Goal: Task Accomplishment & Management: Complete application form

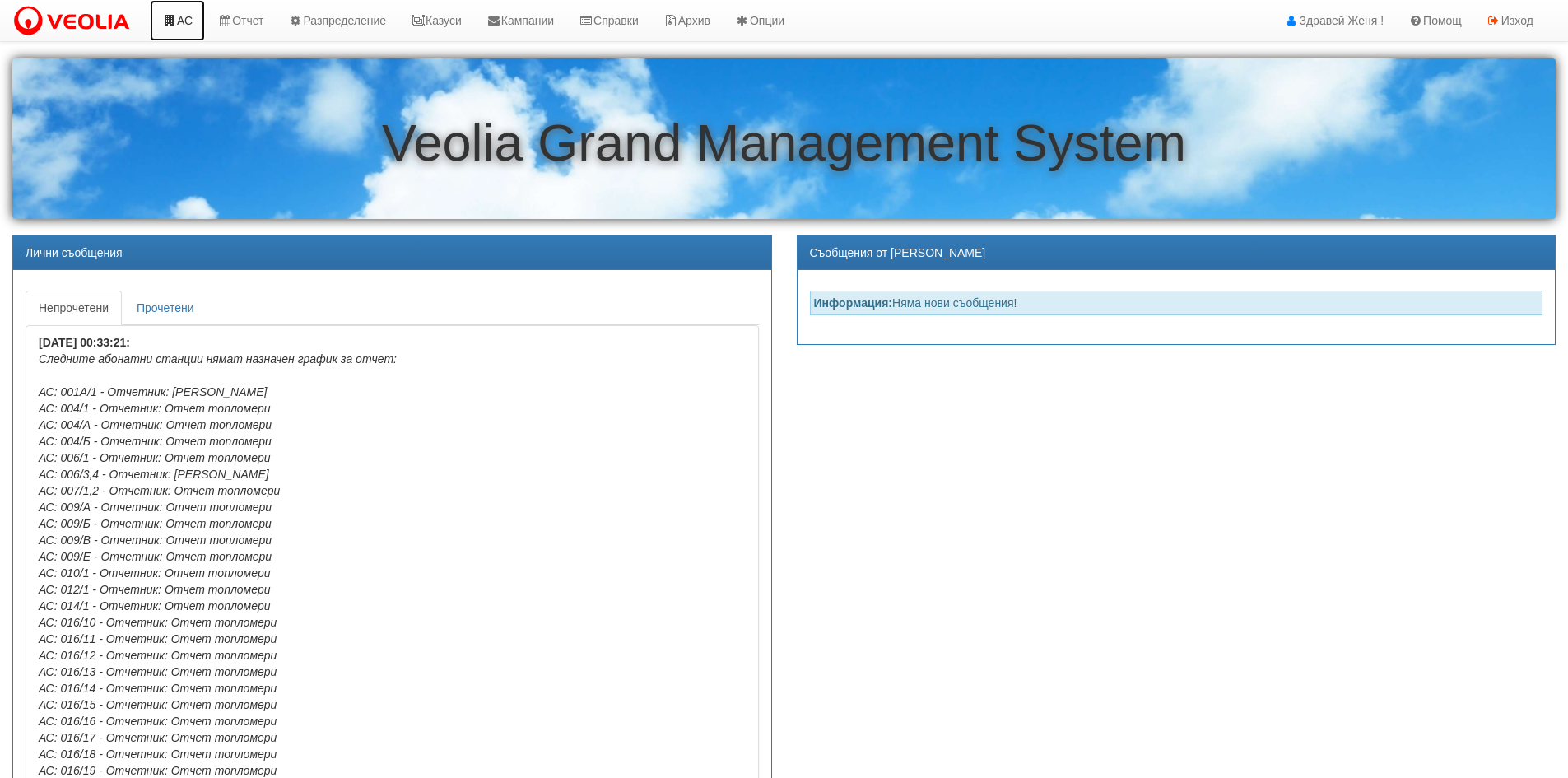
click at [182, 19] on link "АС" at bounding box center [177, 20] width 55 height 41
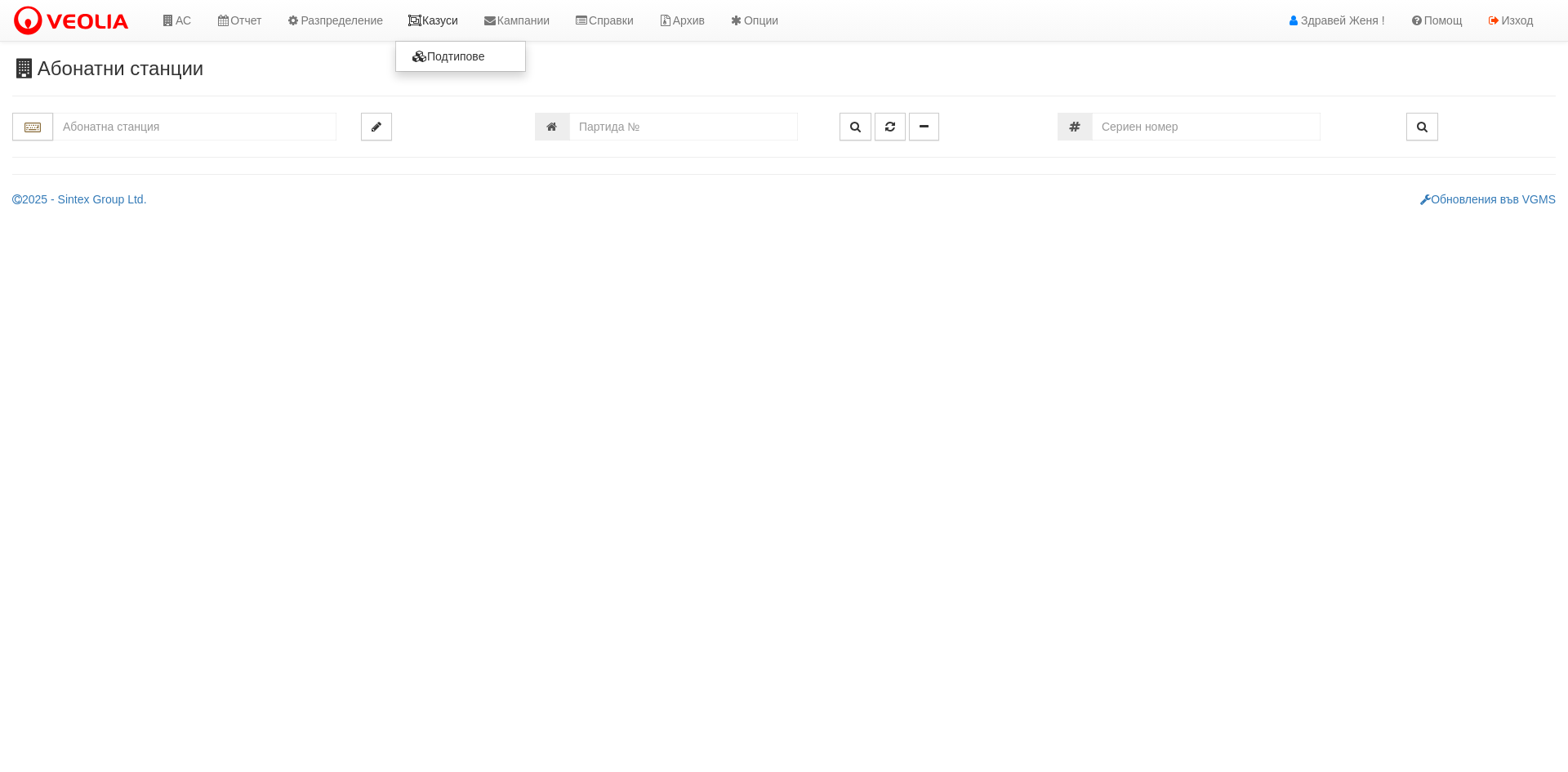
click at [435, 18] on link "Казуси" at bounding box center [433, 20] width 76 height 41
click at [468, 28] on link "Казуси" at bounding box center [433, 20] width 76 height 41
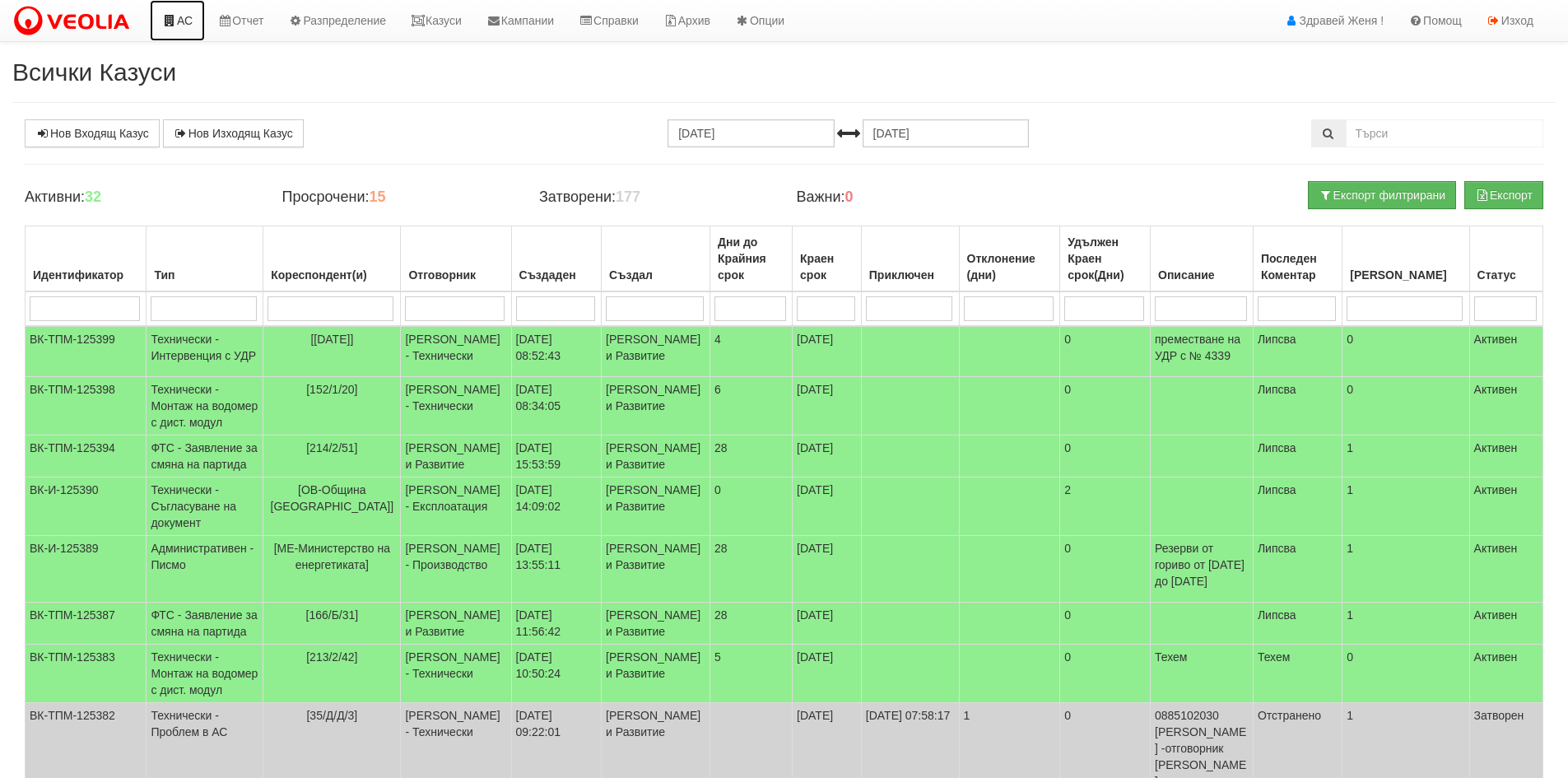
click at [188, 21] on link "АС" at bounding box center [177, 20] width 55 height 41
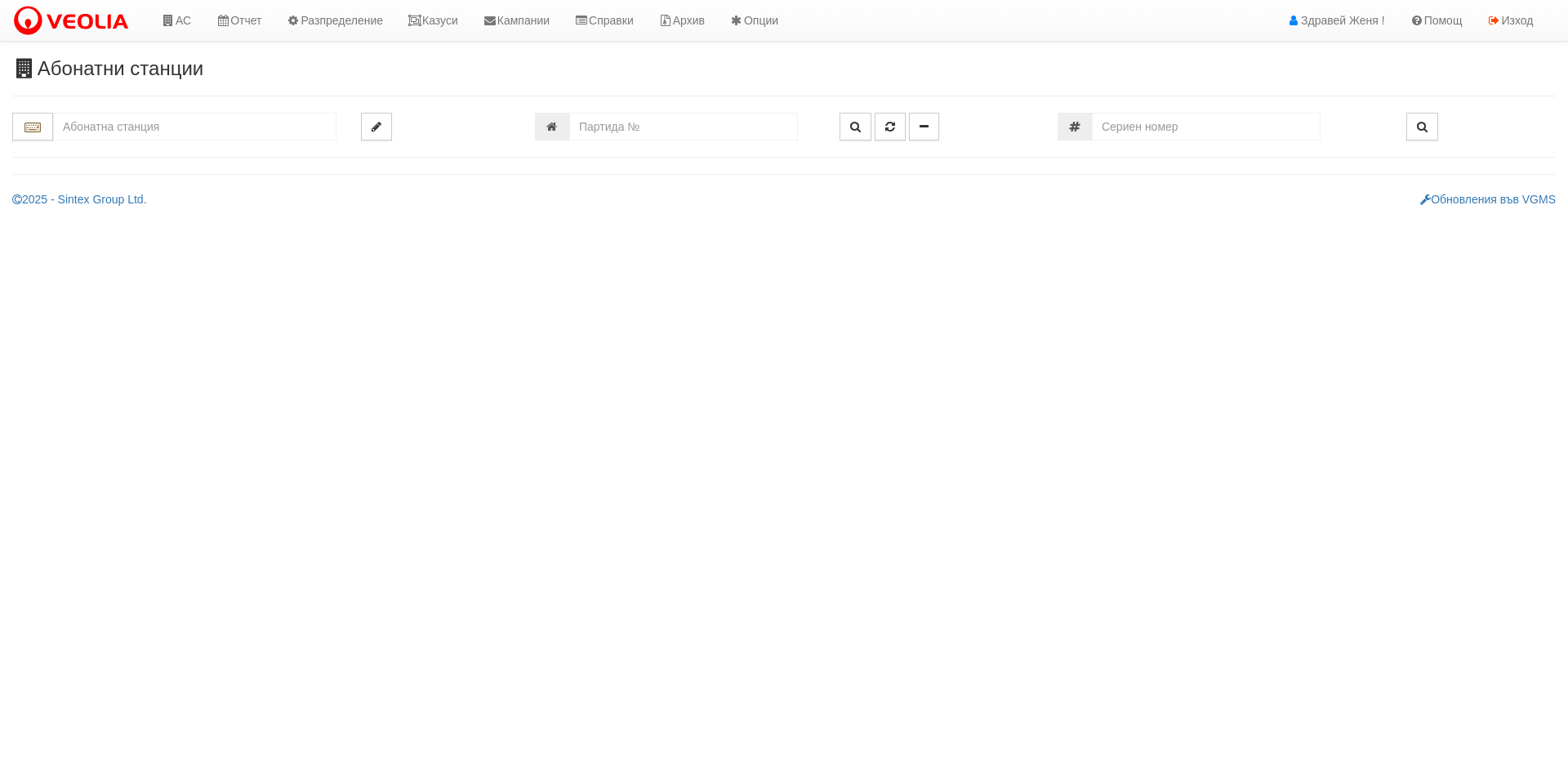
click at [113, 120] on input "text" at bounding box center [194, 127] width 283 height 27
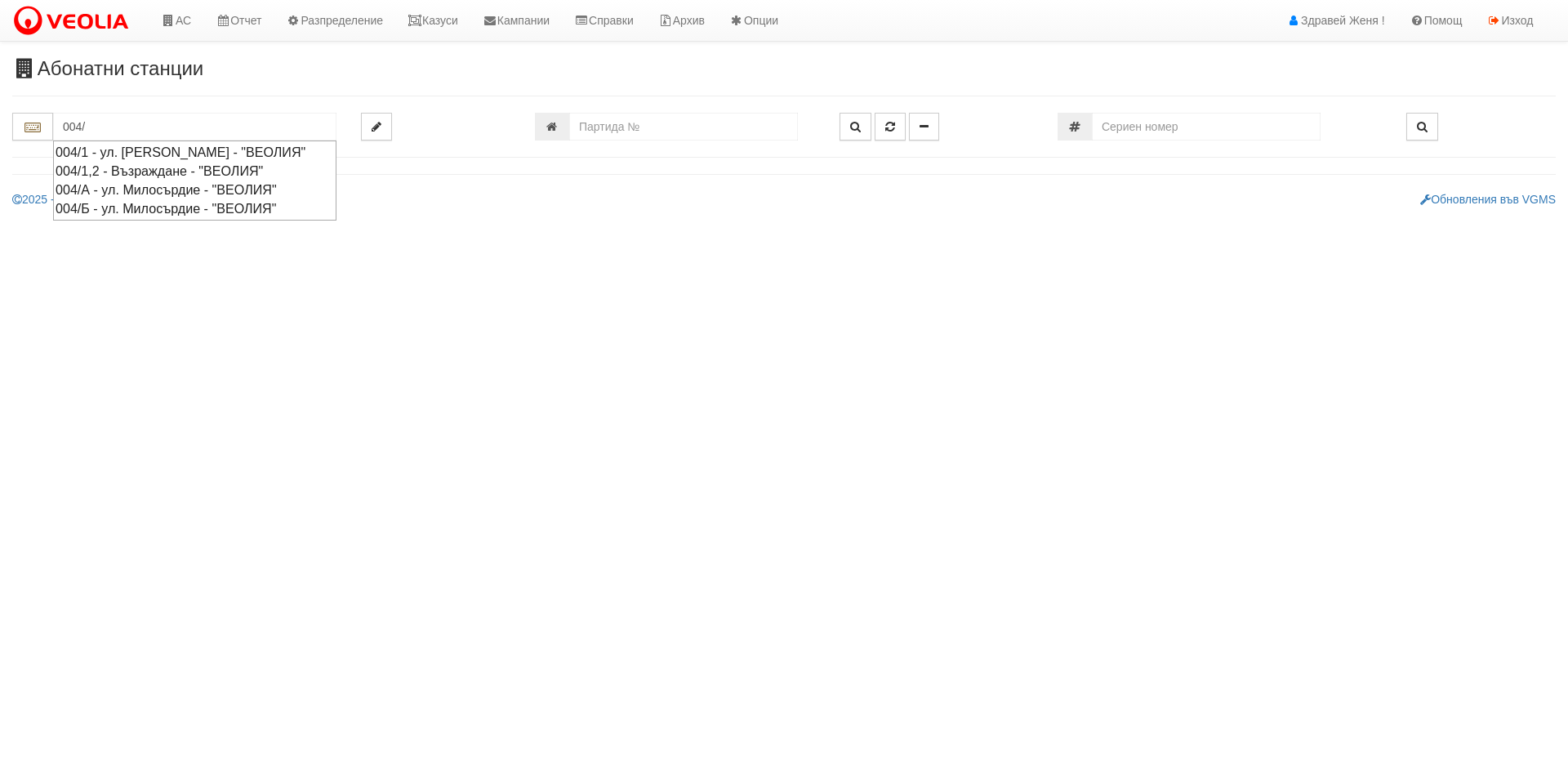
click at [134, 199] on div "004/А - ул. Милосърдие - "ВЕОЛИЯ"" at bounding box center [195, 189] width 279 height 19
type input "004/А - ул. Милосърдие - "ВЕОЛИЯ""
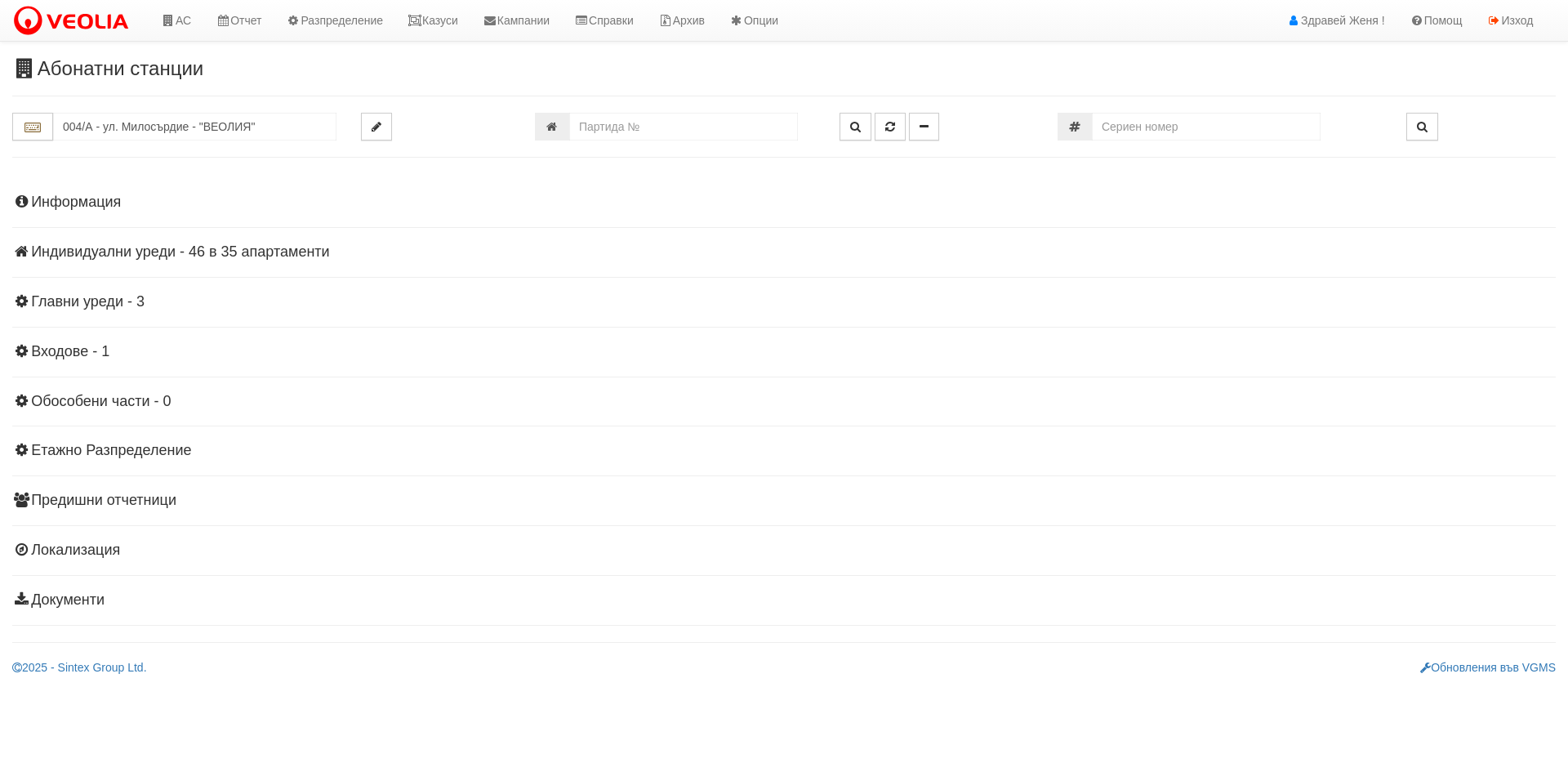
click at [149, 245] on h4 "Индивидуални уреди - 46 в 35 апартаменти" at bounding box center [783, 252] width 1543 height 16
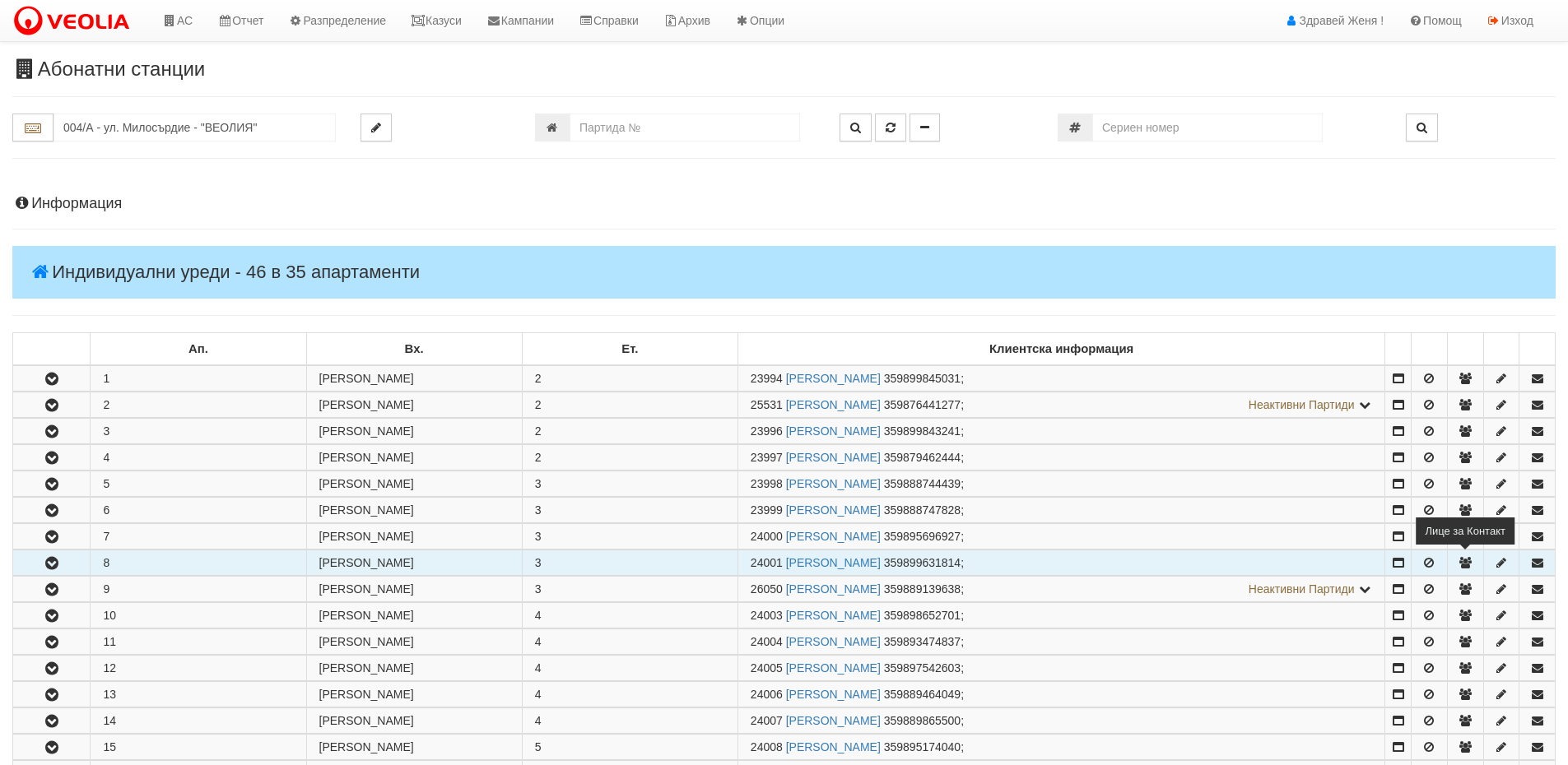
click at [1472, 560] on icon "button" at bounding box center [1465, 562] width 15 height 12
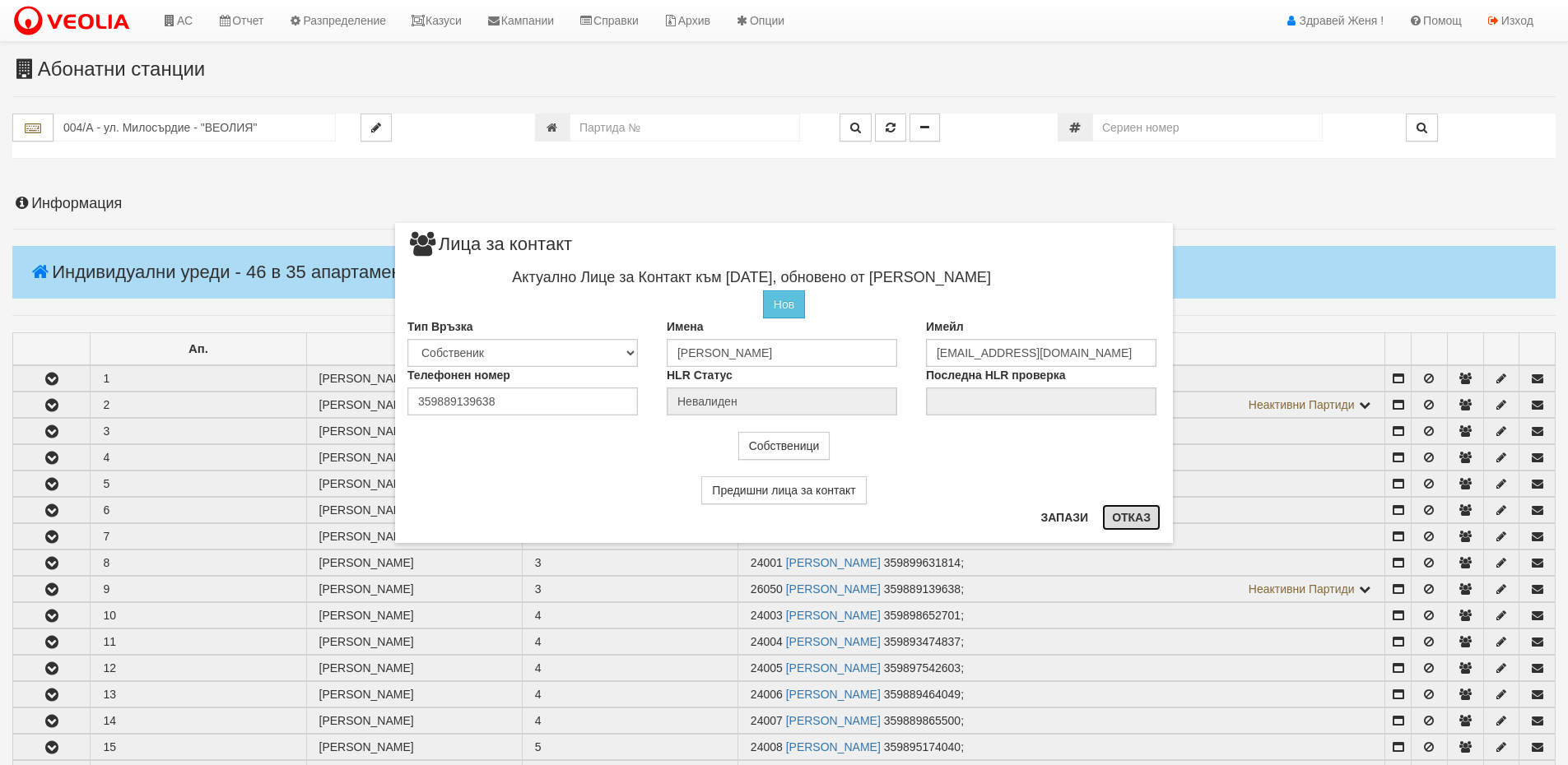
click at [1135, 515] on button "Отказ" at bounding box center [1131, 517] width 59 height 27
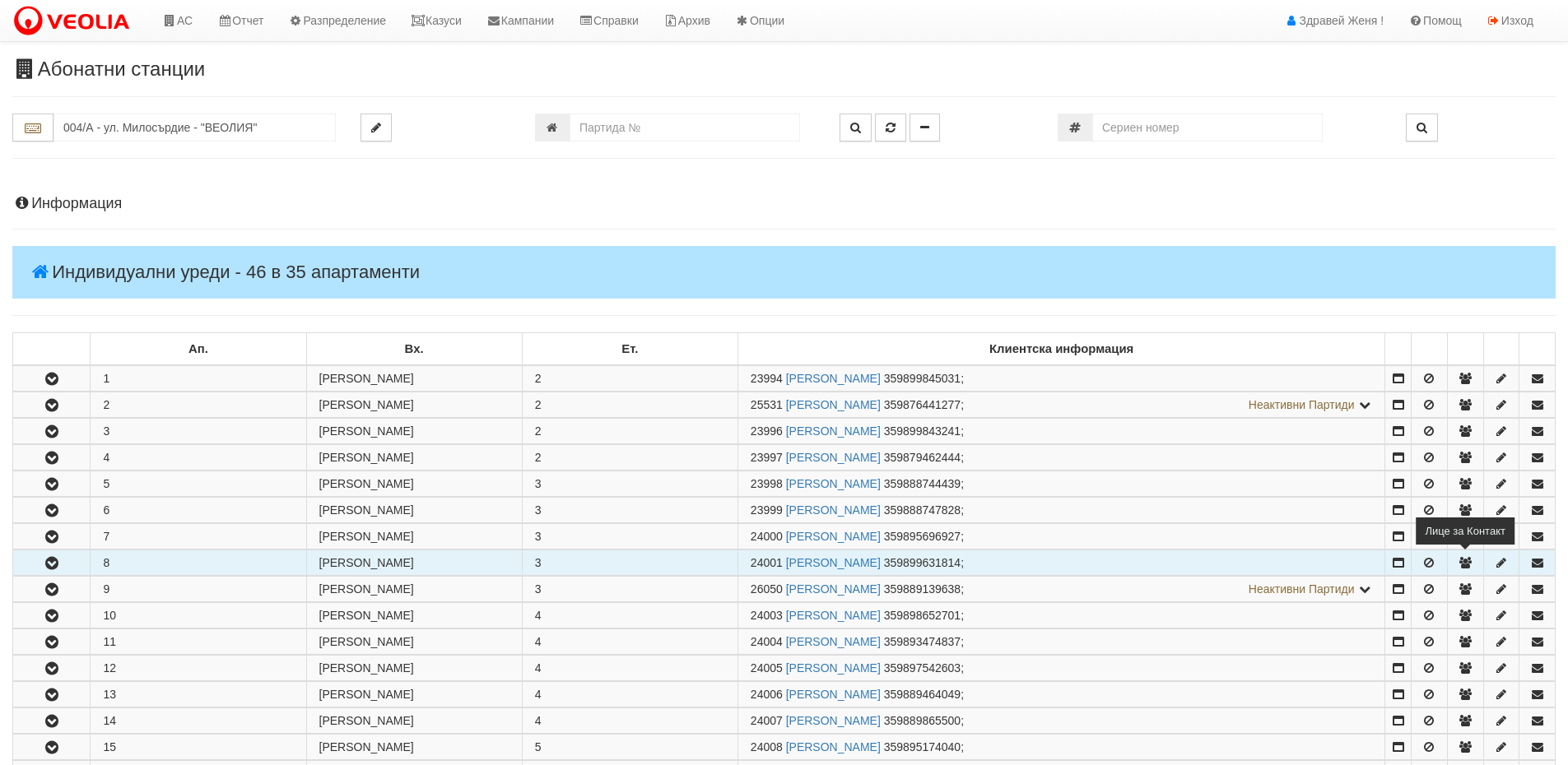
click at [1463, 560] on icon "button" at bounding box center [1465, 562] width 15 height 12
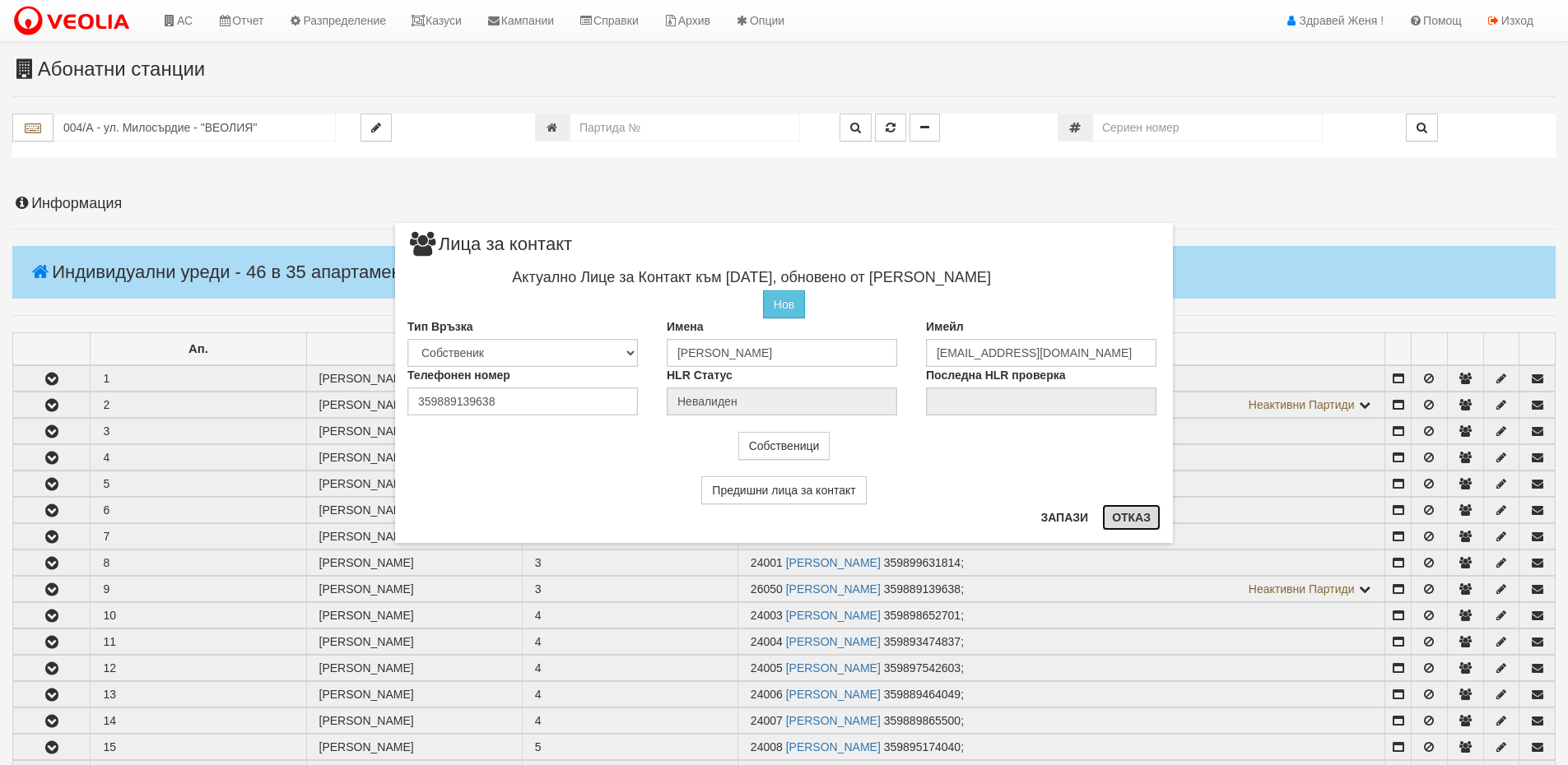
click at [1149, 515] on button "Отказ" at bounding box center [1131, 517] width 59 height 27
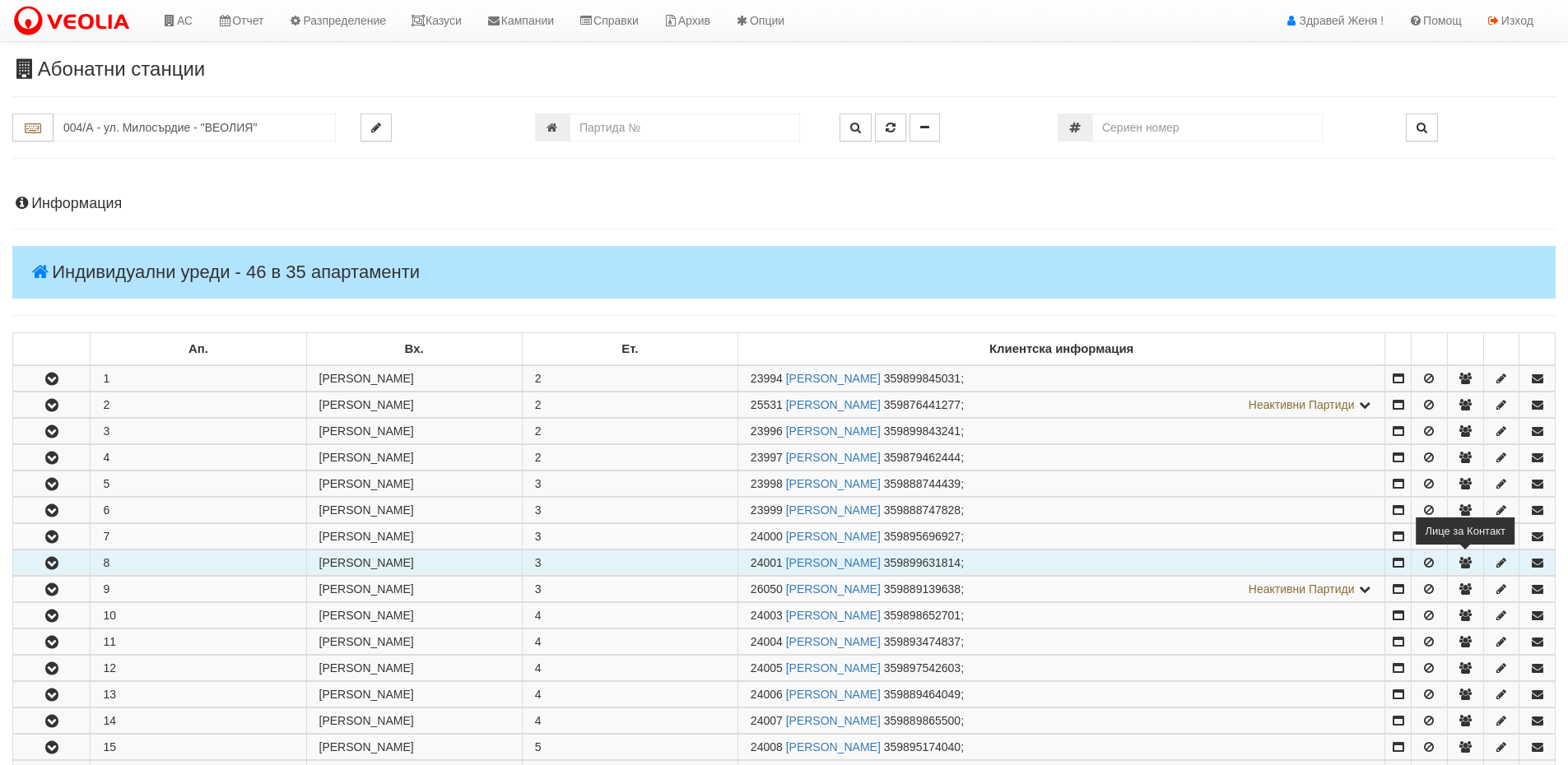
click at [1464, 557] on icon "button" at bounding box center [1465, 562] width 15 height 12
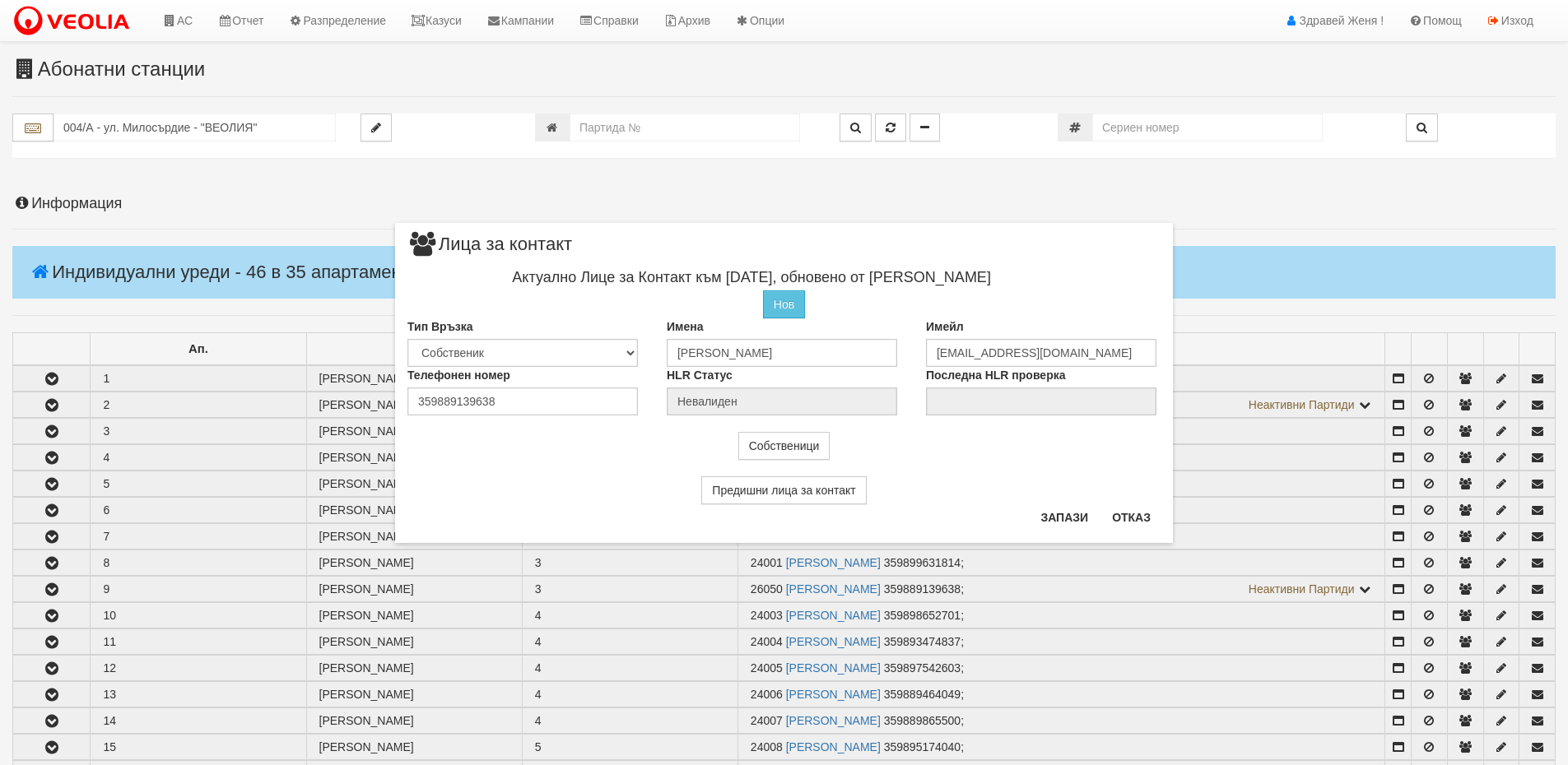
click at [828, 563] on div "× Лица за контакт Актуално Лице за Контакт към 25/06/2025, обновено от Ивета Ко…" at bounding box center [784, 382] width 1568 height 765
click at [1143, 523] on button "Отказ" at bounding box center [1131, 517] width 59 height 27
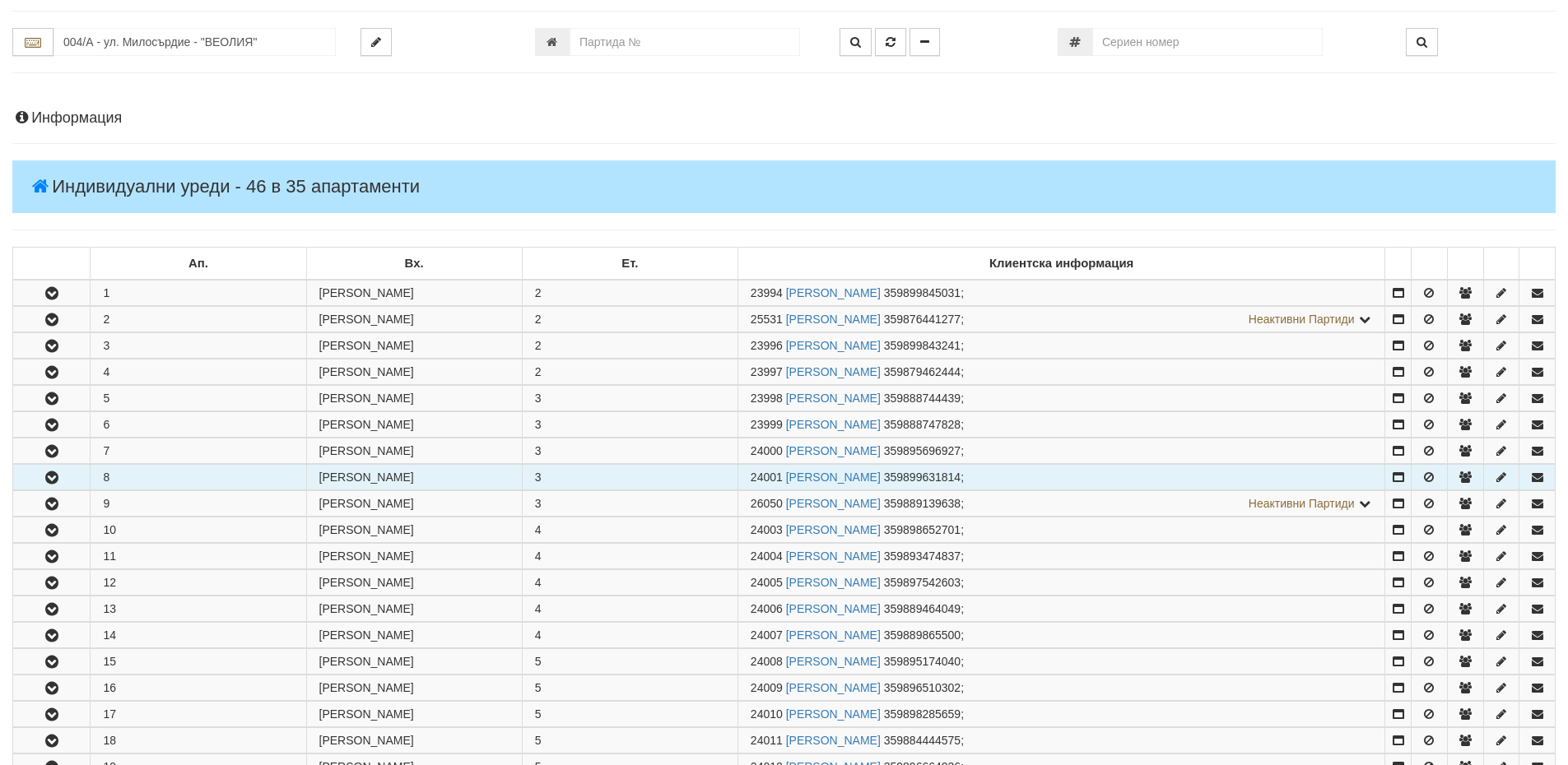
scroll to position [164, 0]
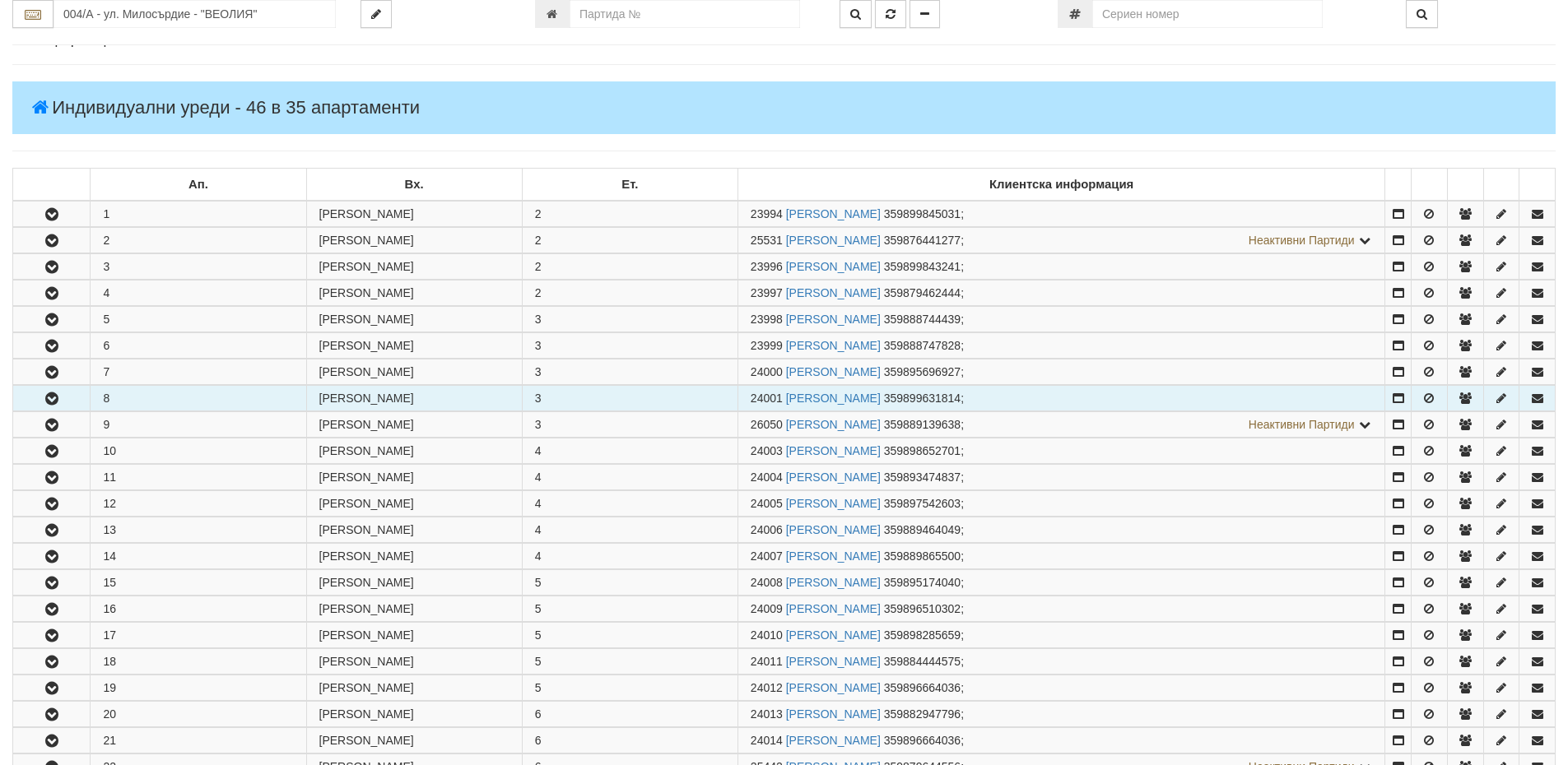
click at [72, 398] on button "button" at bounding box center [50, 398] width 76 height 25
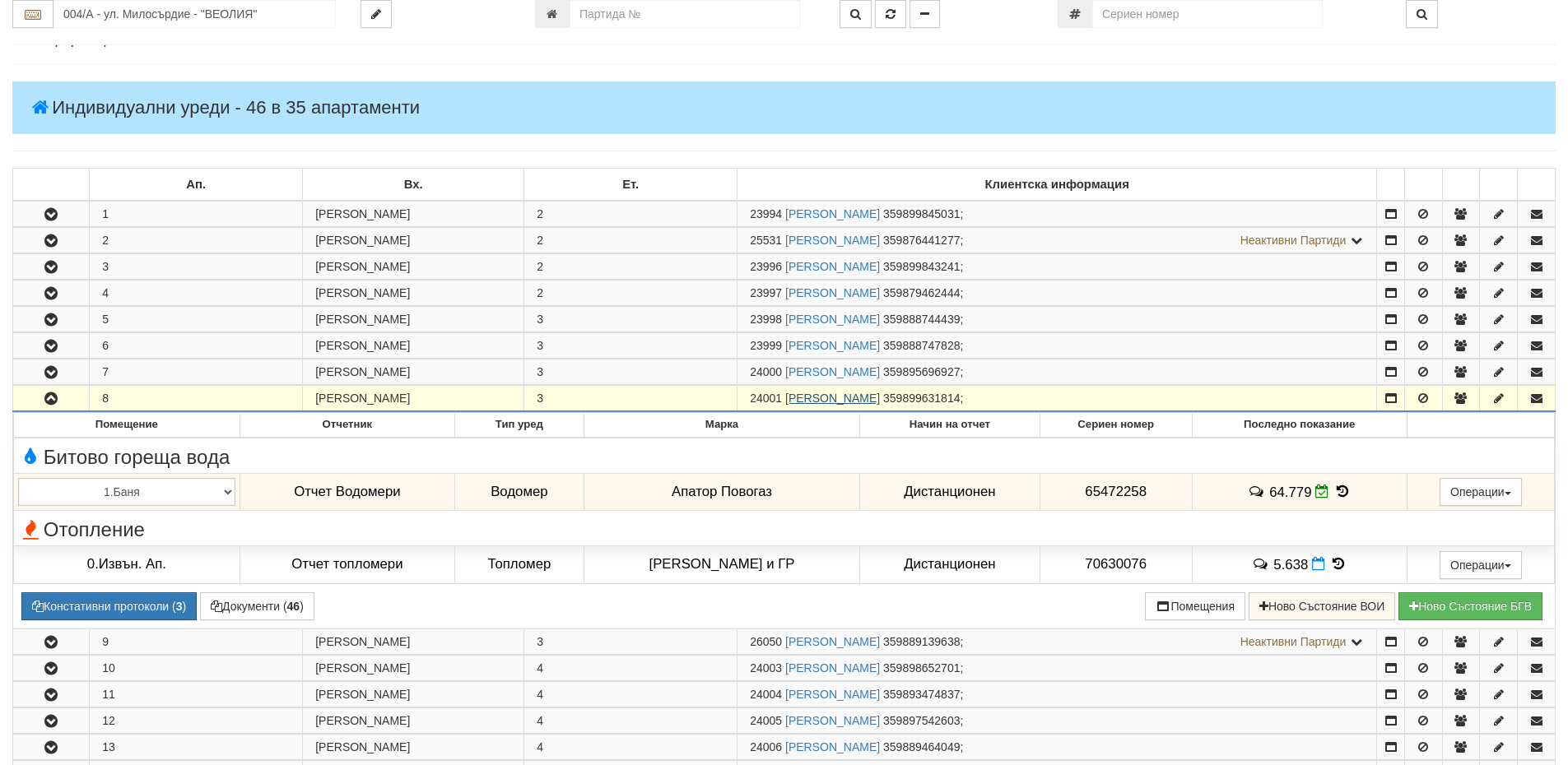
click at [871, 397] on link "ВАНЕСА ИВОВА ИВАНОВА" at bounding box center [832, 398] width 95 height 13
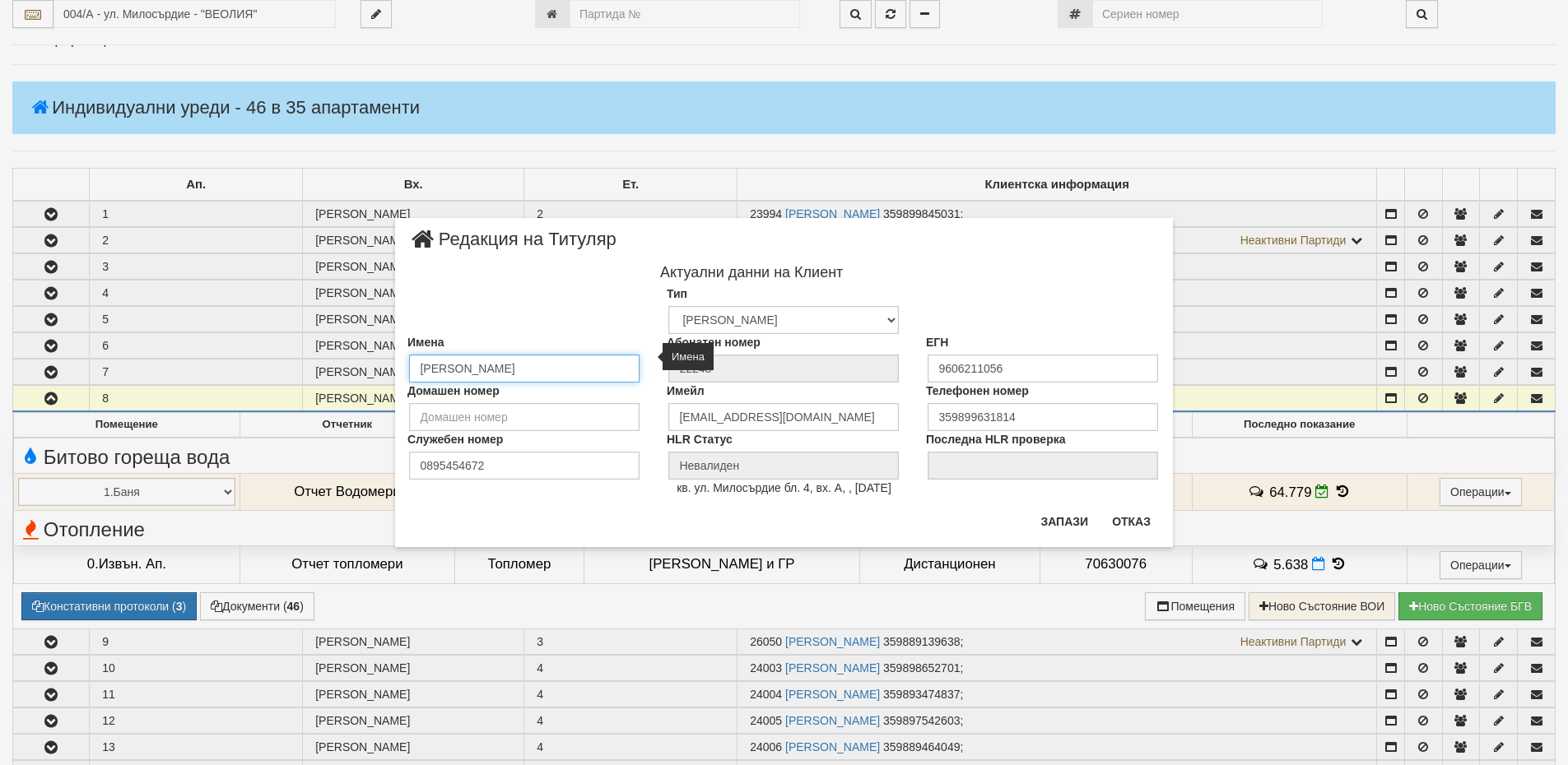
click at [570, 365] on input "ВАНЕСА ИВОВА ИВАНОВА" at bounding box center [524, 369] width 230 height 28
drag, startPoint x: 575, startPoint y: 369, endPoint x: 514, endPoint y: 368, distance: 61.0
click at [514, 368] on input "ВАНЕСА ИВОВА ИВАНОВА-" at bounding box center [524, 369] width 230 height 28
click at [542, 368] on input "ВАНЕСА ИВОВА" at bounding box center [524, 369] width 230 height 28
type input "ВАНЕСА ИВОВА СТАМАТОВА"
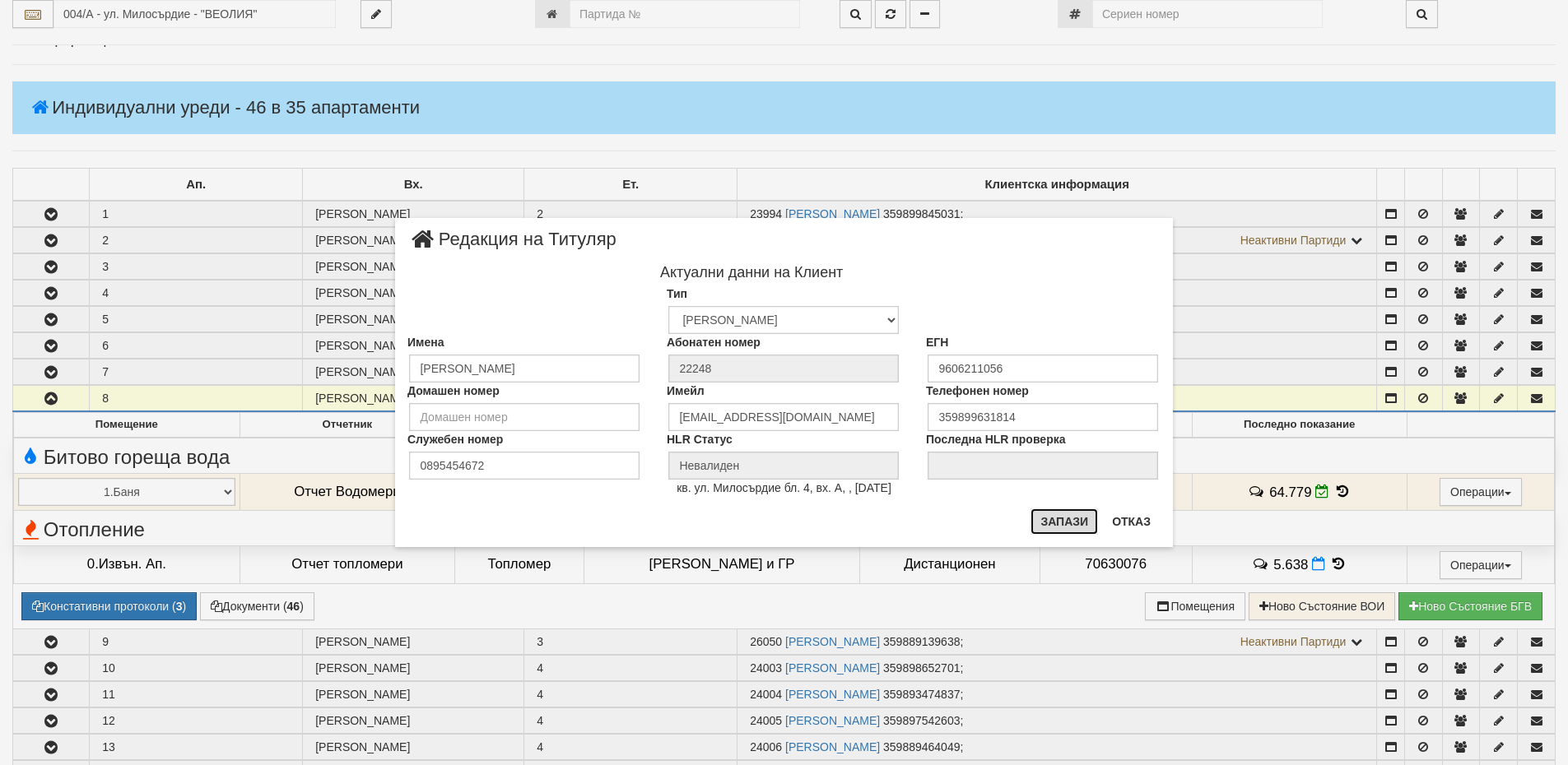
click at [1074, 521] on button "Запази" at bounding box center [1064, 521] width 68 height 27
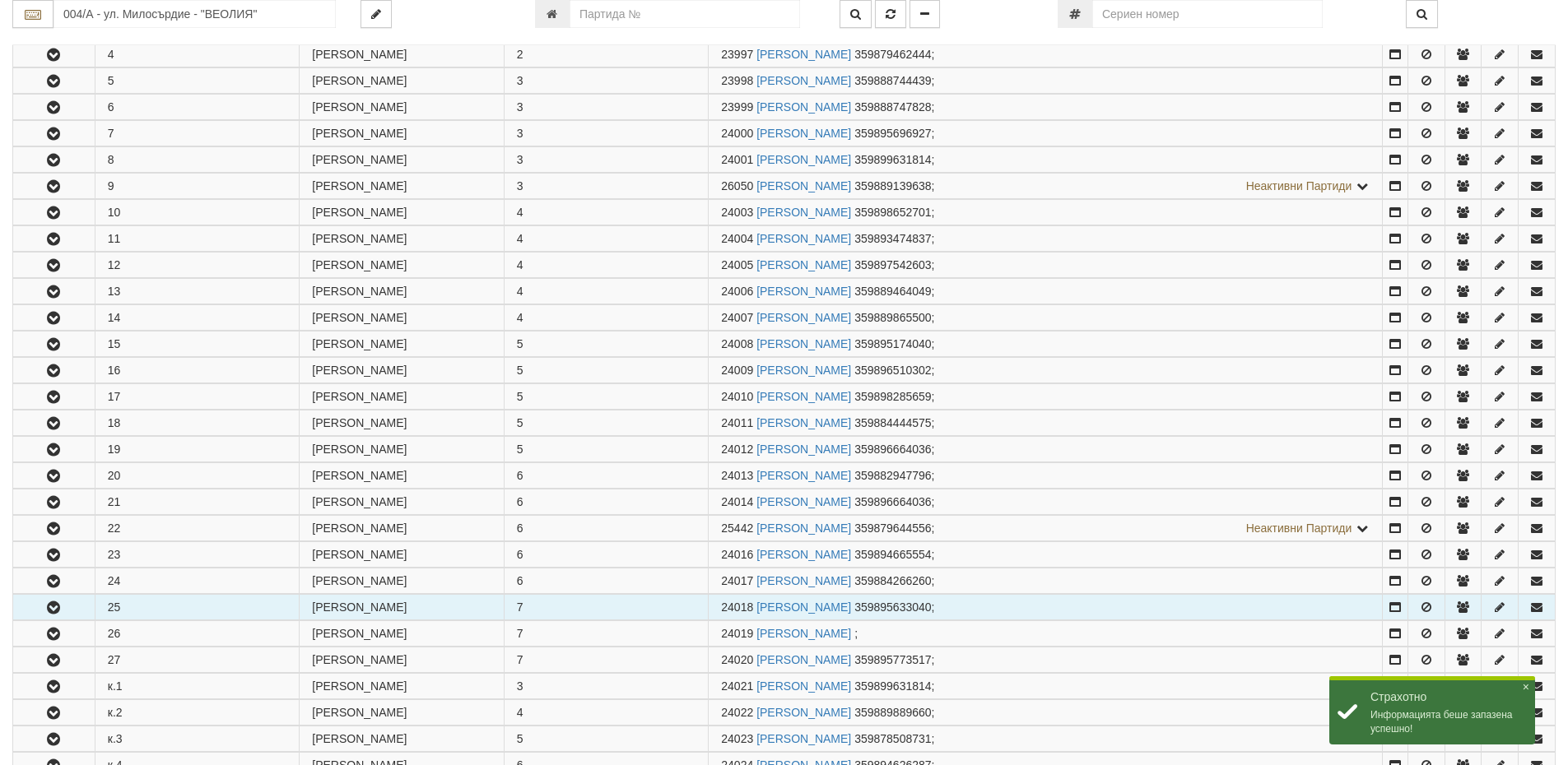
scroll to position [576, 0]
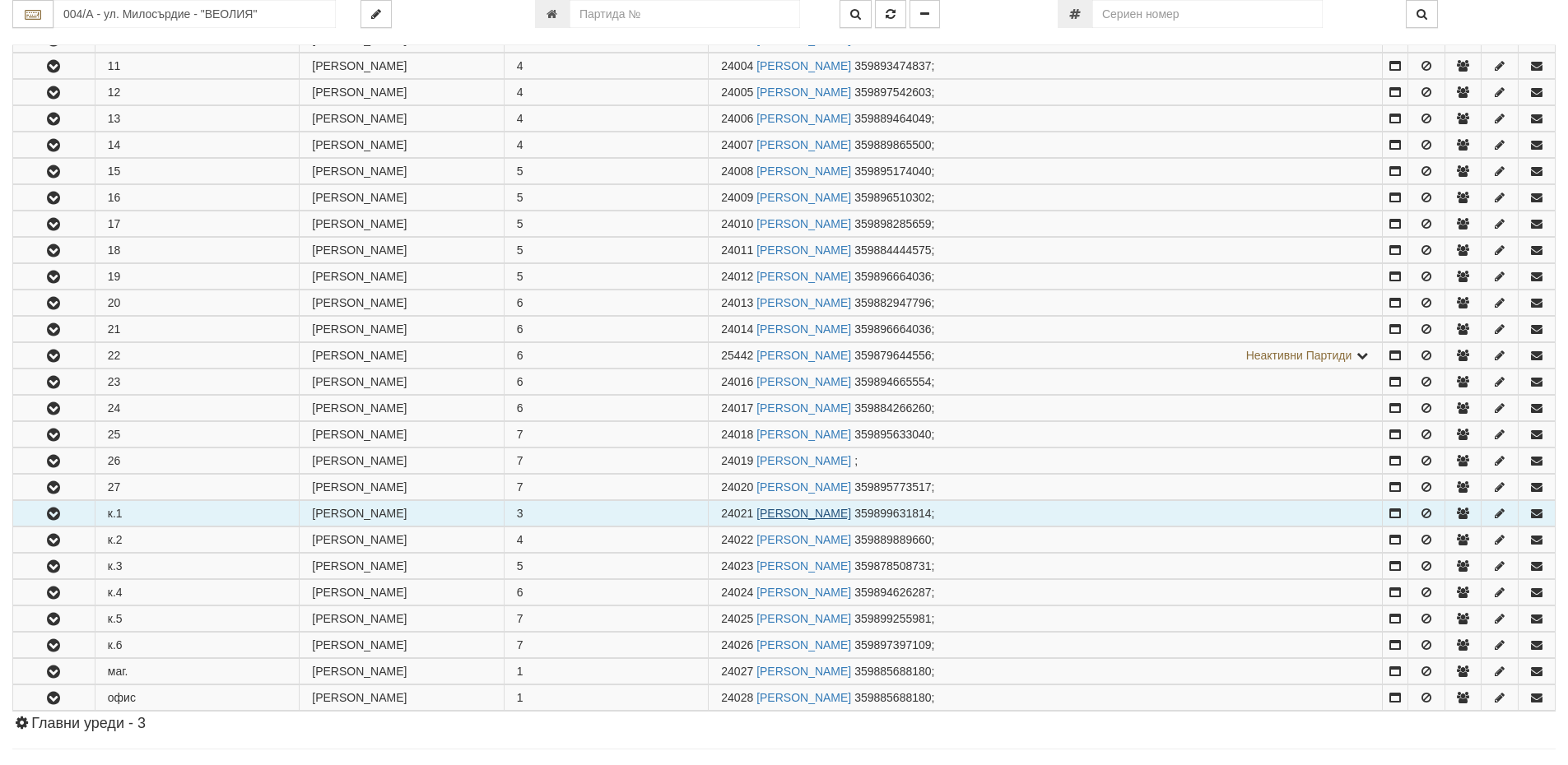
click at [791, 514] on link "ВАНЕСА ИВОВА СТАМАТОВА" at bounding box center [803, 514] width 95 height 13
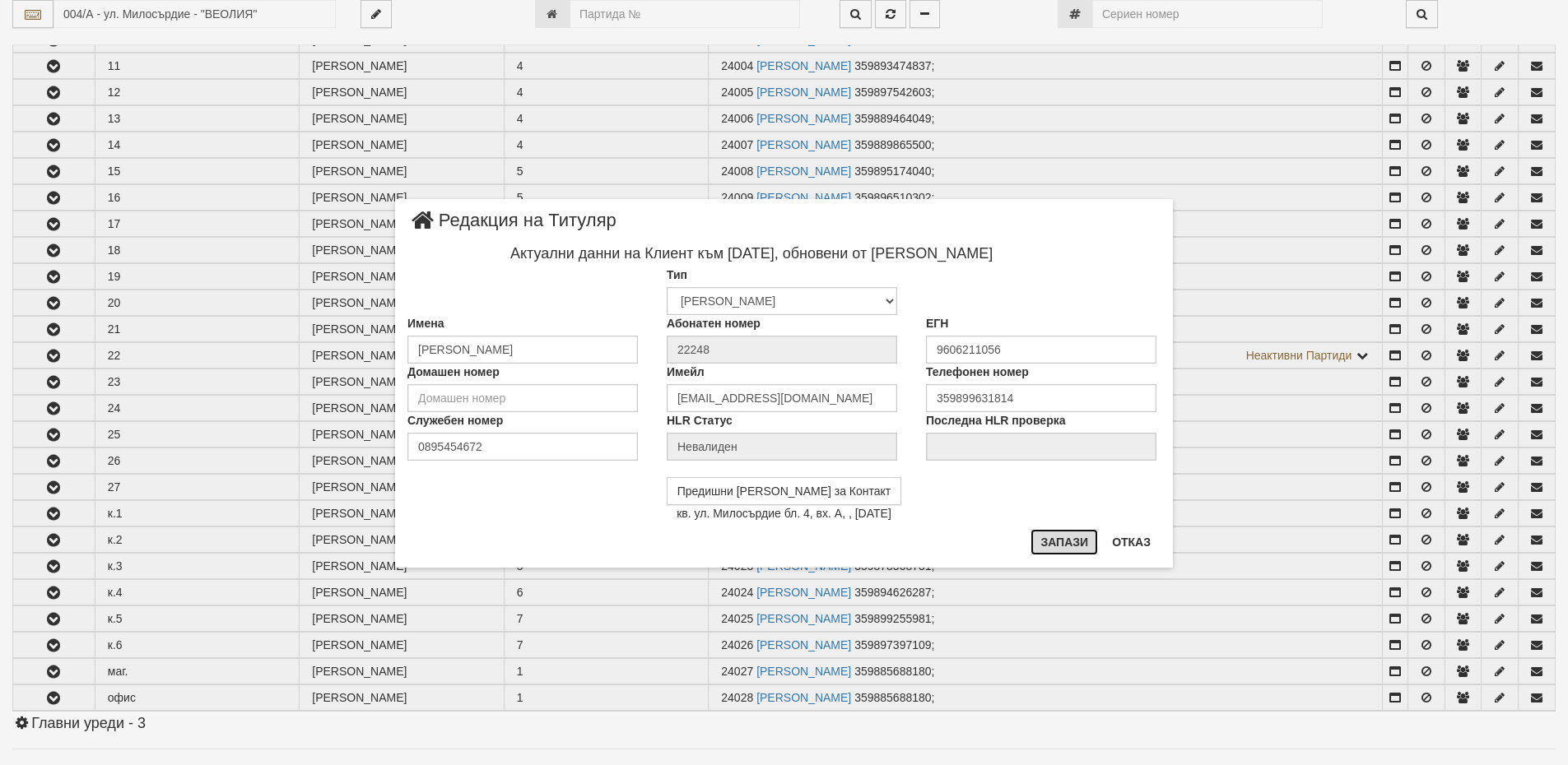
click at [1048, 534] on button "Запази" at bounding box center [1064, 542] width 68 height 27
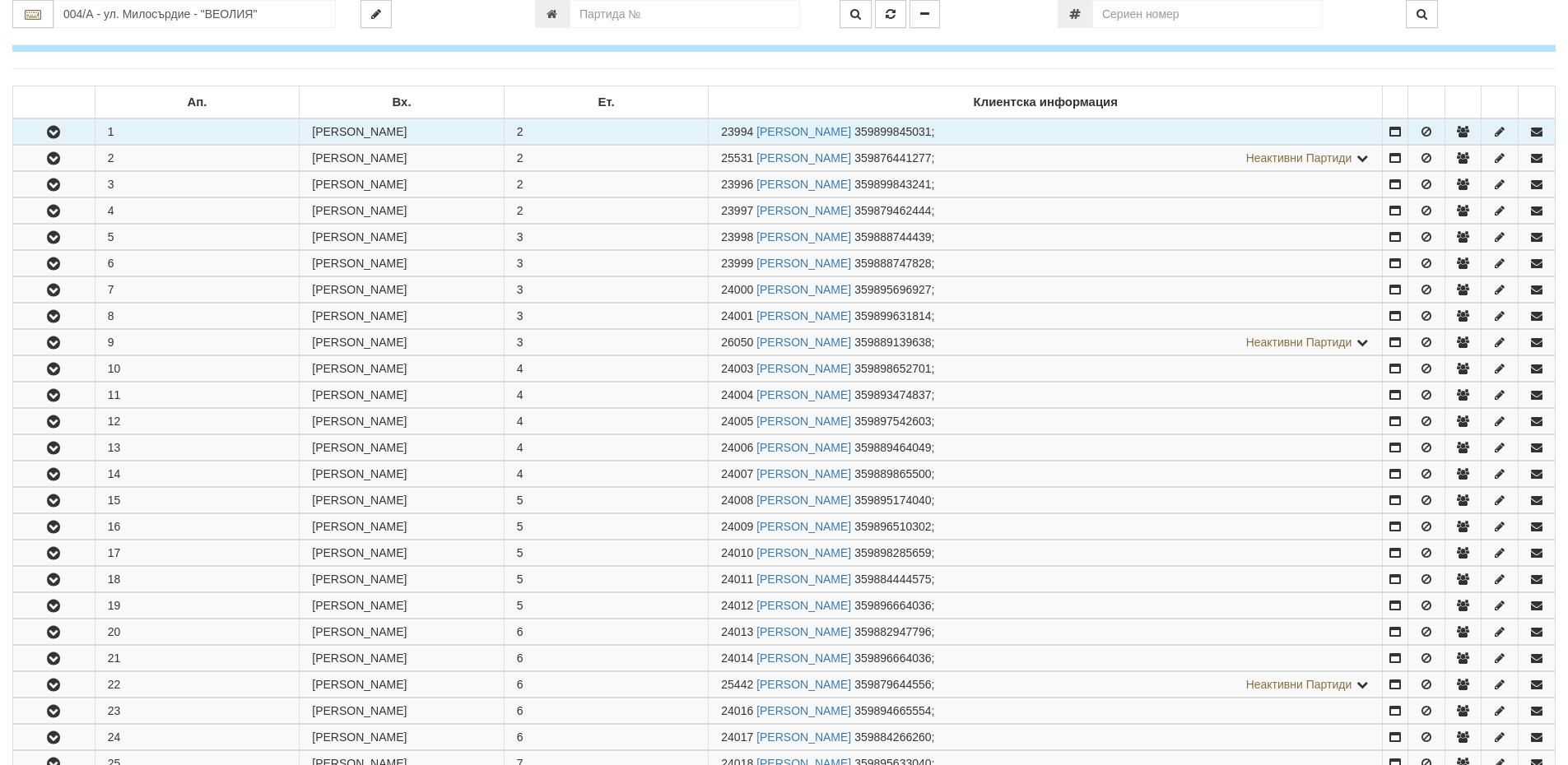
scroll to position [0, 0]
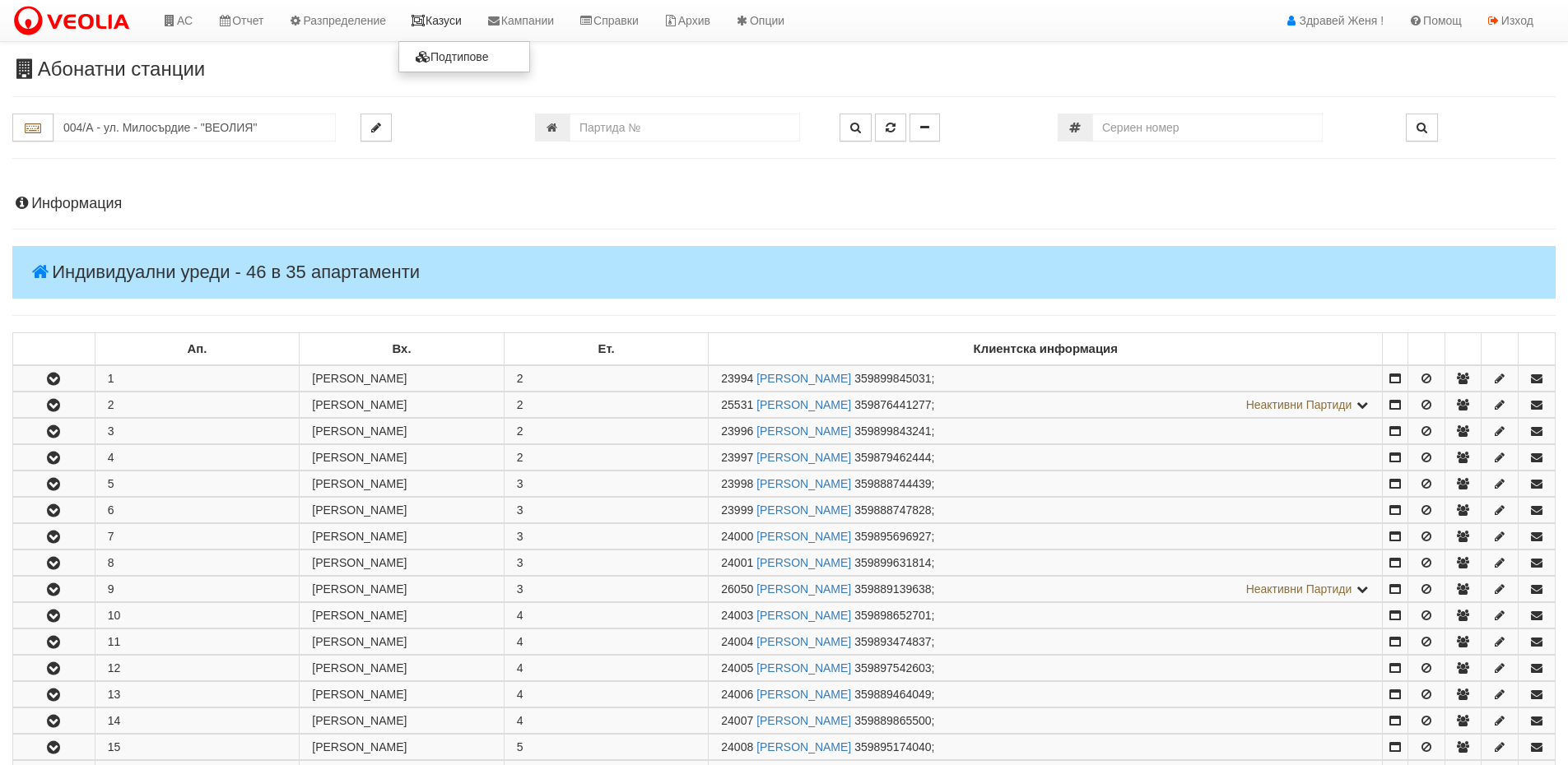
click at [426, 19] on icon at bounding box center [418, 20] width 15 height 12
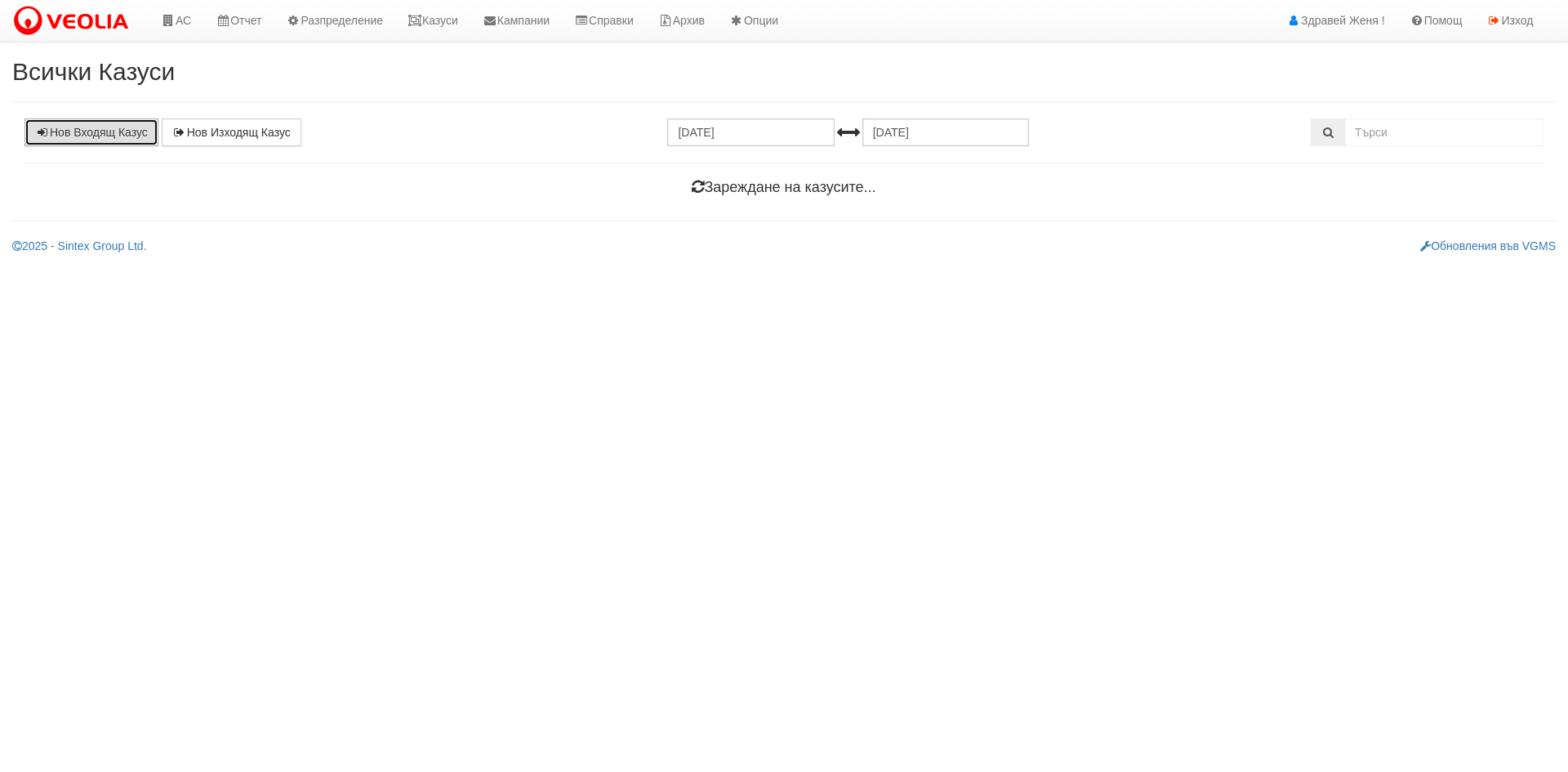
click at [83, 131] on link "Нов Входящ Казус" at bounding box center [91, 132] width 134 height 27
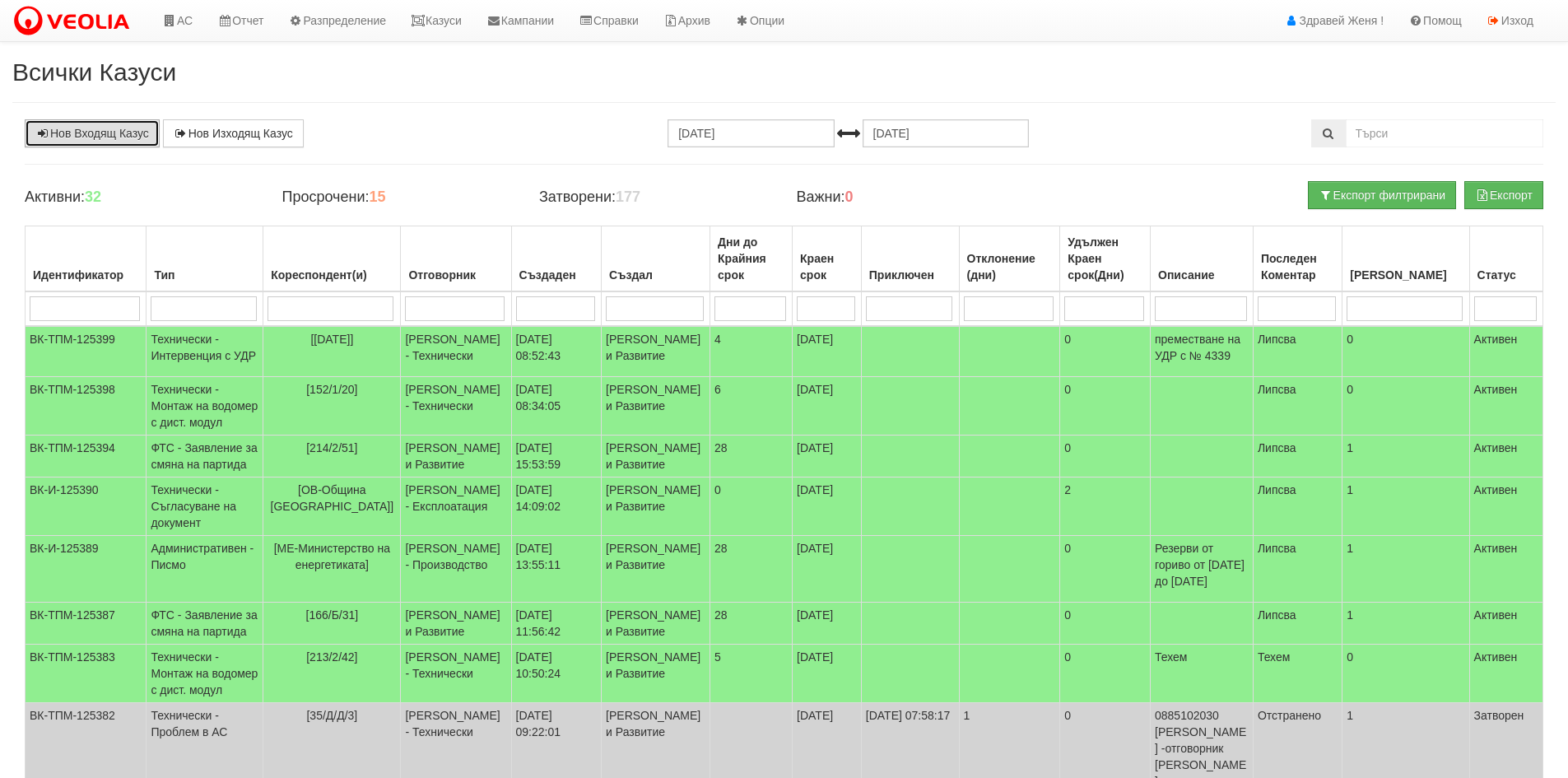
click at [106, 135] on link "Нов Входящ Казус" at bounding box center [92, 133] width 135 height 28
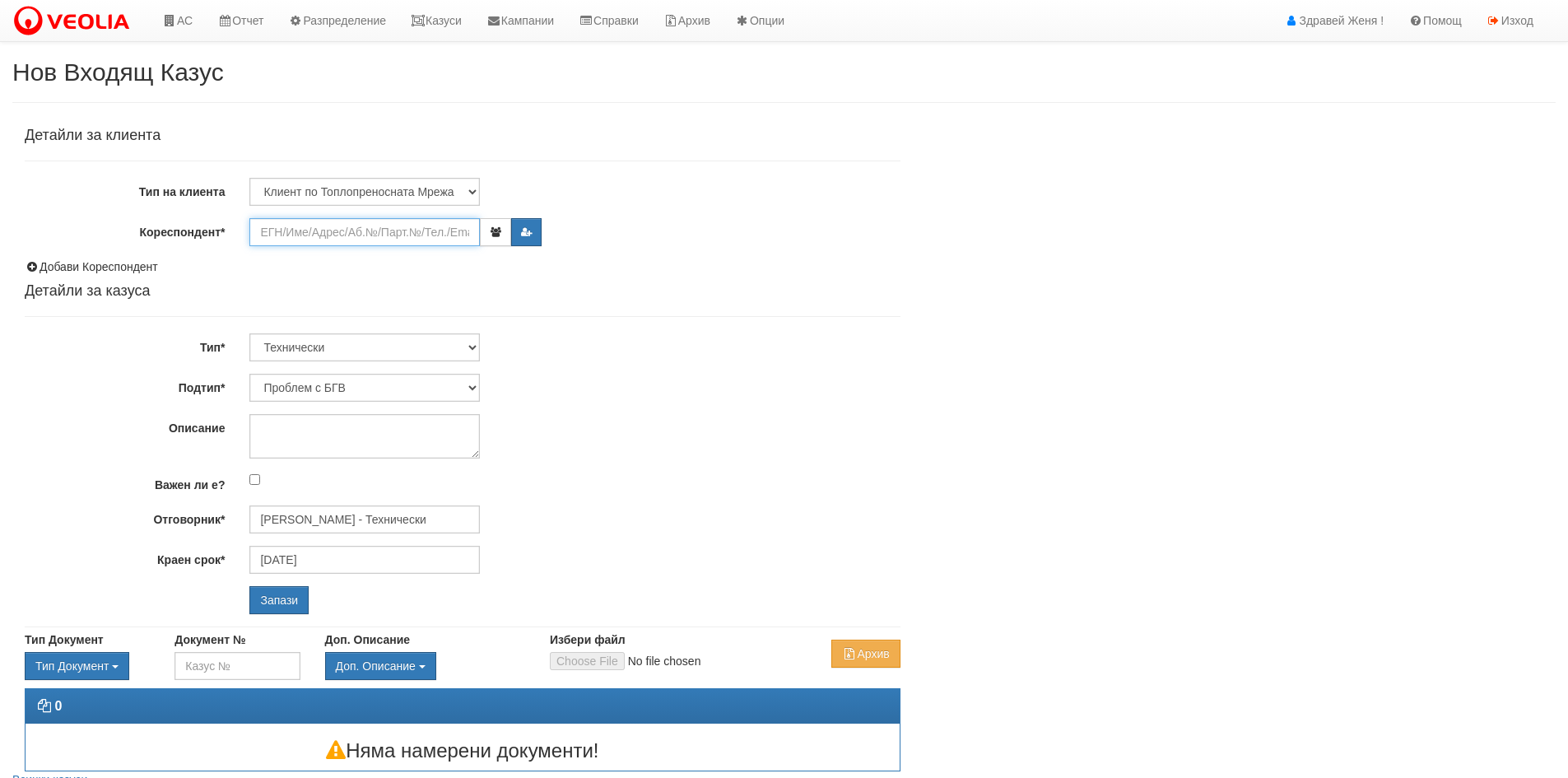
click at [328, 236] on input "Кореспондент*" at bounding box center [364, 232] width 230 height 28
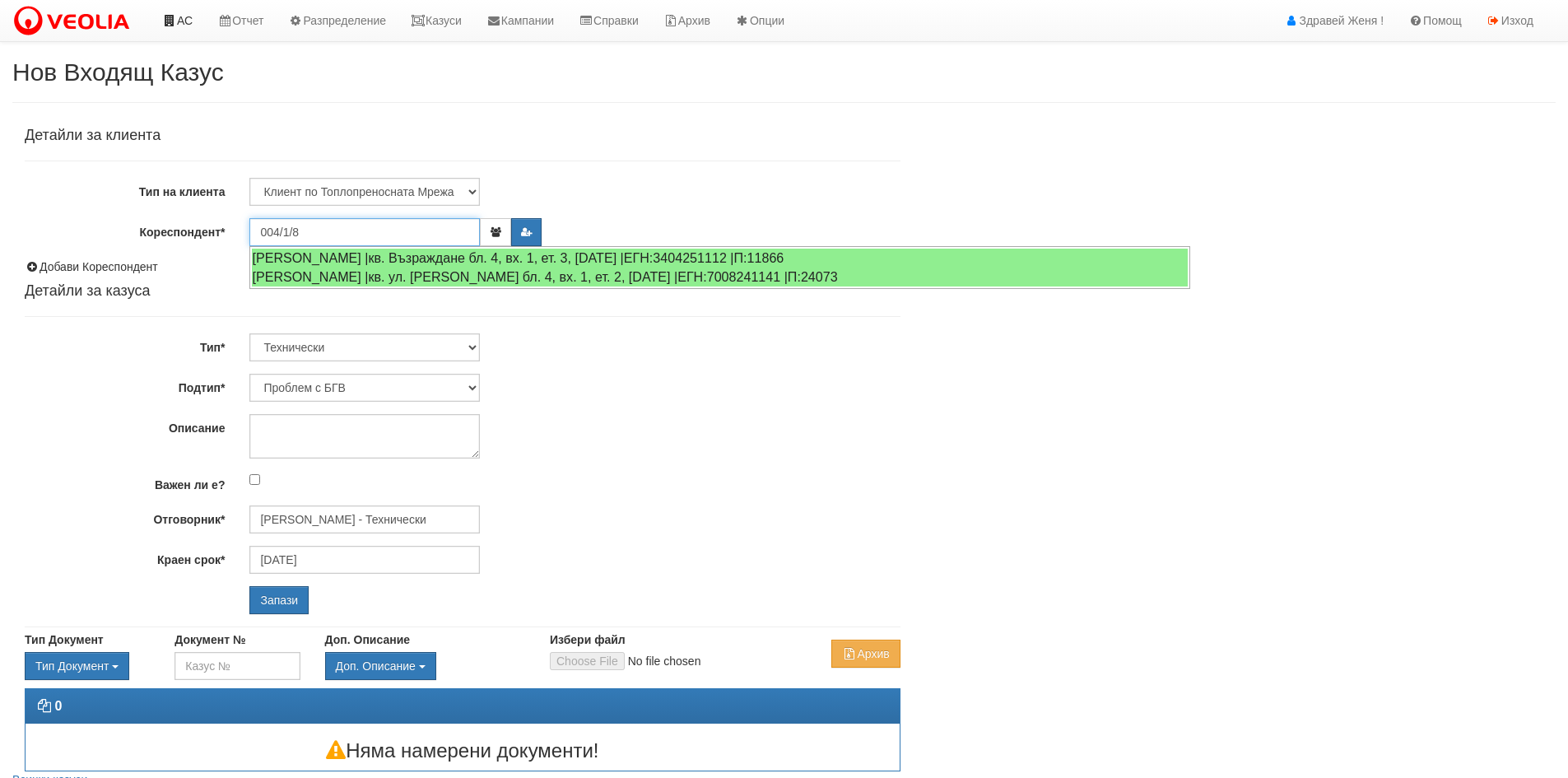
type input "004/1/8"
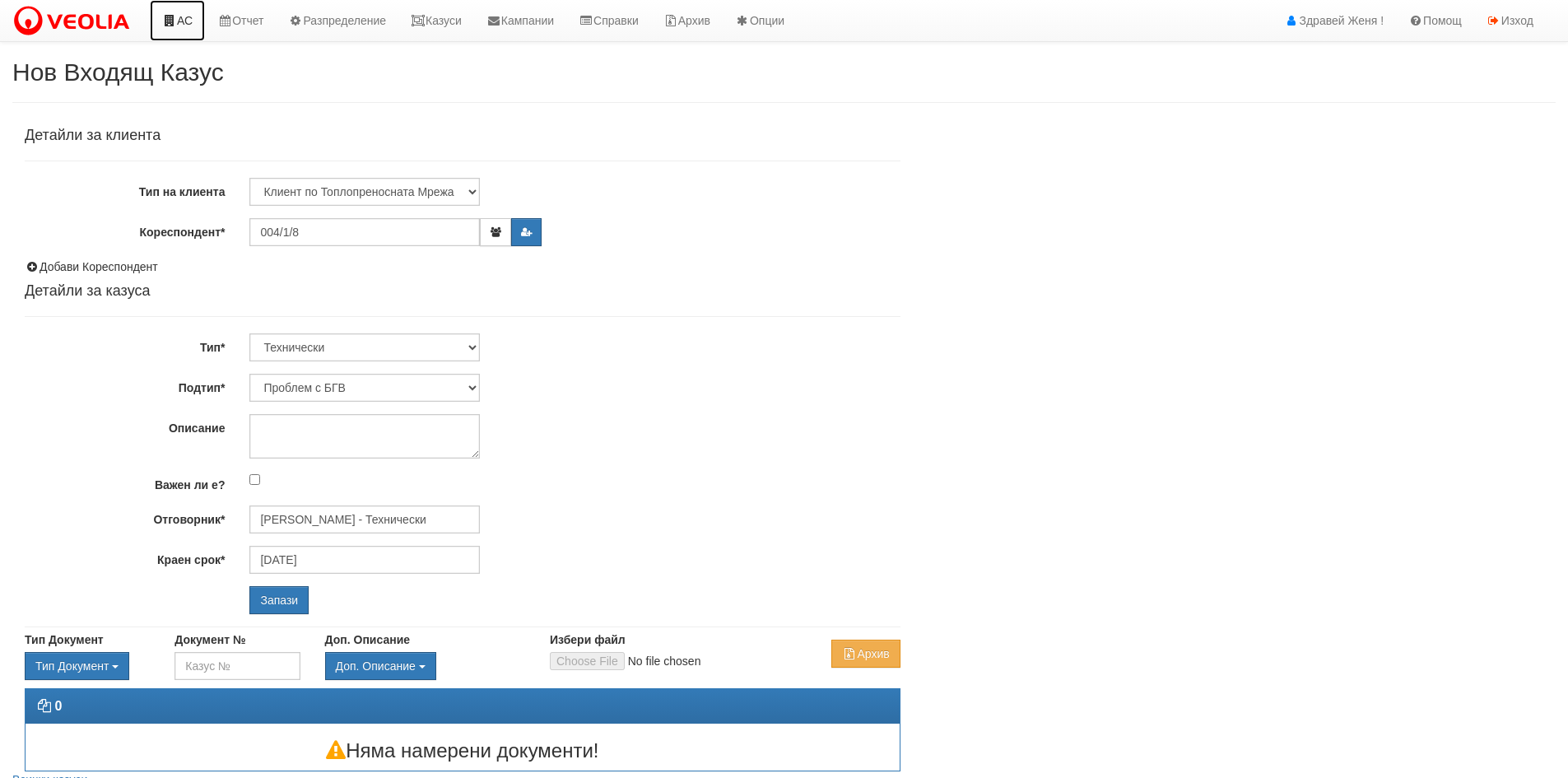
click at [180, 28] on link "АС" at bounding box center [177, 20] width 55 height 41
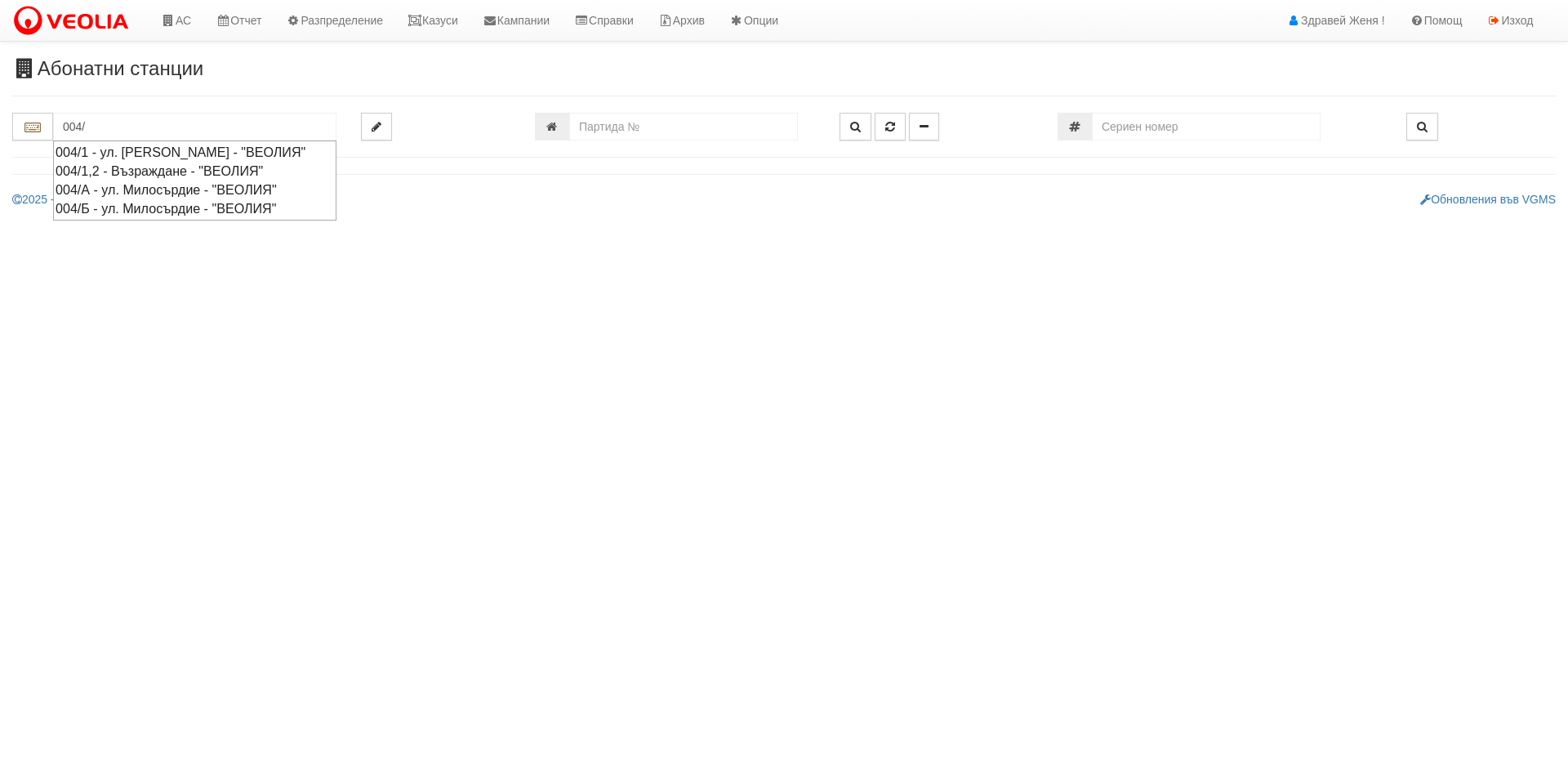
click at [121, 199] on div "004/А - ул. Милосърдие - "ВЕОЛИЯ"" at bounding box center [195, 189] width 279 height 19
type input "004/А - ул. Милосърдие - "ВЕОЛИЯ""
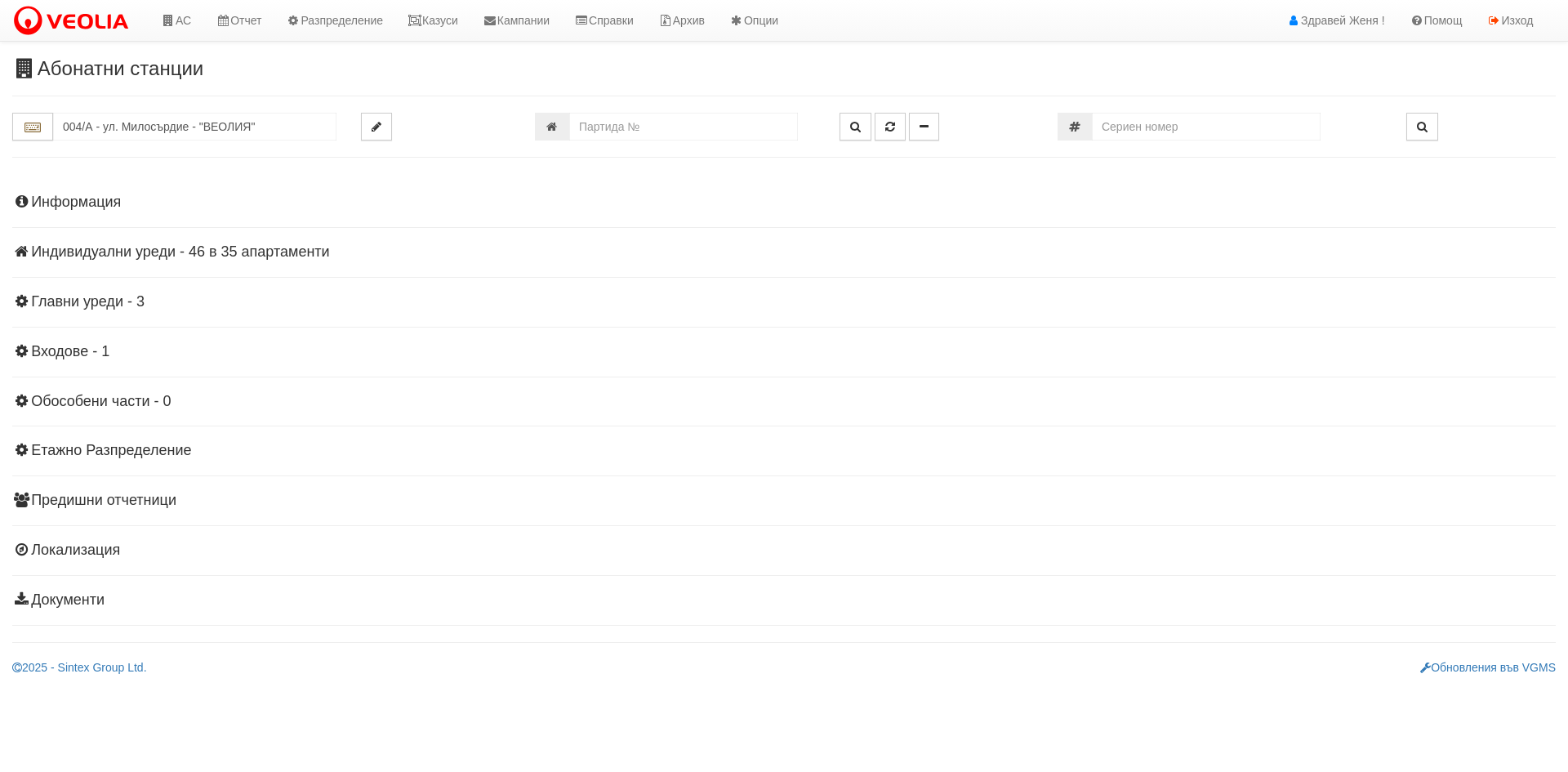
click at [239, 259] on h4 "Индивидуални уреди - 46 в 35 апартаменти" at bounding box center [783, 252] width 1543 height 16
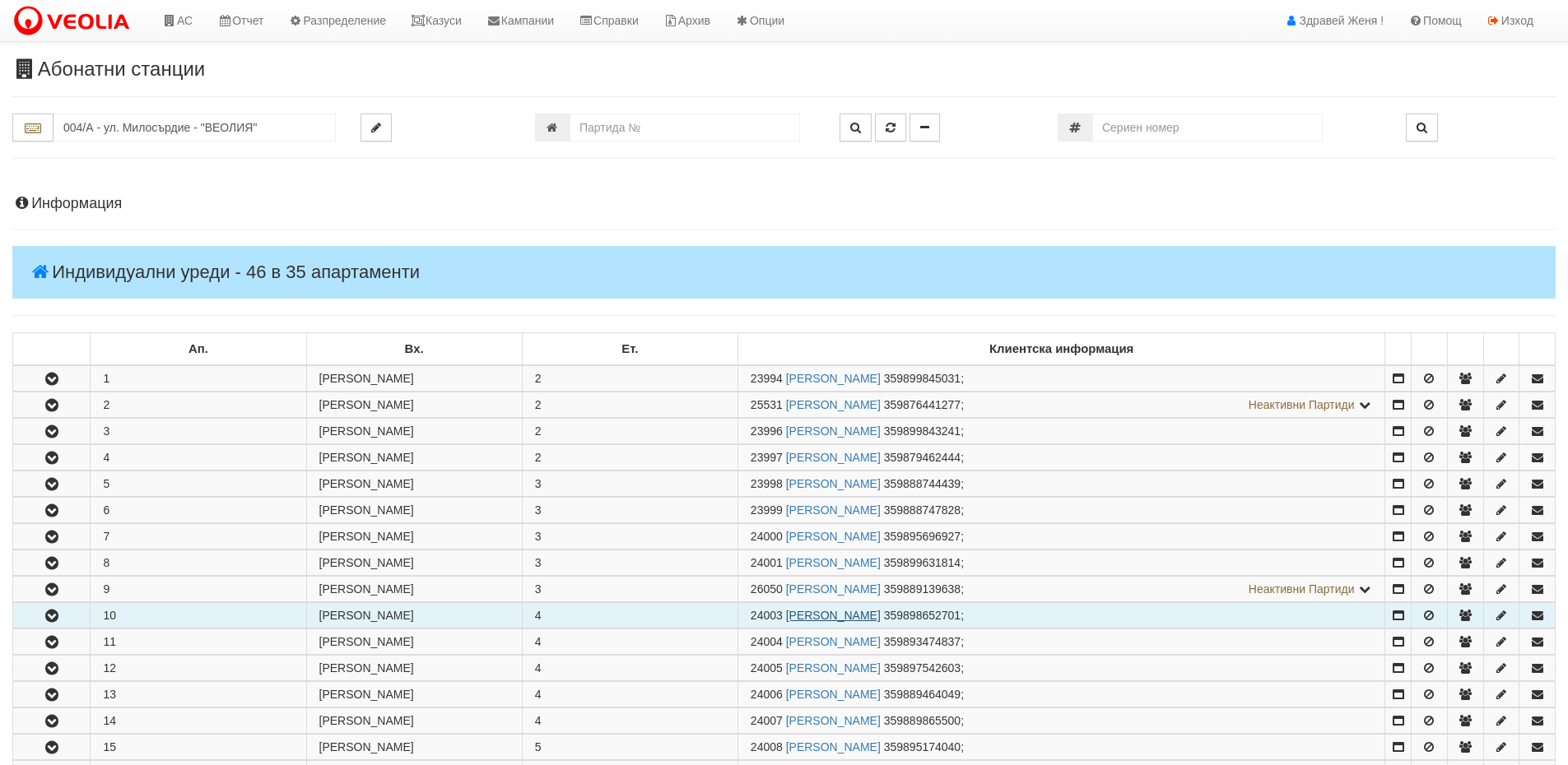
scroll to position [247, 0]
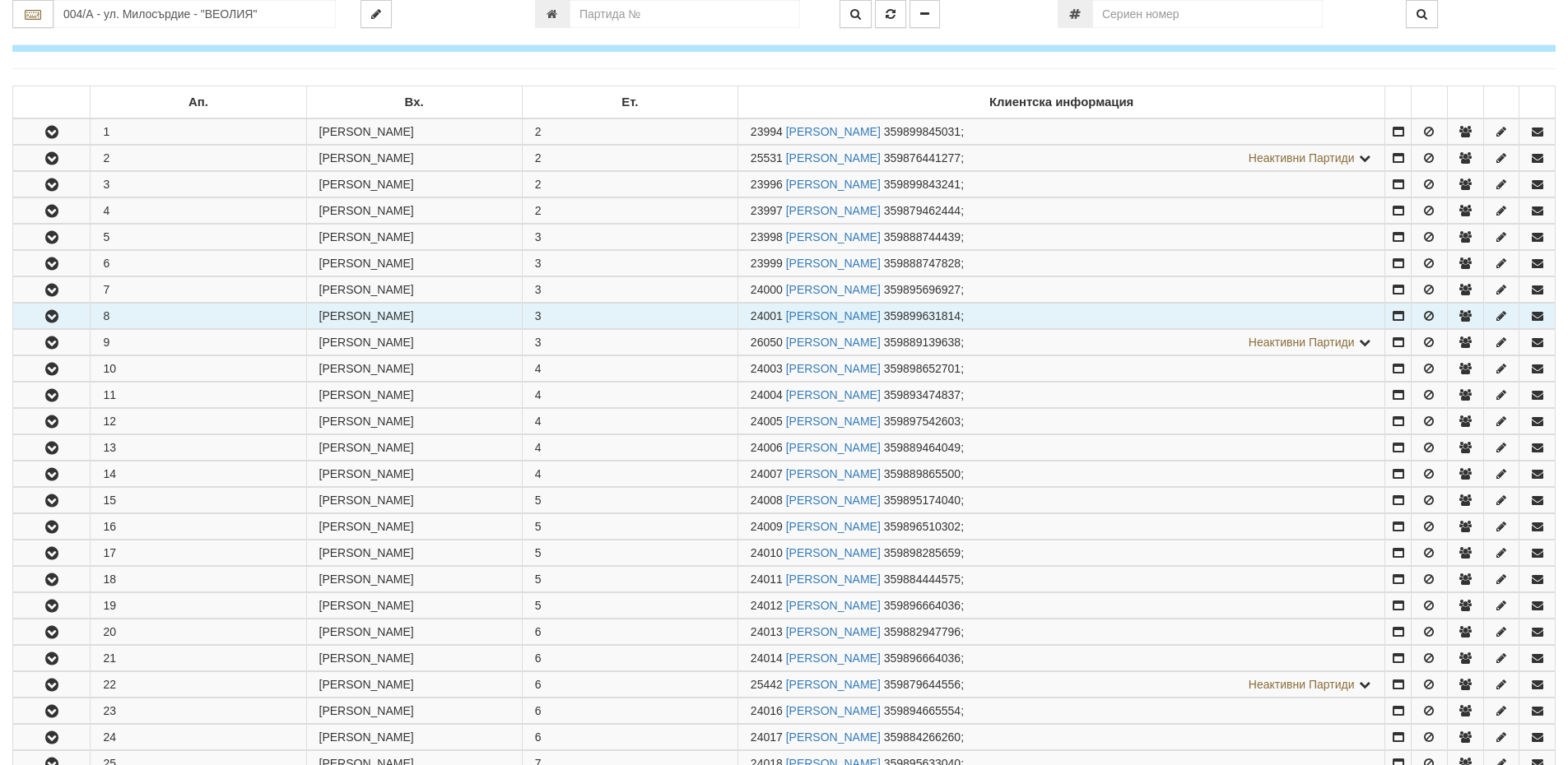
drag, startPoint x: 783, startPoint y: 316, endPoint x: 748, endPoint y: 309, distance: 35.7
click at [748, 309] on td "24001 ВАНЕСА ИВОВА СТАМАТОВА 359899631814 ;" at bounding box center [1062, 316] width 648 height 26
copy span "24001"
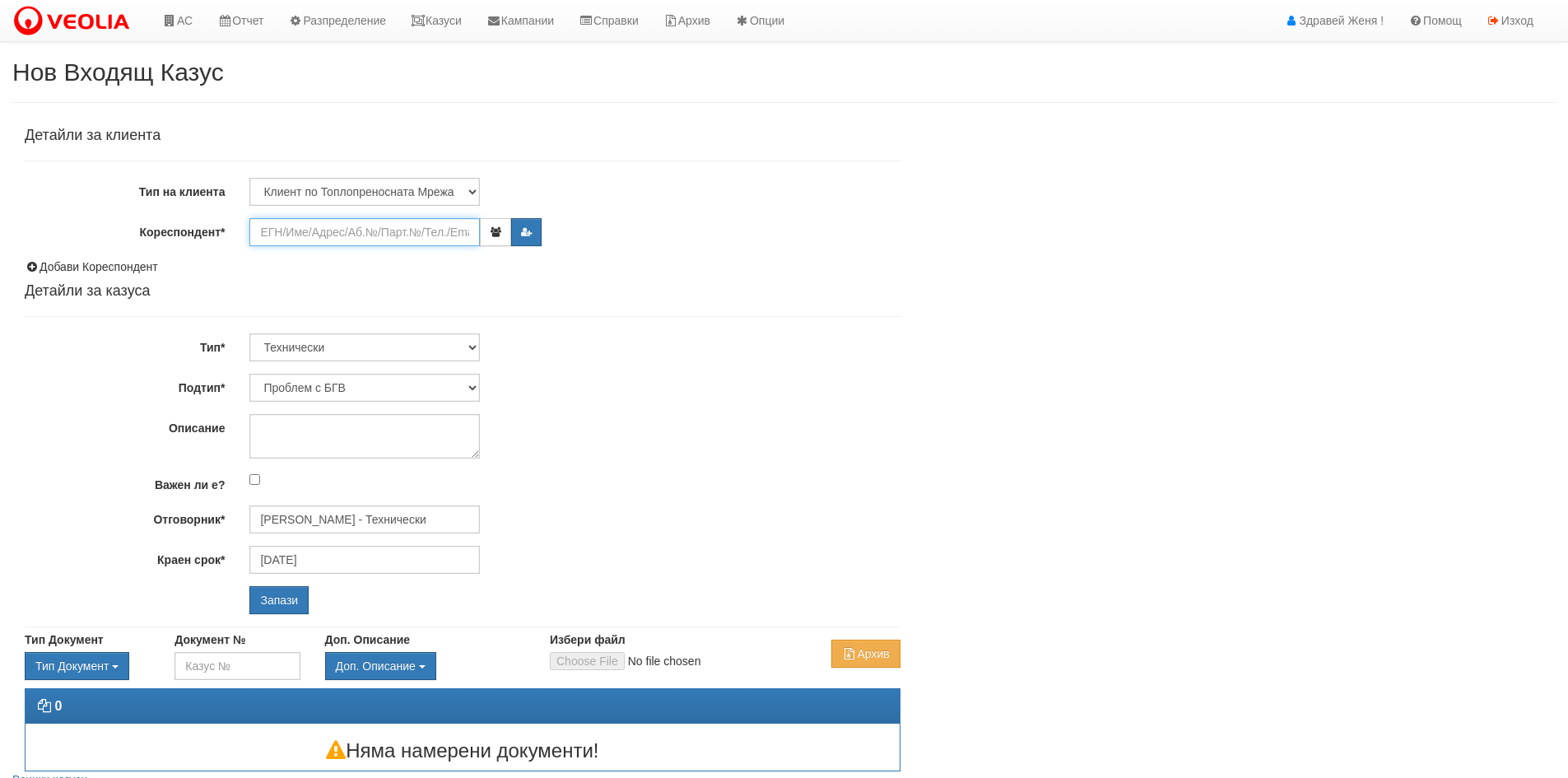
click at [292, 228] on input "Кореспондент*" at bounding box center [364, 232] width 230 height 28
paste input "24001"
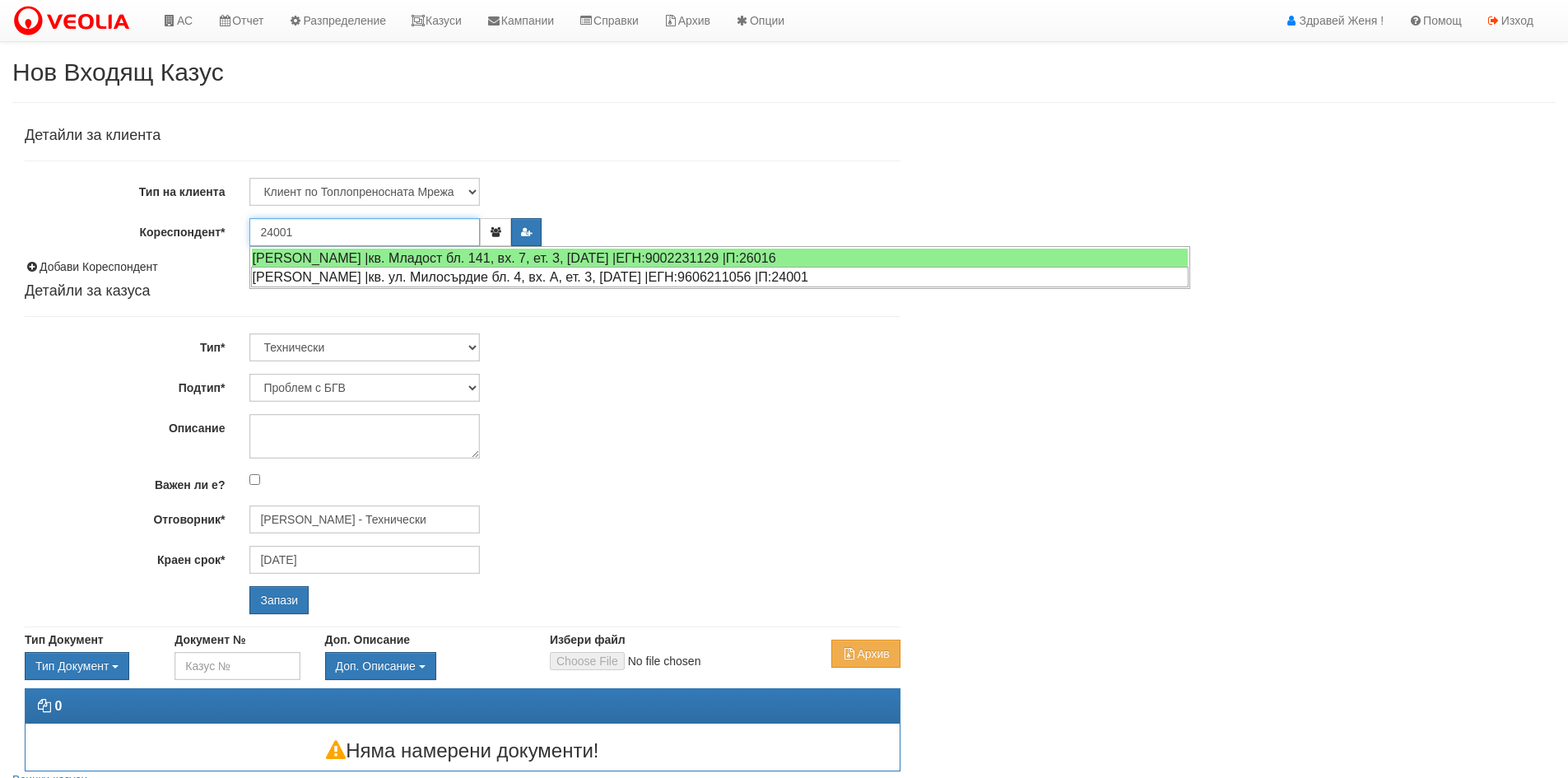
click at [408, 271] on div "ВАНЕСА ИВОВА СТАМАТОВА |кв. ул. Милосърдие бл. 4, вх. А, ет. 3, ап. 8 |ЕГН:9606…" at bounding box center [720, 277] width 938 height 20
type input "Георги Красимиров Георгиев"
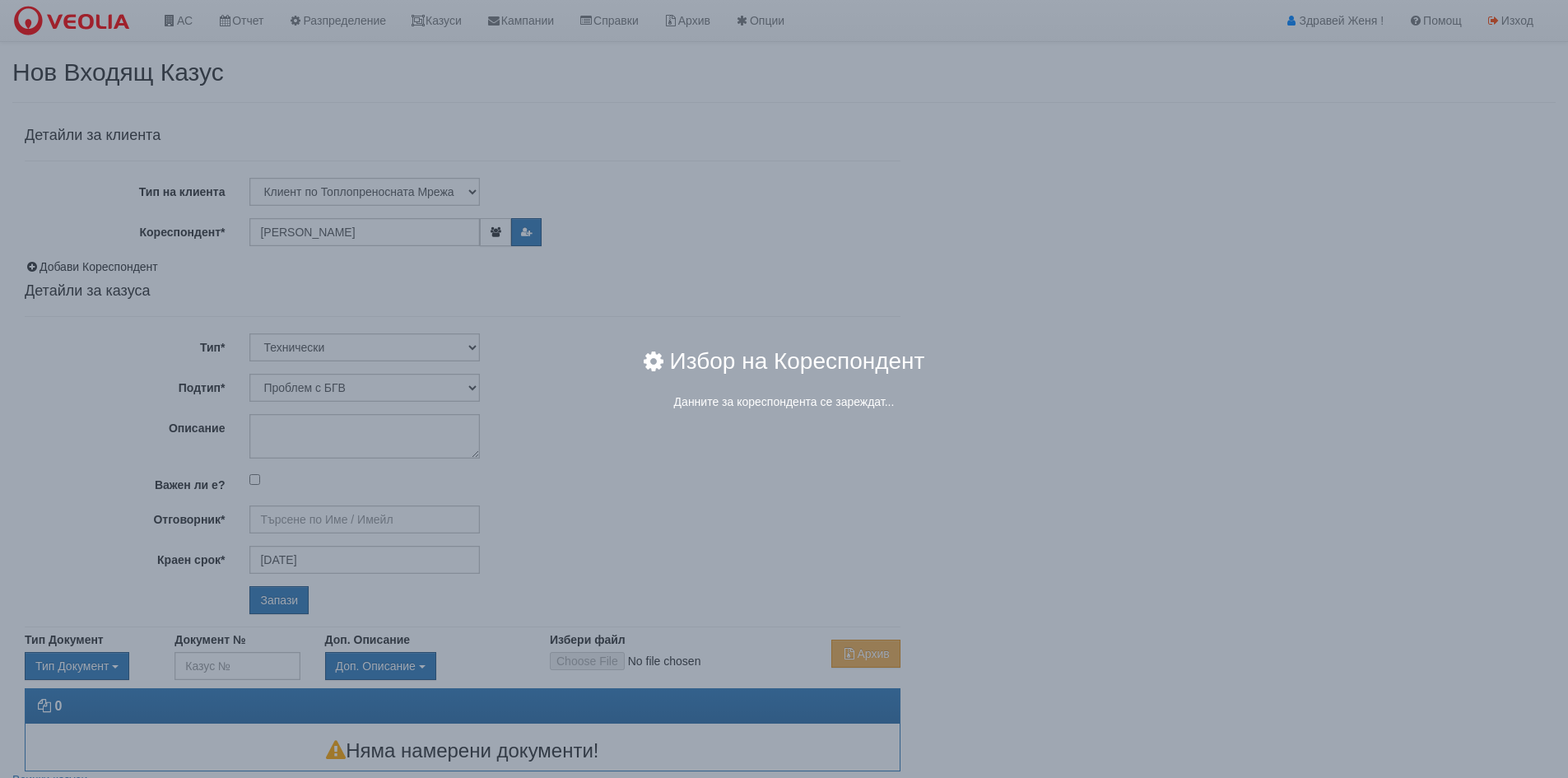
type input "Дончо Дончев - Технически"
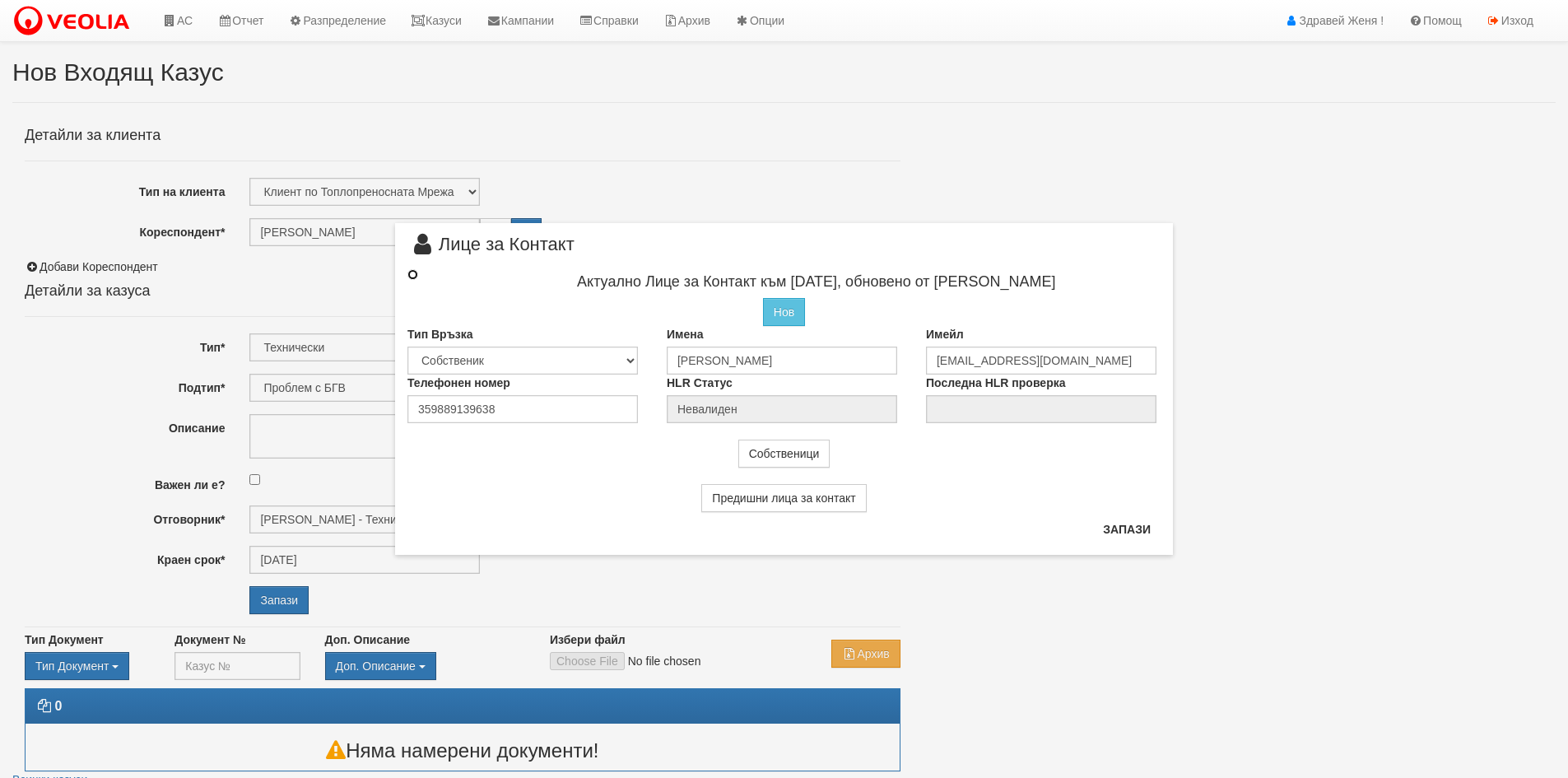
click at [409, 275] on input "radio" at bounding box center [413, 274] width 11 height 11
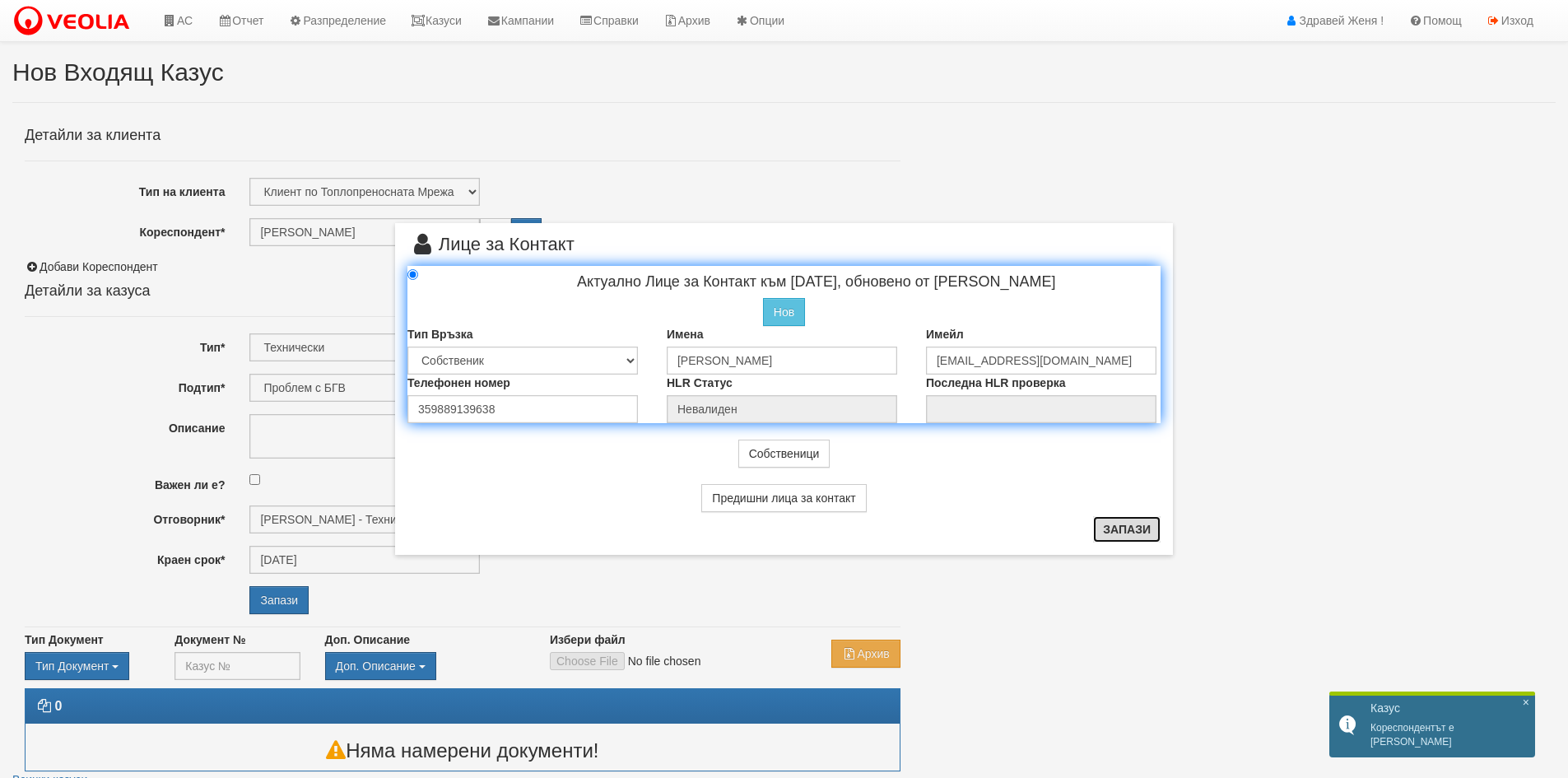
click at [1122, 531] on button "Запази" at bounding box center [1127, 528] width 68 height 27
radio input "true"
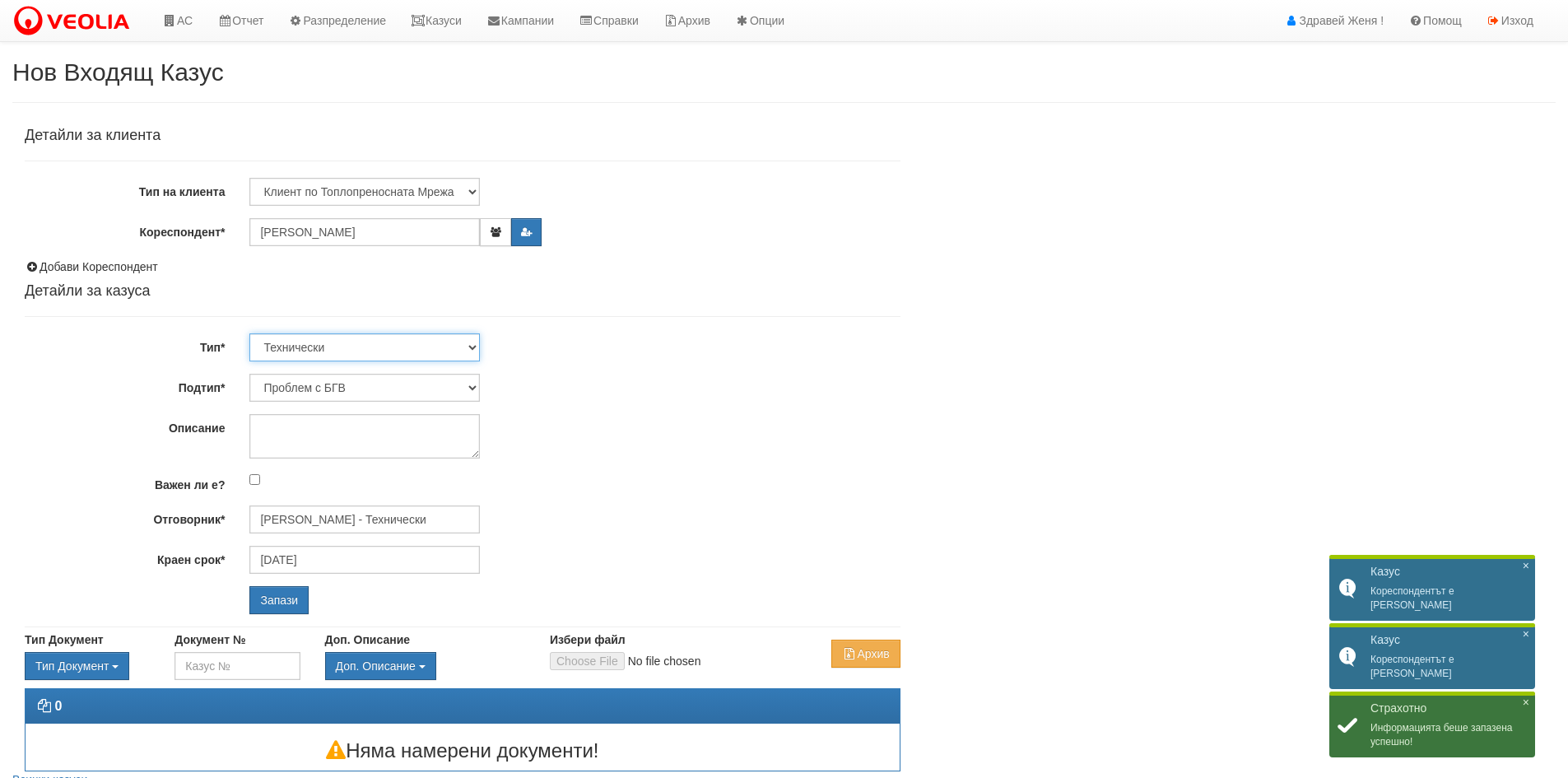
click at [475, 342] on select "Технически ФТС Търговски Административен Производствен Експлоатационен Финансов…" at bounding box center [364, 347] width 230 height 28
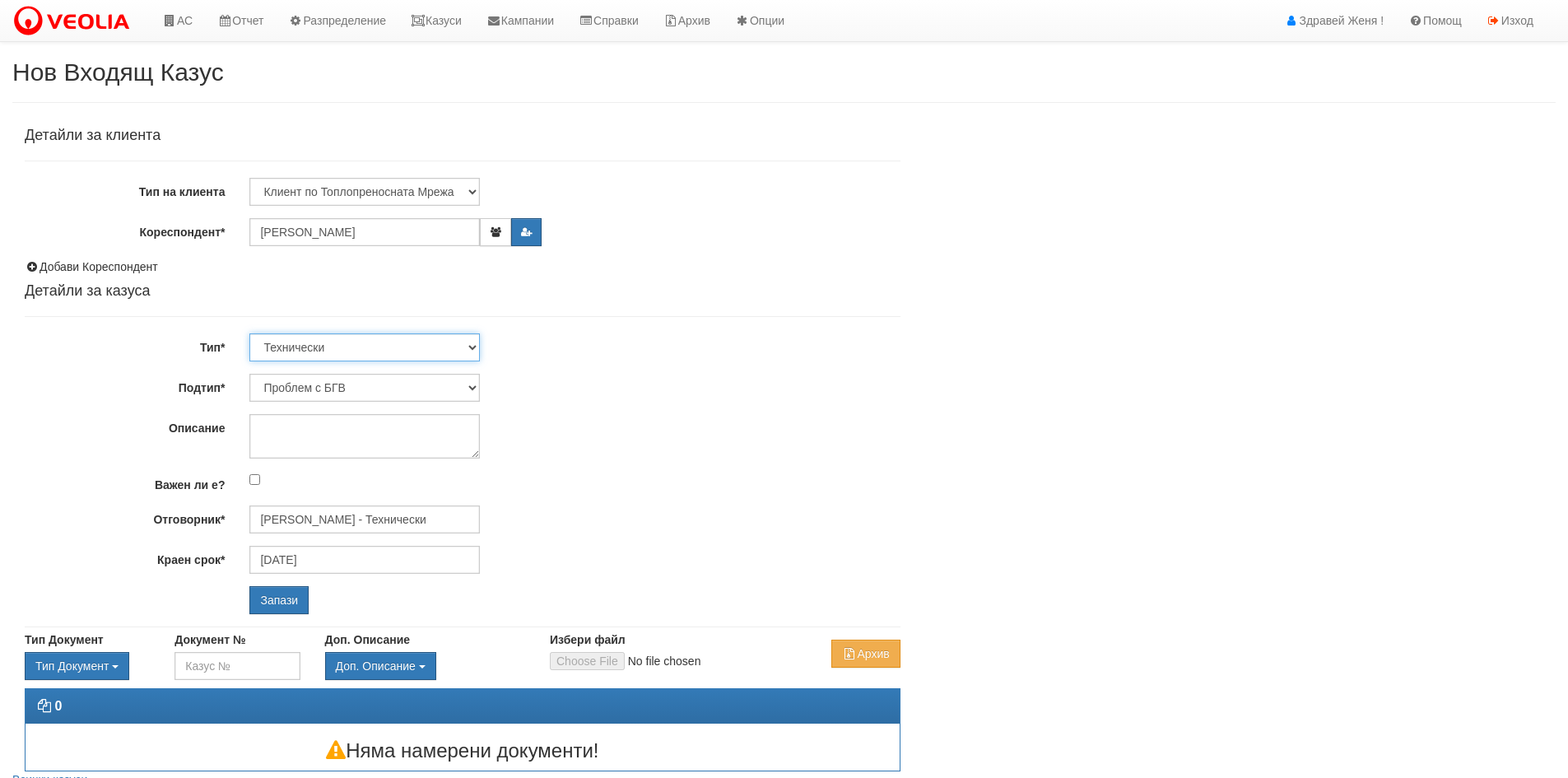
select select "3"
click at [250, 333] on select "Технически ФТС Търговски Административен Производствен Експлоатационен Финансов…" at bounding box center [364, 347] width 230 height 28
type input "[DATE]"
click at [473, 386] on select "Писмо Възлагателно писмо Придружително писмо Доклад Уведомление Декларация Заяв…" at bounding box center [364, 387] width 230 height 28
select select "Уведомление"
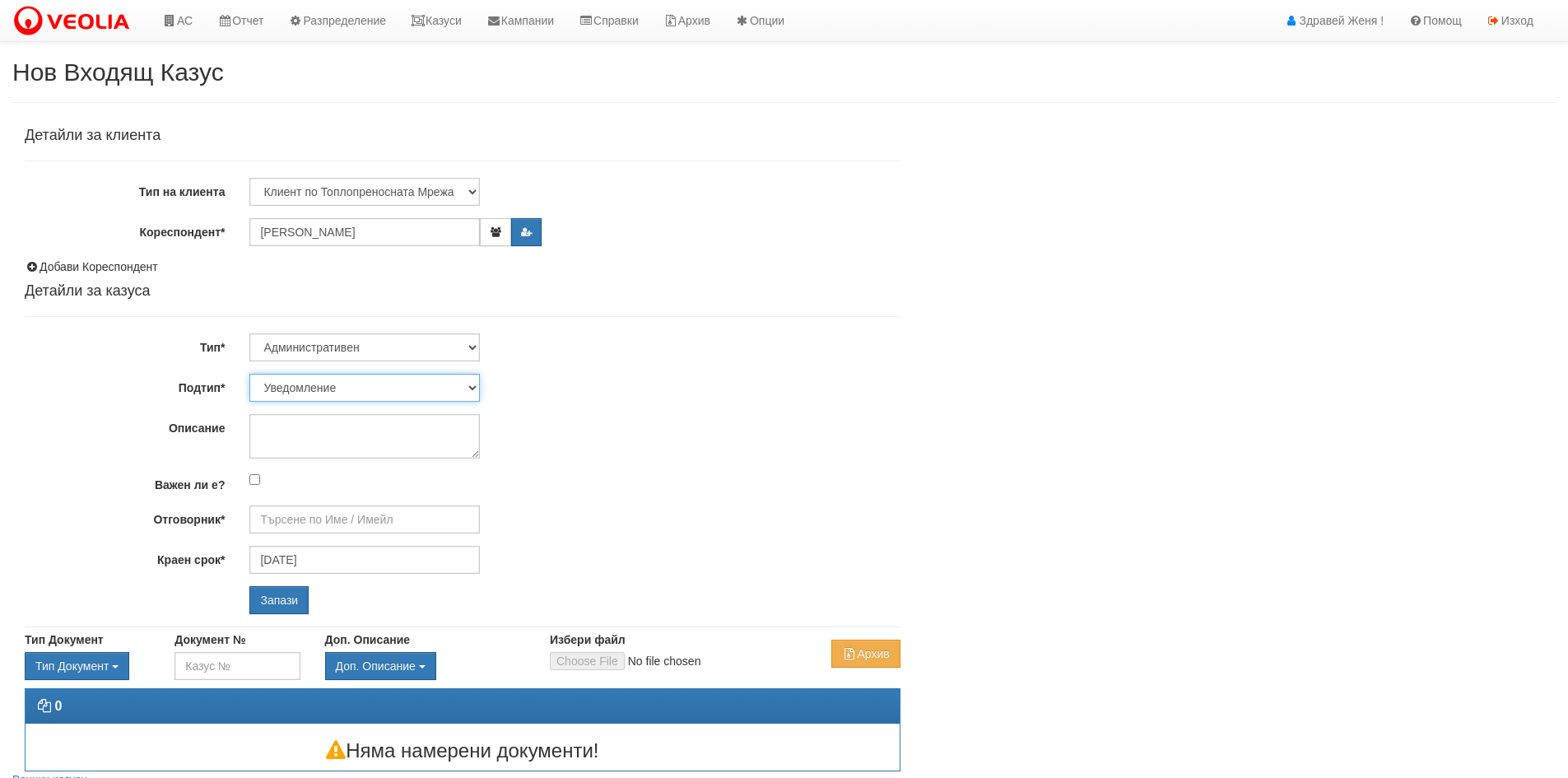
click at [250, 373] on select "Писмо Възлагателно писмо Придружително писмо Доклад Уведомление Декларация Заяв…" at bounding box center [364, 387] width 230 height 28
click at [284, 517] on input "Отговорник*" at bounding box center [364, 519] width 230 height 28
click at [290, 539] on div "[PERSON_NAME] - Клиенти и Развитие" at bounding box center [720, 545] width 938 height 20
type input "[PERSON_NAME] - Клиенти и Развитие"
click at [280, 604] on input "Запази" at bounding box center [279, 600] width 60 height 28
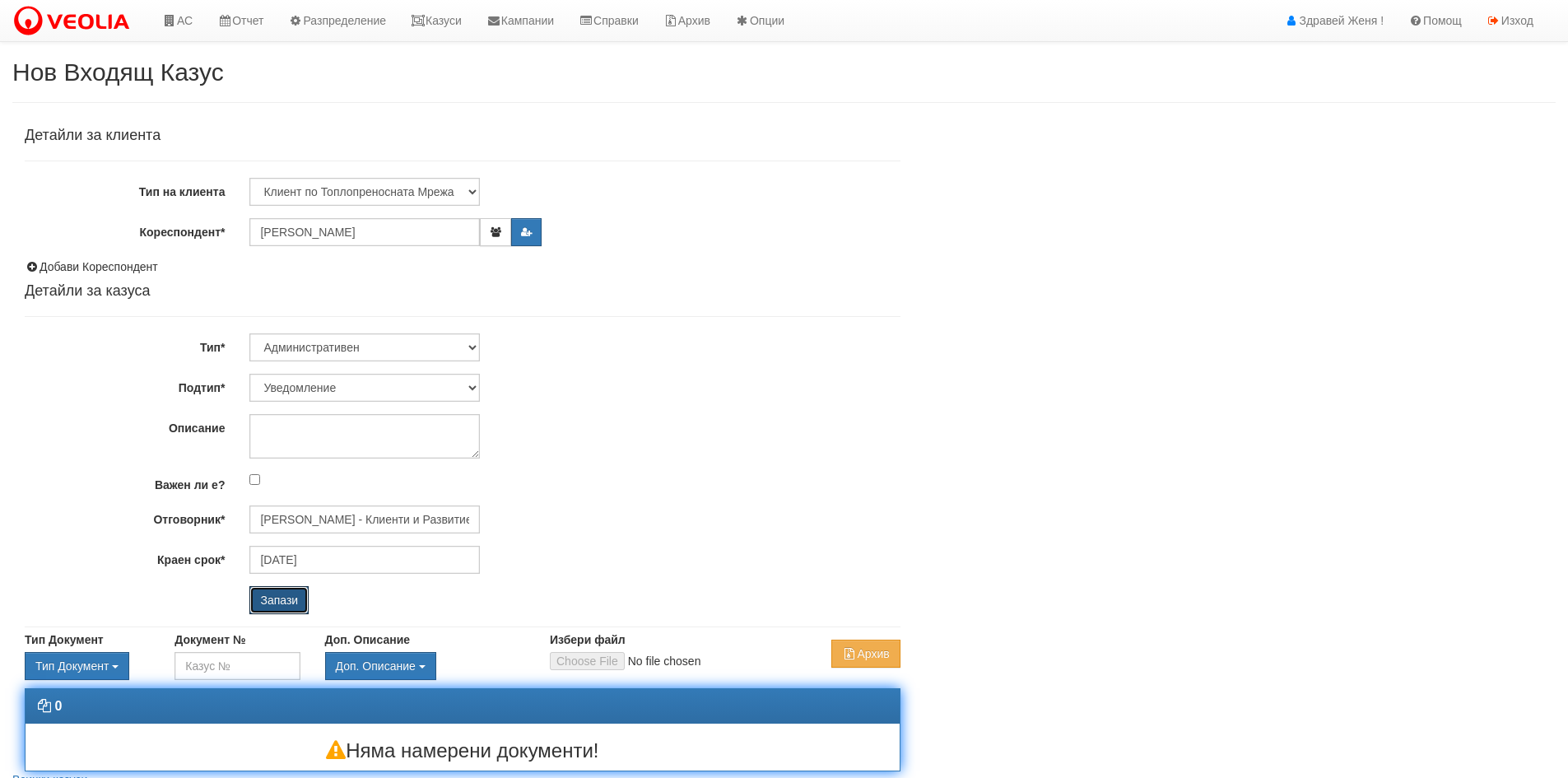
scroll to position [72, 0]
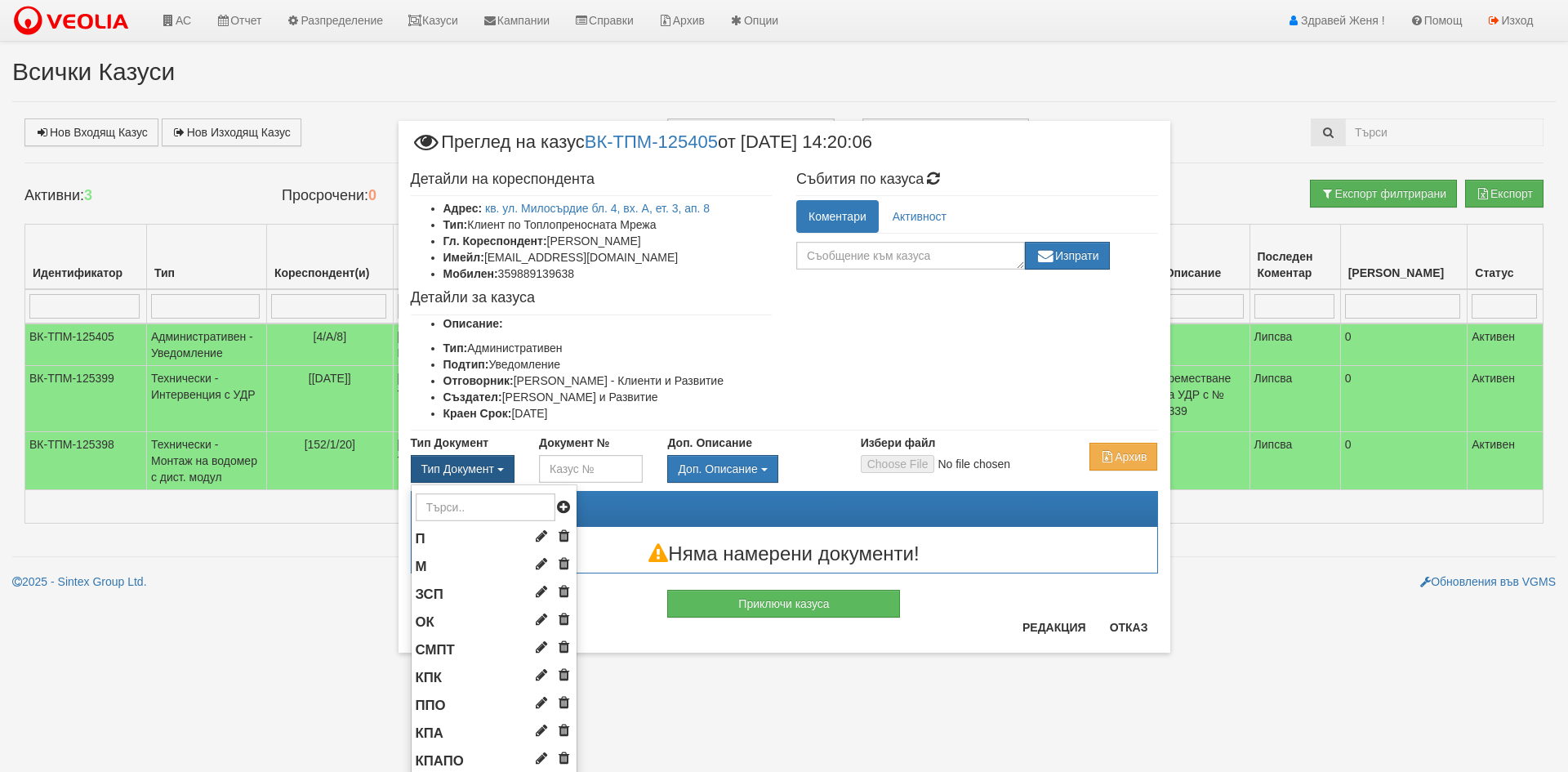
click at [491, 464] on button "Тип Документ" at bounding box center [463, 469] width 104 height 27
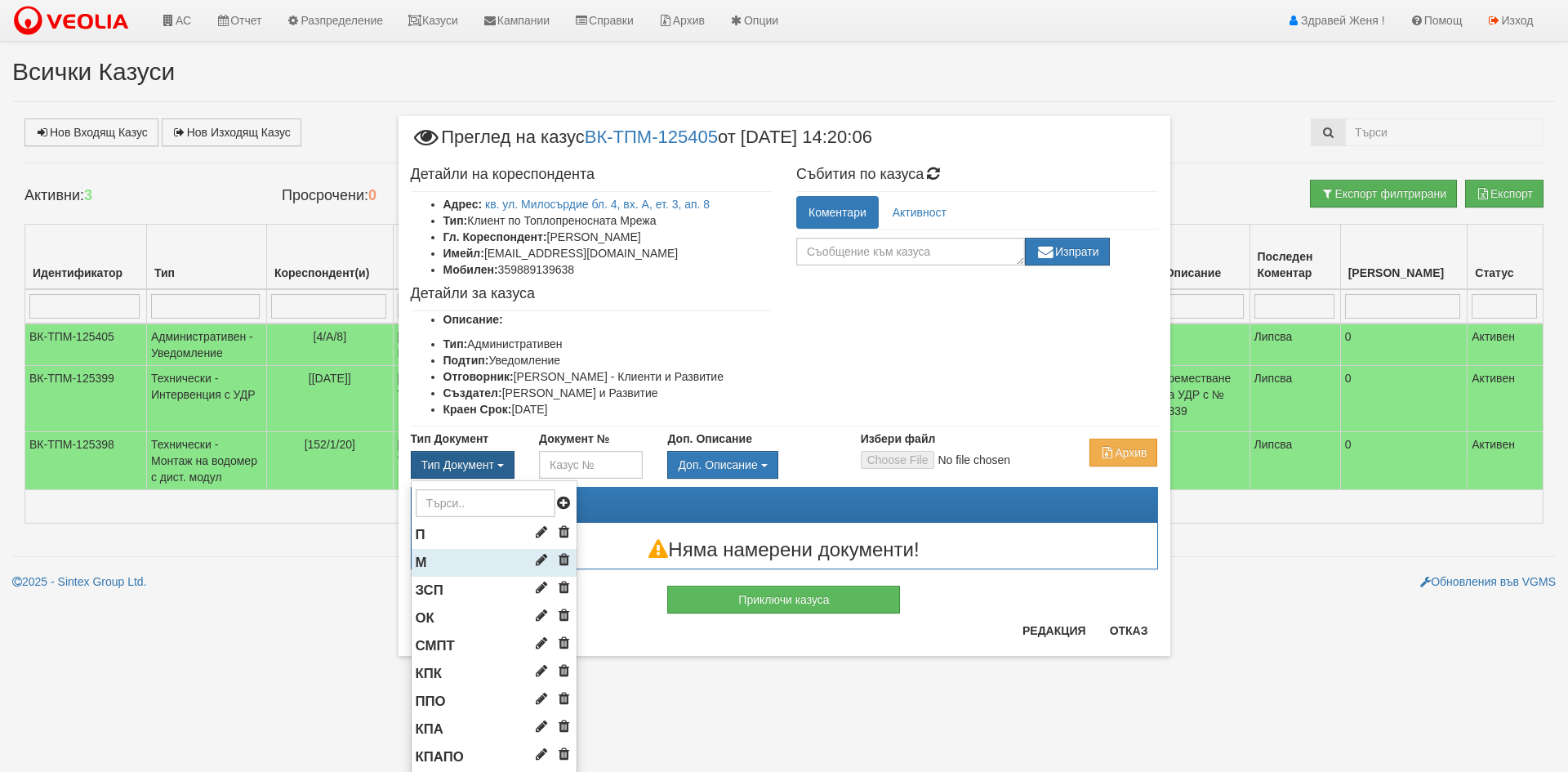
click at [461, 559] on li "М" at bounding box center [494, 563] width 165 height 27
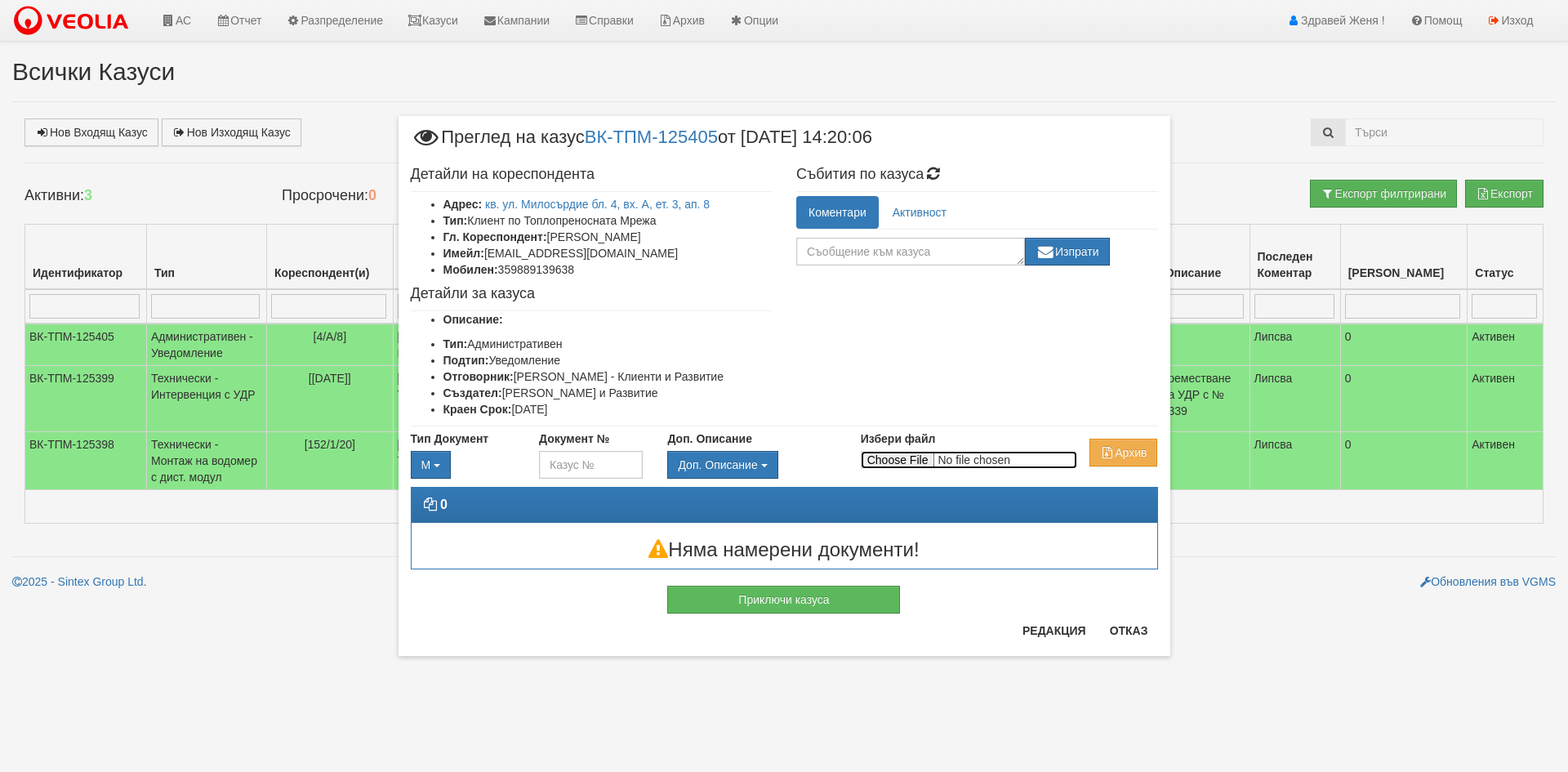
click at [916, 460] on input "Избери файл" at bounding box center [969, 460] width 217 height 18
type input "C:\fakepath\DOC100.pdf"
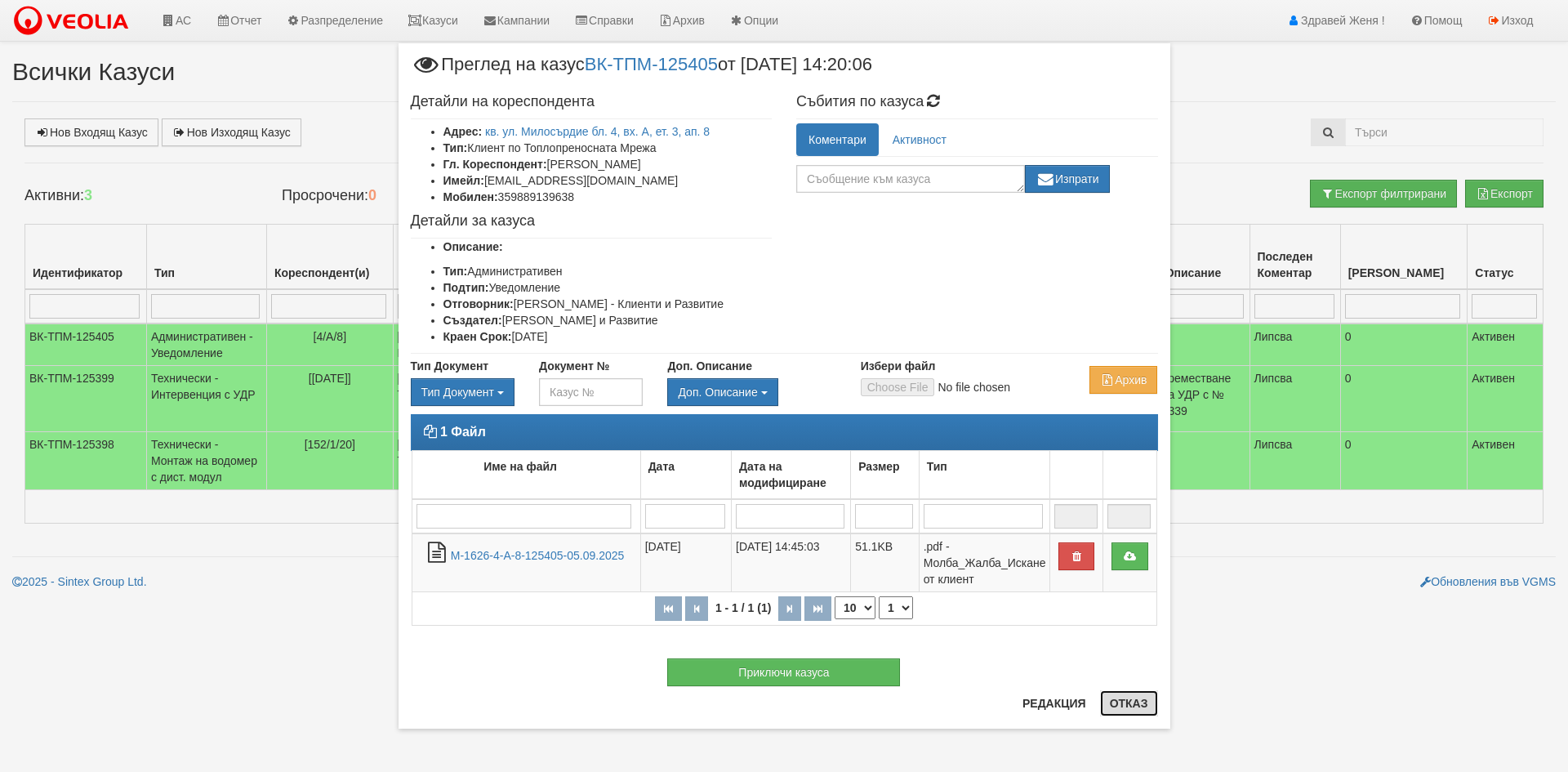
click at [1125, 700] on button "Отказ" at bounding box center [1129, 703] width 58 height 26
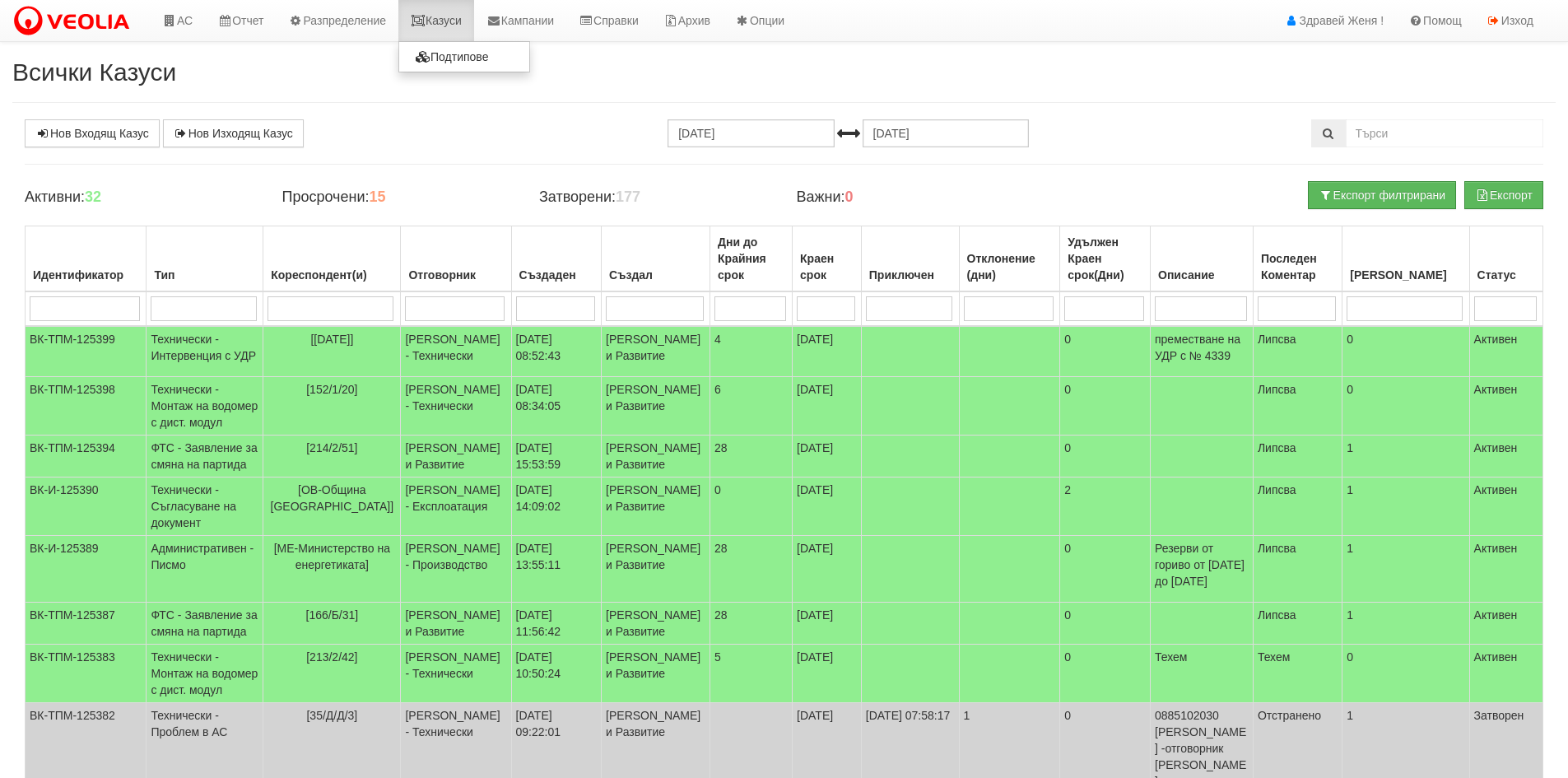
click at [436, 19] on link "Казуси" at bounding box center [436, 20] width 76 height 41
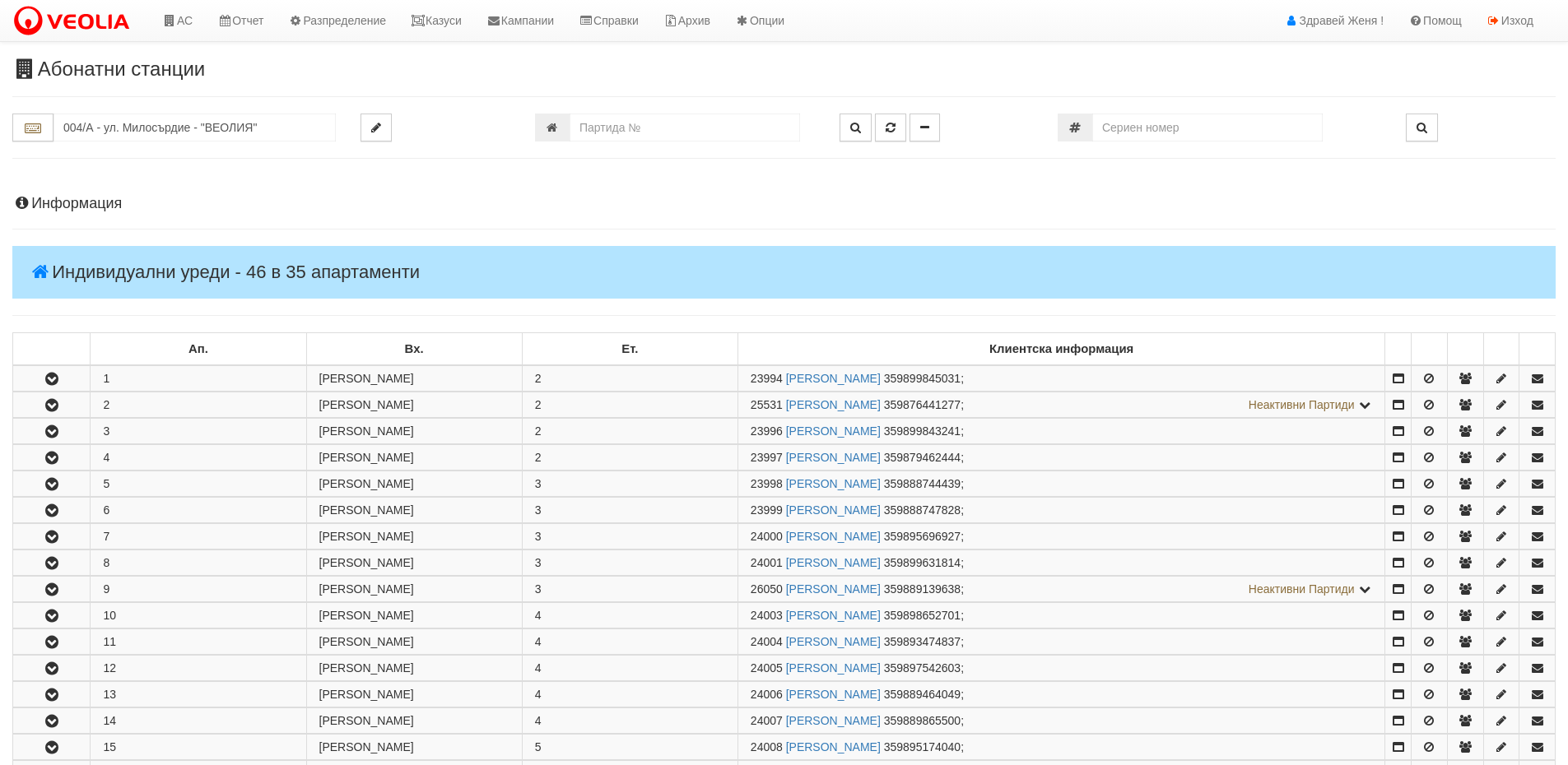
scroll to position [247, 0]
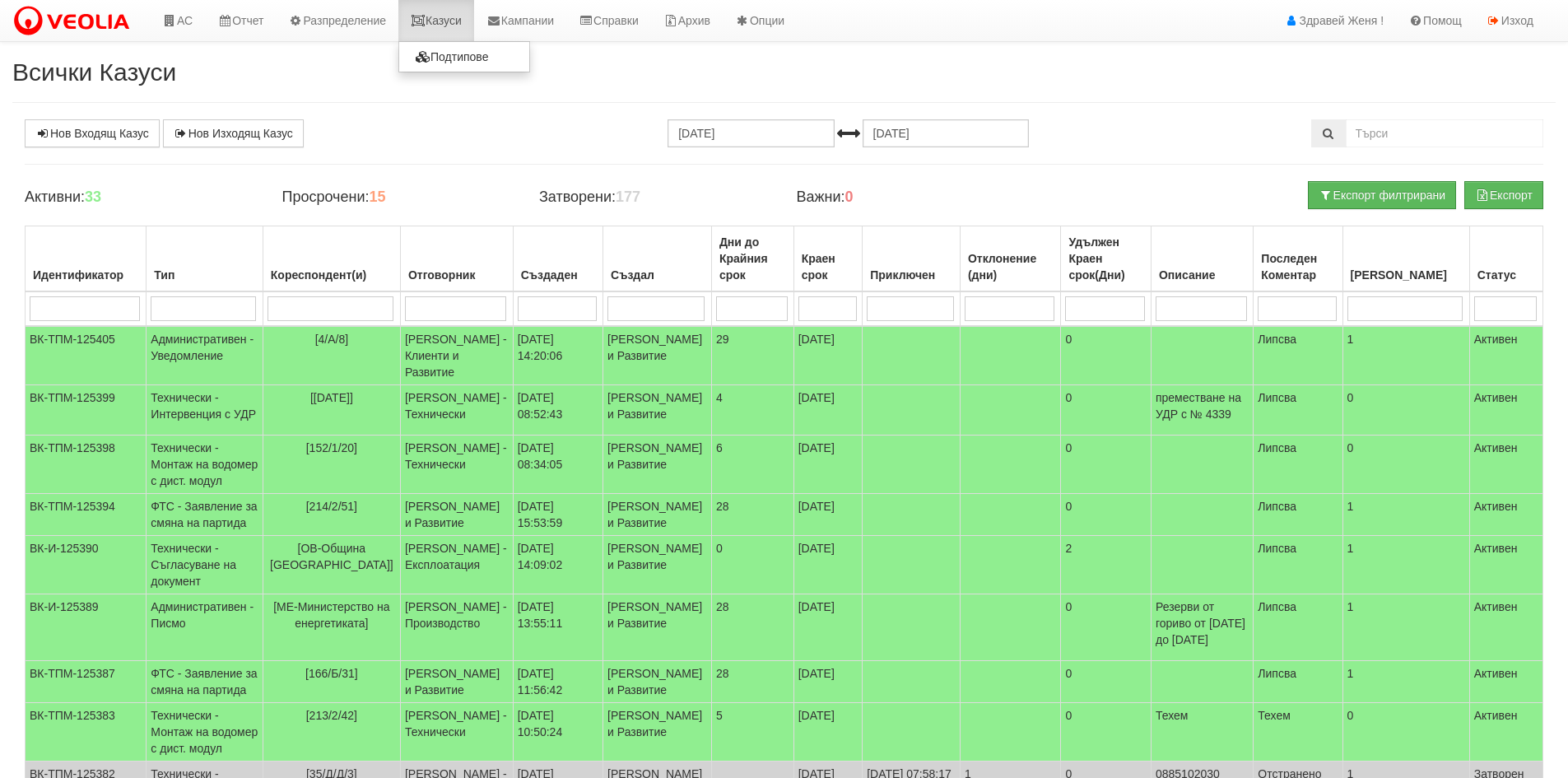
click at [453, 20] on link "Казуси" at bounding box center [436, 20] width 76 height 41
click at [100, 138] on link "Нов Входящ Казус" at bounding box center [92, 133] width 135 height 28
click at [468, 26] on link "Казуси" at bounding box center [436, 20] width 76 height 41
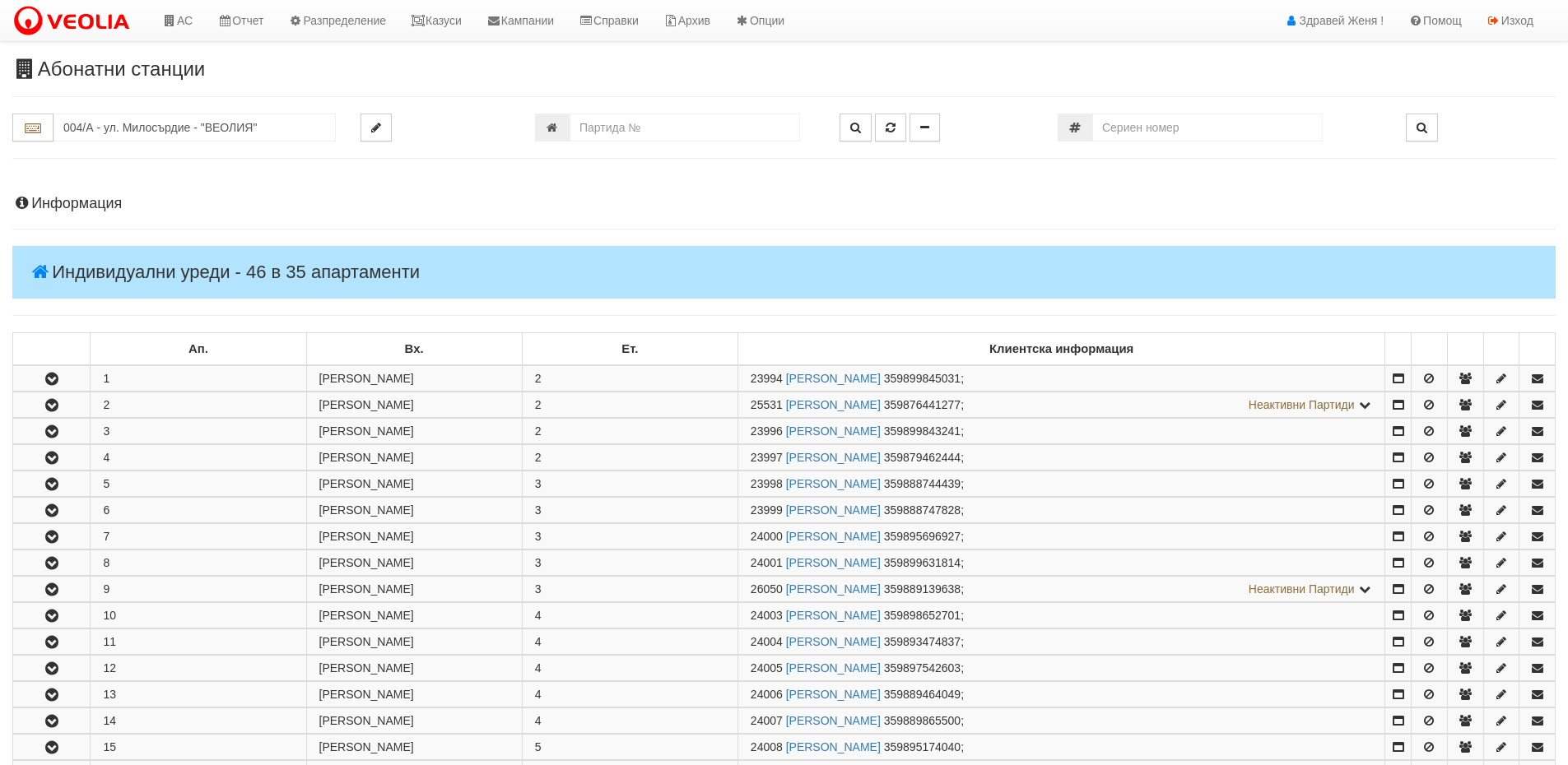
scroll to position [247, 0]
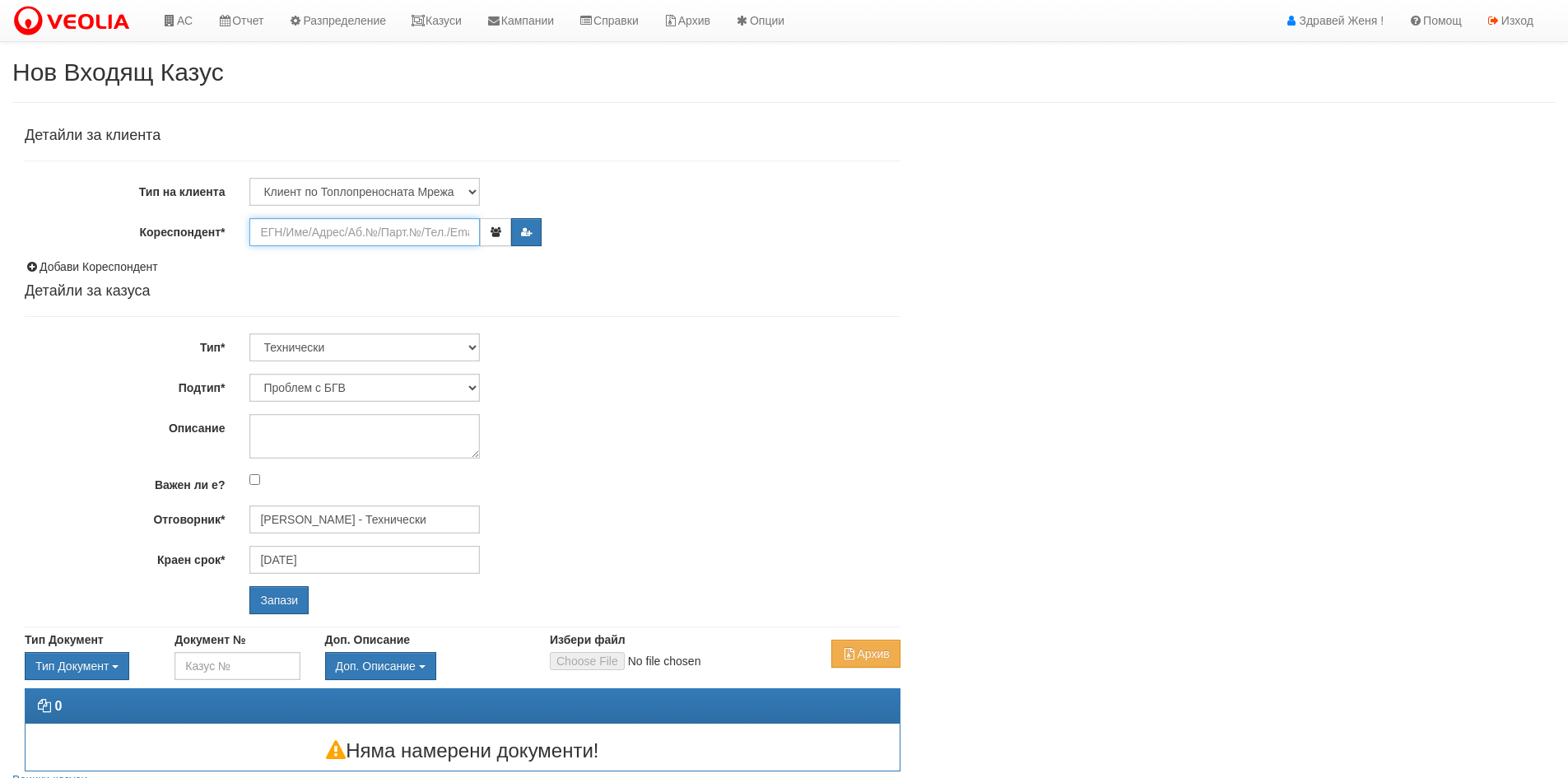
click at [328, 238] on input "Кореспондент*" at bounding box center [364, 232] width 230 height 28
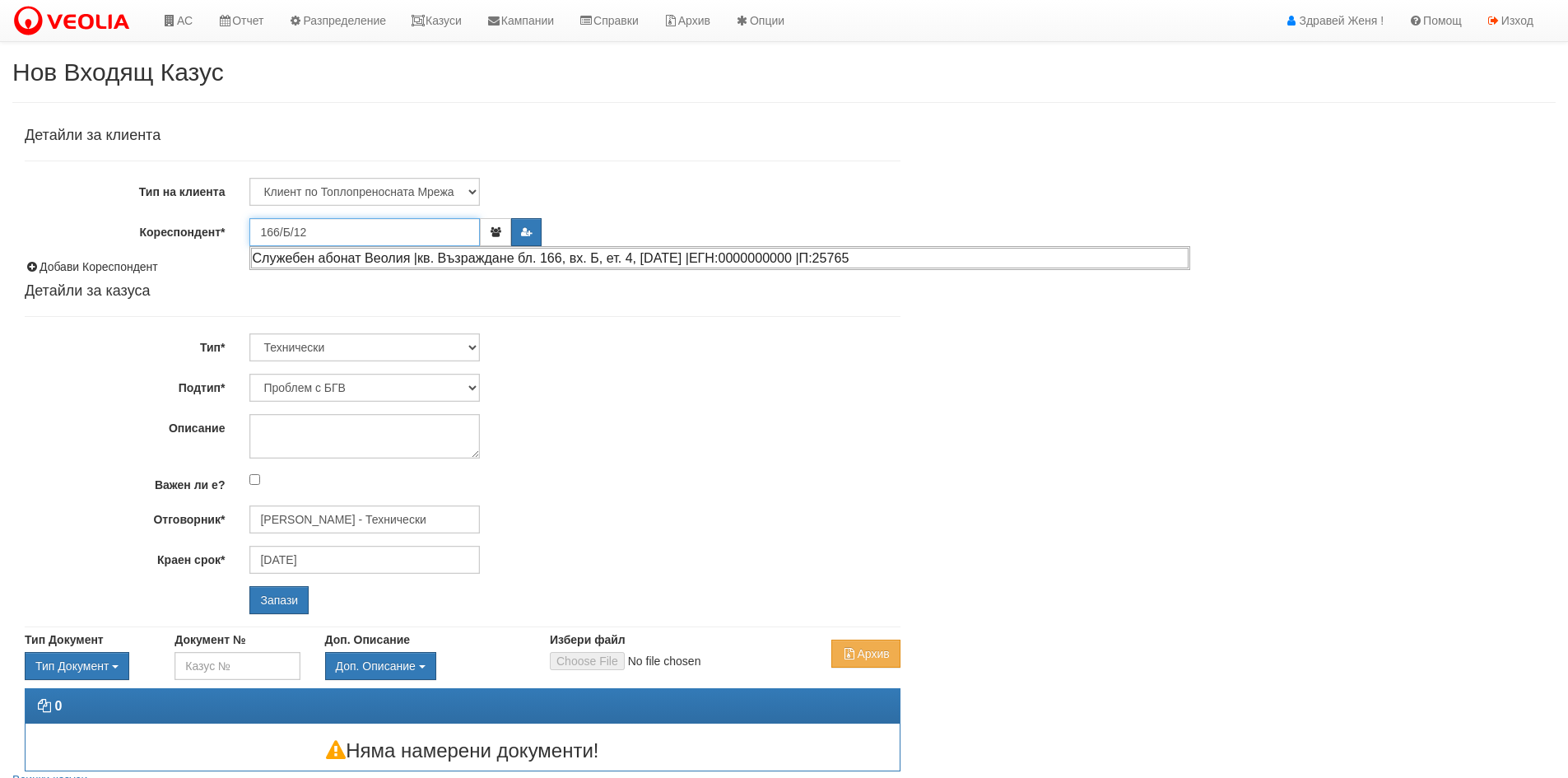
click at [350, 257] on div "Служебен абонат Веолия |кв. Възраждане бл. 166, вх. Б, ет. 4, [DATE] |ЕГН:00000…" at bounding box center [720, 258] width 938 height 20
type input "Служебен абонат Веолия"
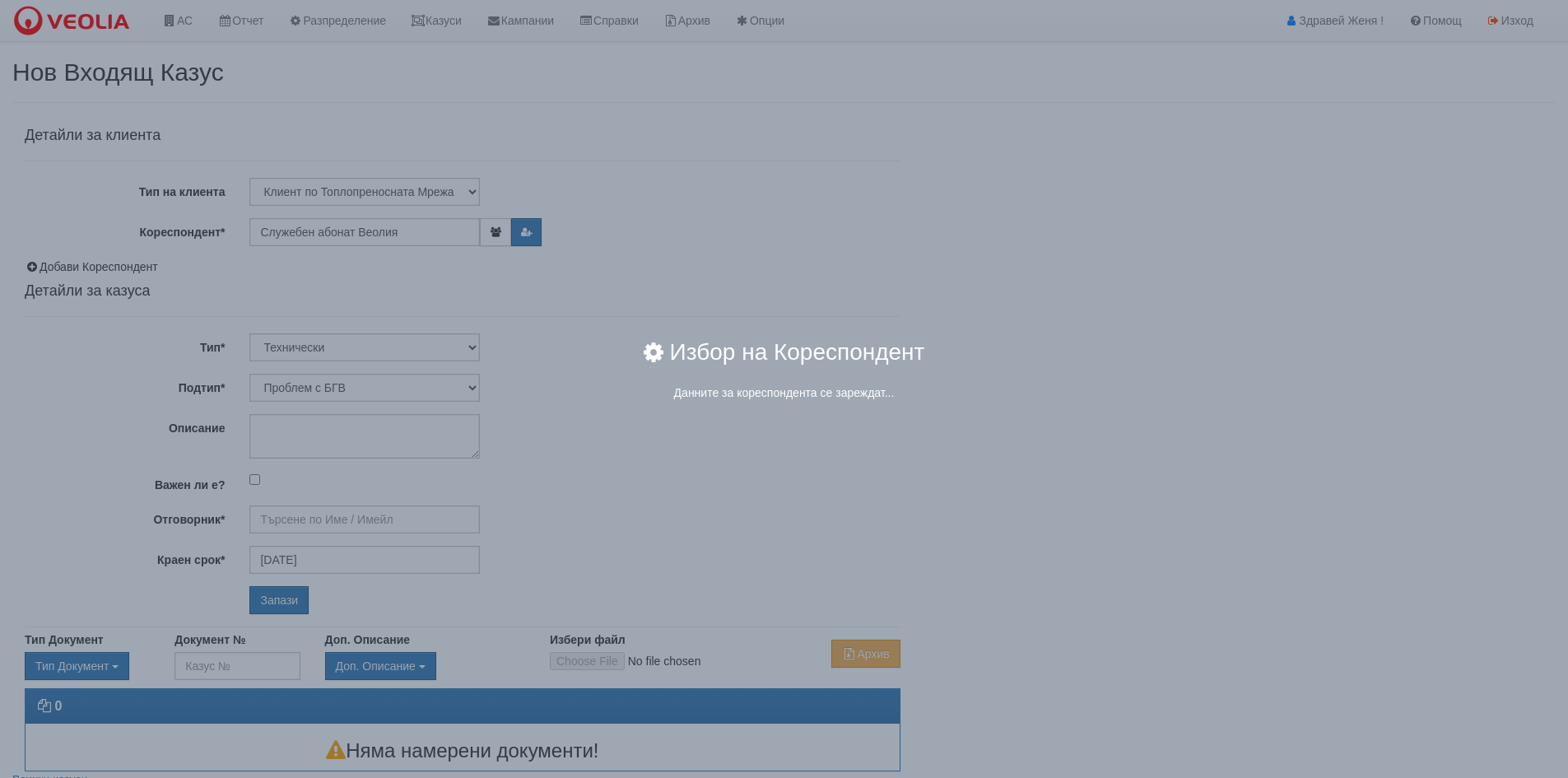
type input "[PERSON_NAME] - Технически"
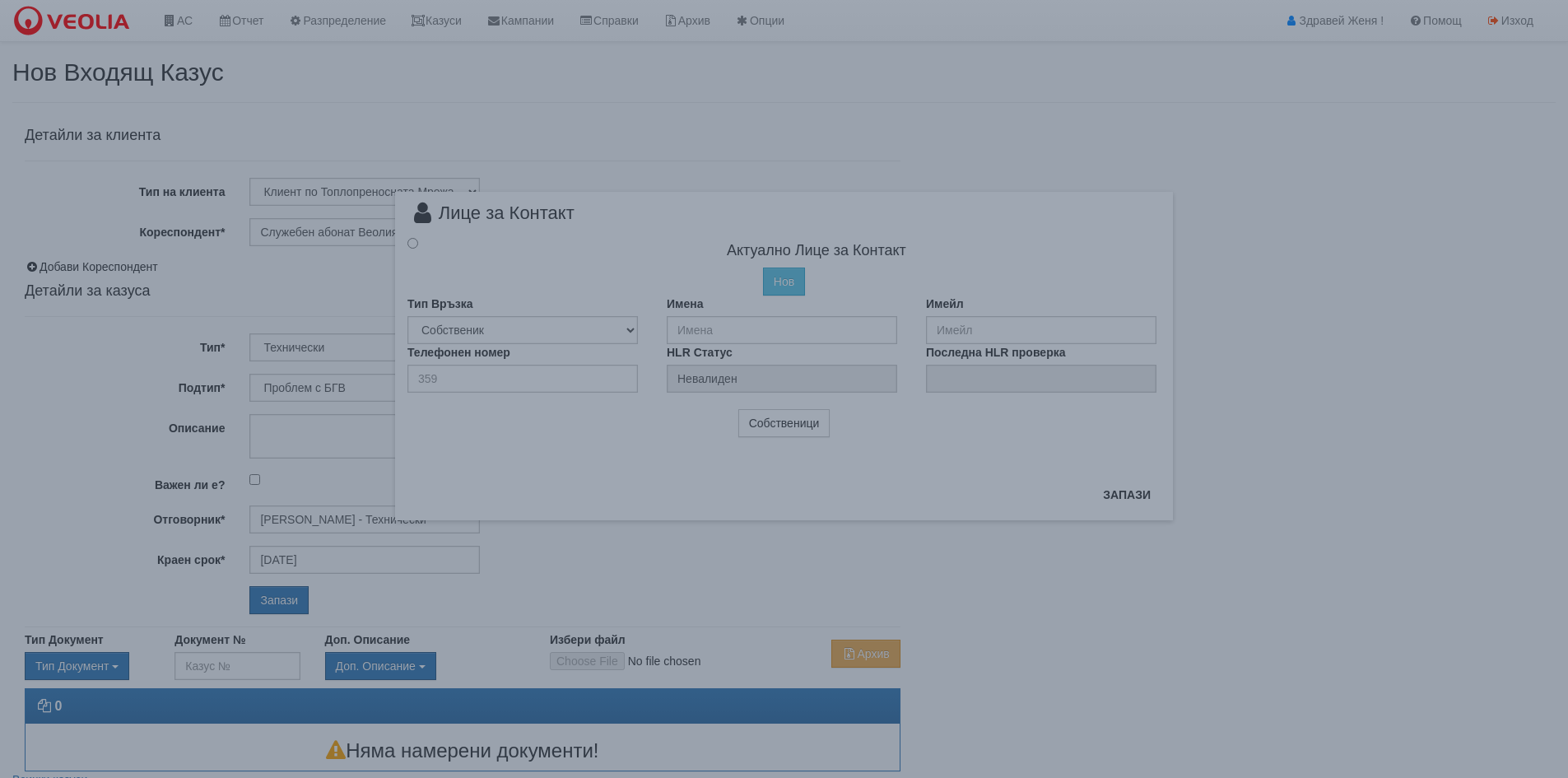
radio input "true"
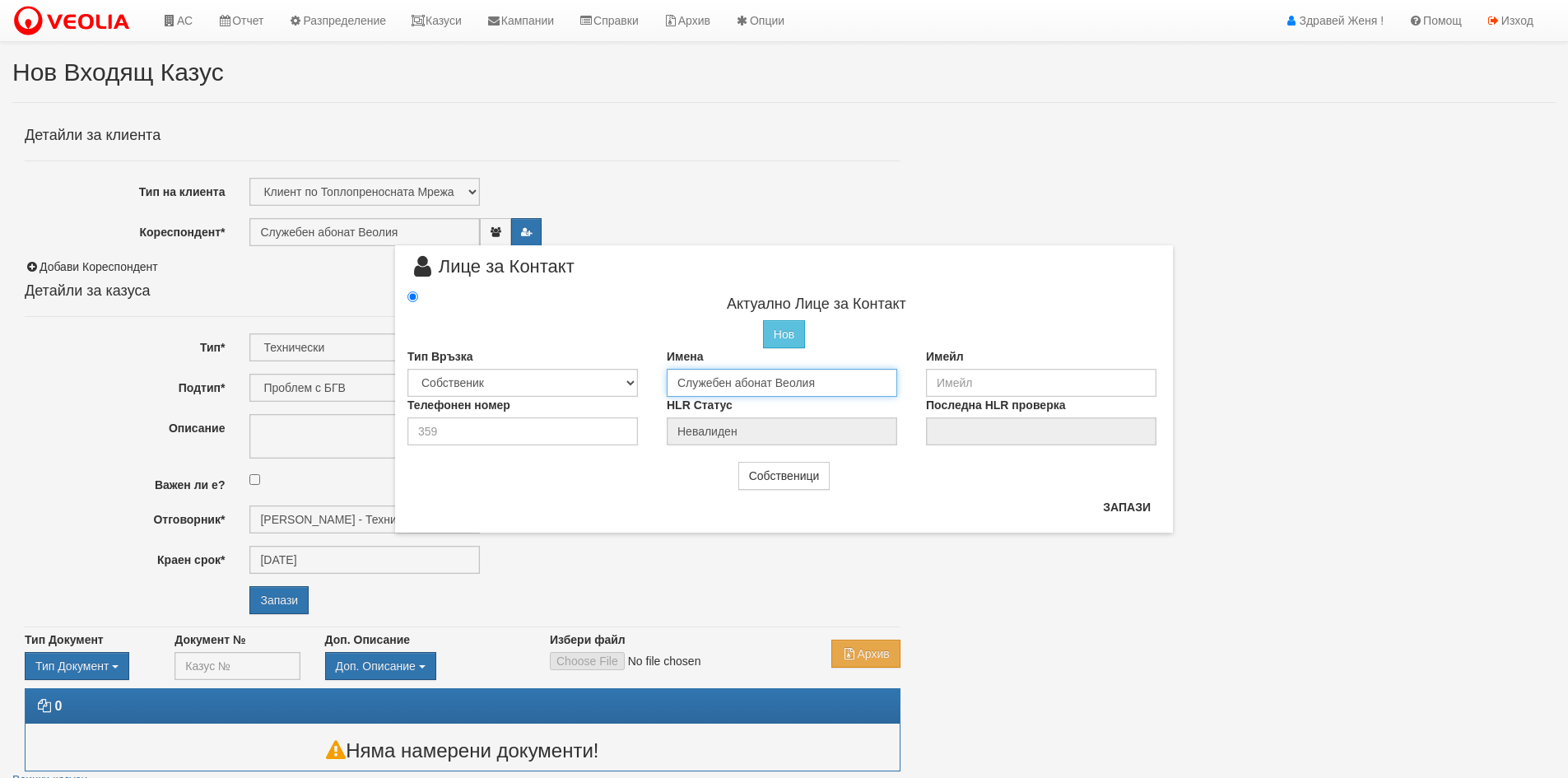
drag, startPoint x: 821, startPoint y: 383, endPoint x: 553, endPoint y: 385, distance: 268.0
click at [553, 385] on div "Тип Връзка Собственик [PERSON_NAME] Съсед Приятел Имена Служебен абонат Веолия …" at bounding box center [784, 372] width 778 height 49
type input "[PERSON_NAME]"
click at [961, 379] on input "email" at bounding box center [1040, 383] width 230 height 28
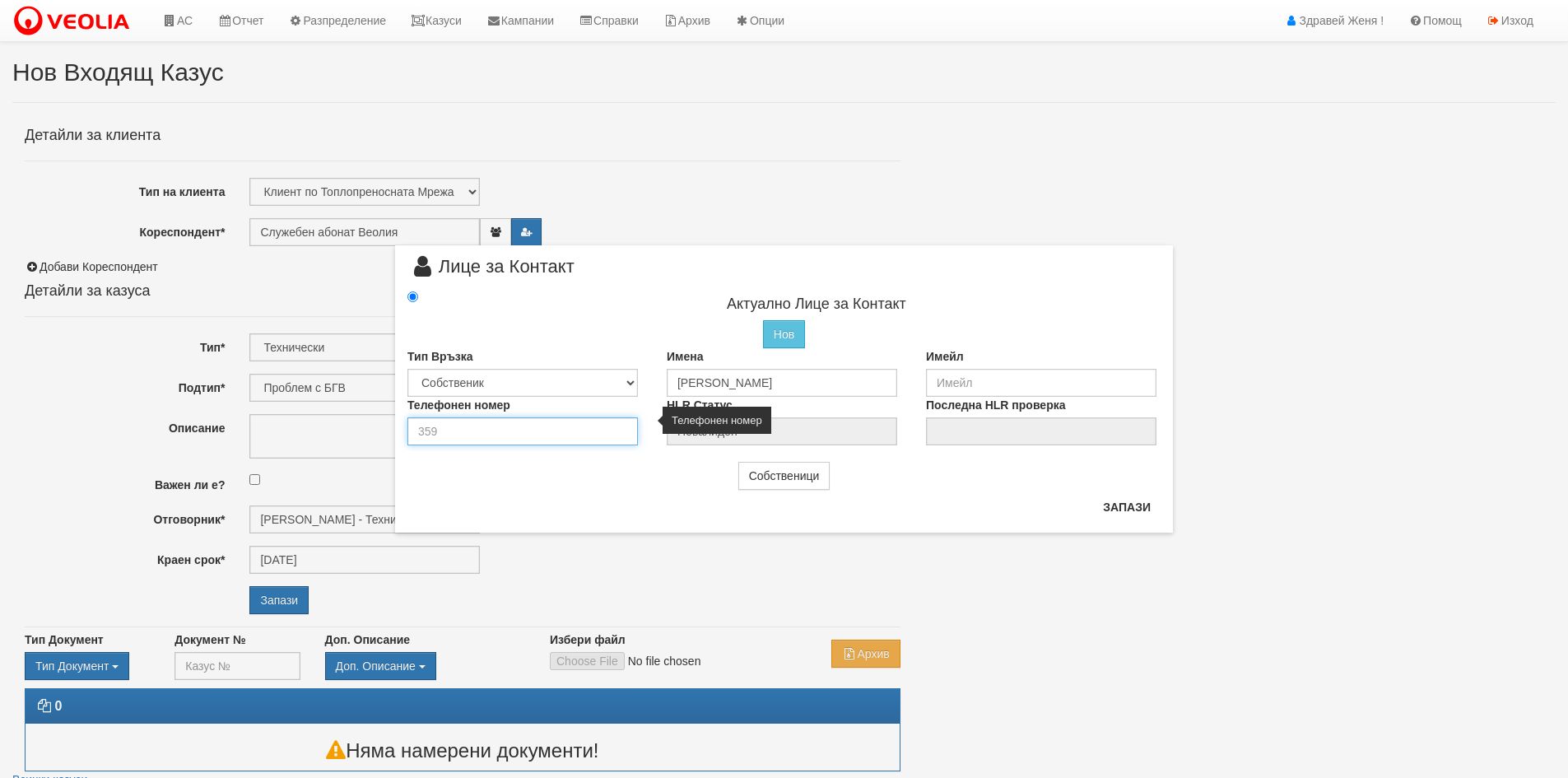
click at [550, 427] on input "number" at bounding box center [522, 431] width 230 height 28
type input "0899012023"
click at [1125, 503] on button "Запази" at bounding box center [1127, 506] width 68 height 27
type input "Александър Юлиянов Минчев"
radio input "true"
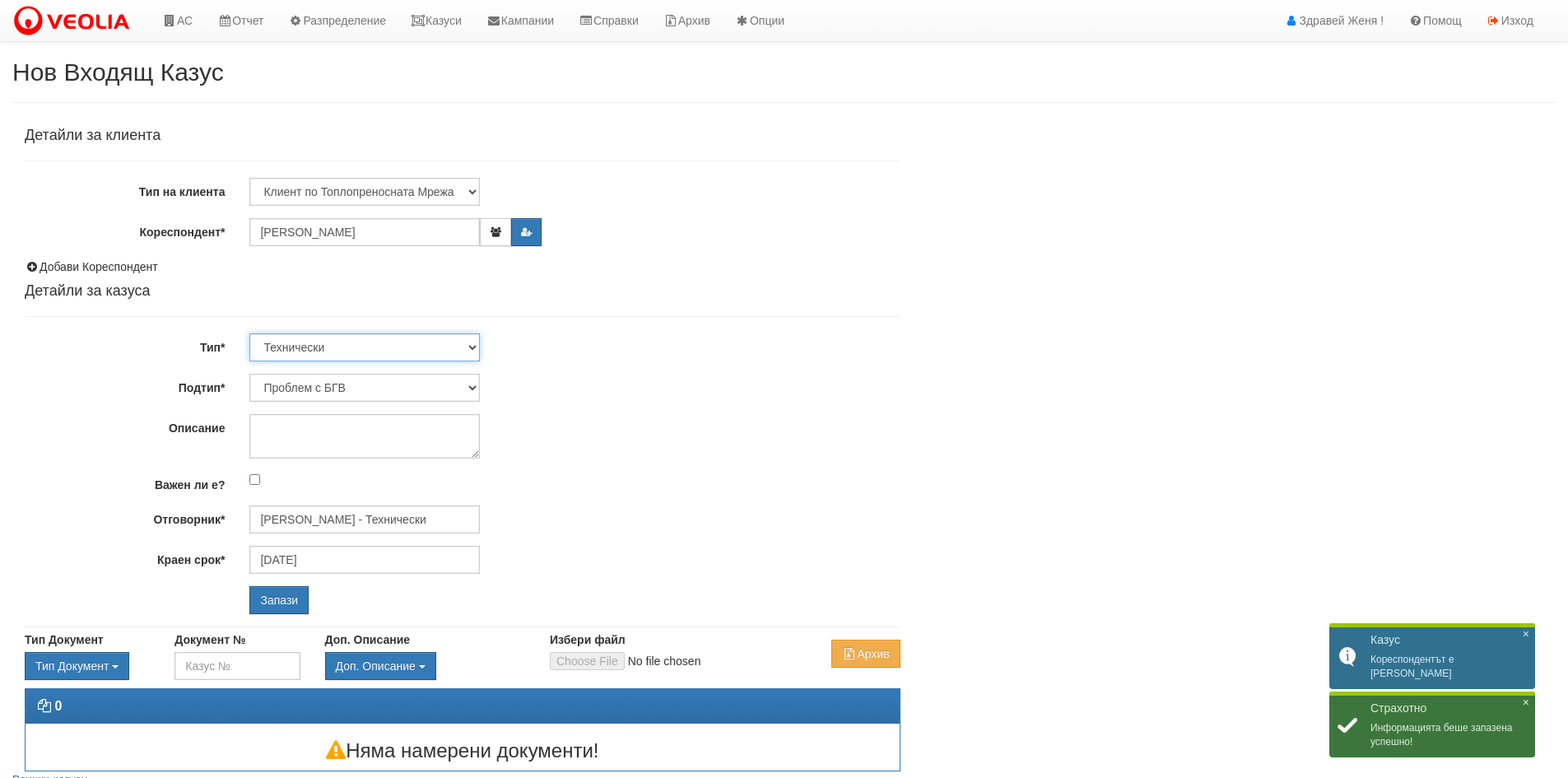
click at [473, 348] on select "Технически ФТС Търговски Административен Производствен Експлоатационен Финансов…" at bounding box center [364, 347] width 230 height 28
select select "1"
click at [250, 333] on select "Технически ФТС Търговски Административен Производствен Експлоатационен Финансов…" at bounding box center [364, 347] width 230 height 28
type input "05/10/2025"
type input "Миглена Михова - Клиенти и Развитие"
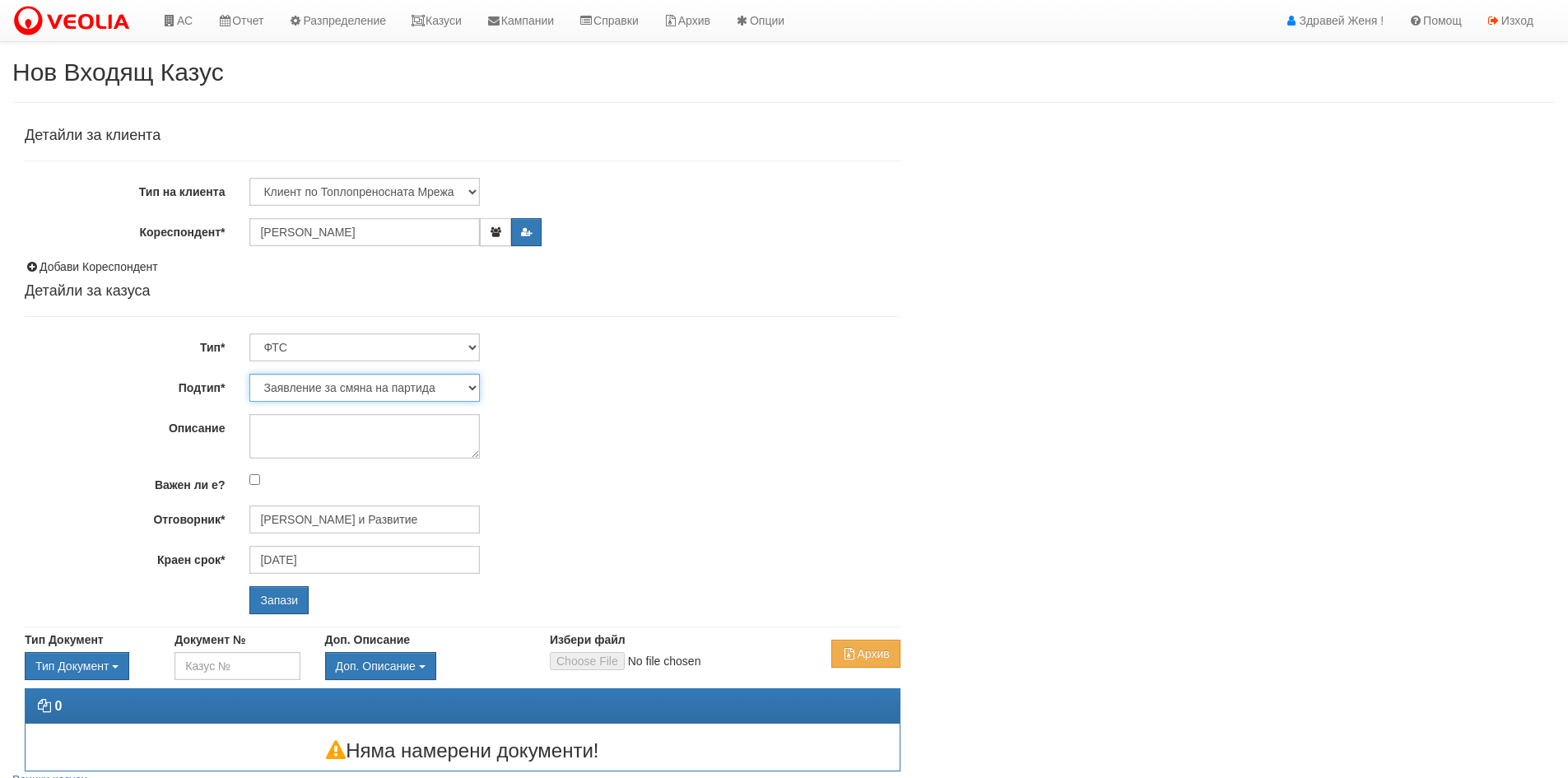
click at [467, 386] on select "Заявление за смяна на партида Заявление за равни месечни вноски Разпределение о…" at bounding box center [364, 387] width 230 height 28
click at [279, 606] on input "Запази" at bounding box center [279, 600] width 60 height 28
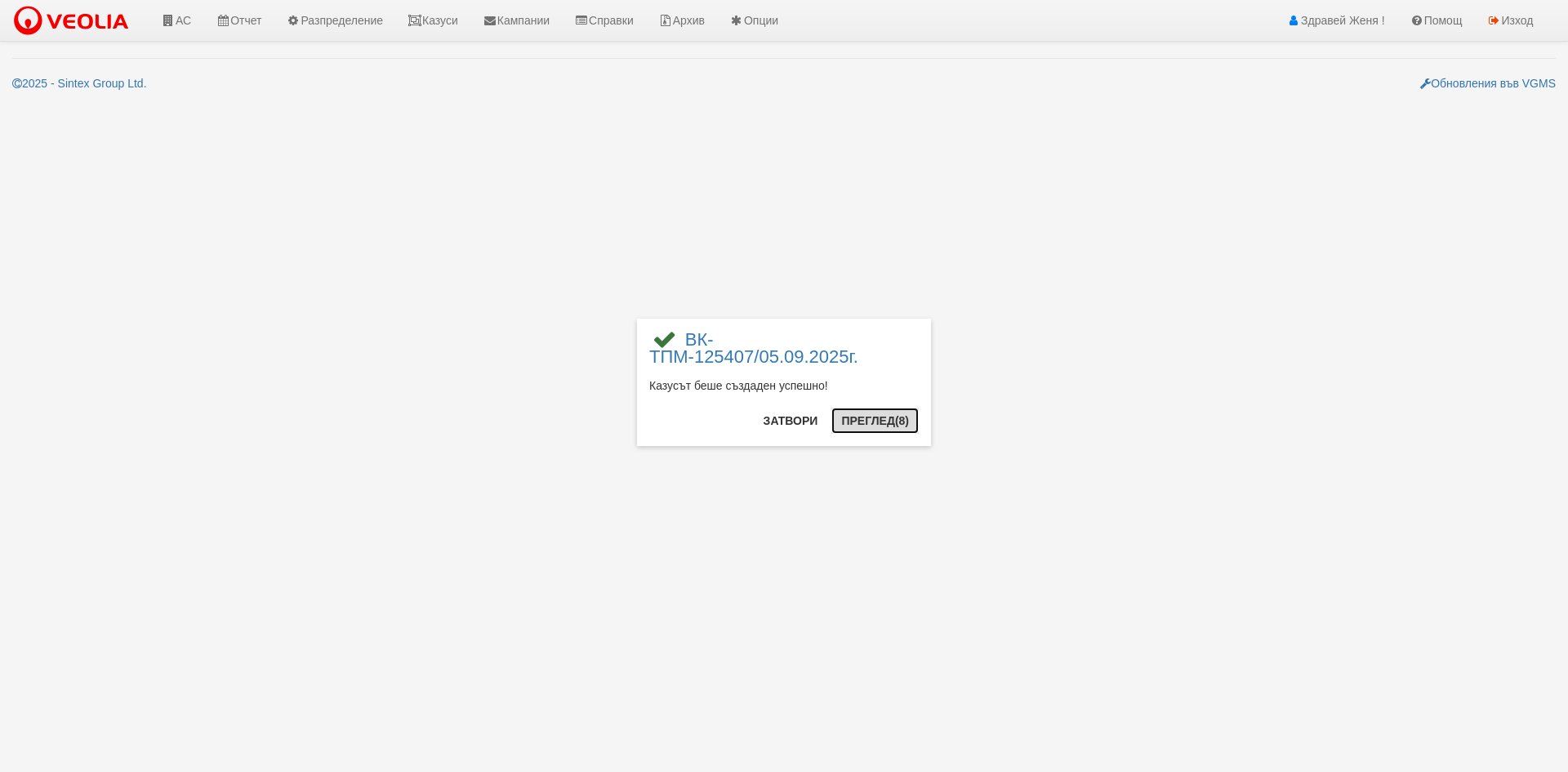
click at [890, 419] on button "Преглед (8)" at bounding box center [875, 421] width 87 height 26
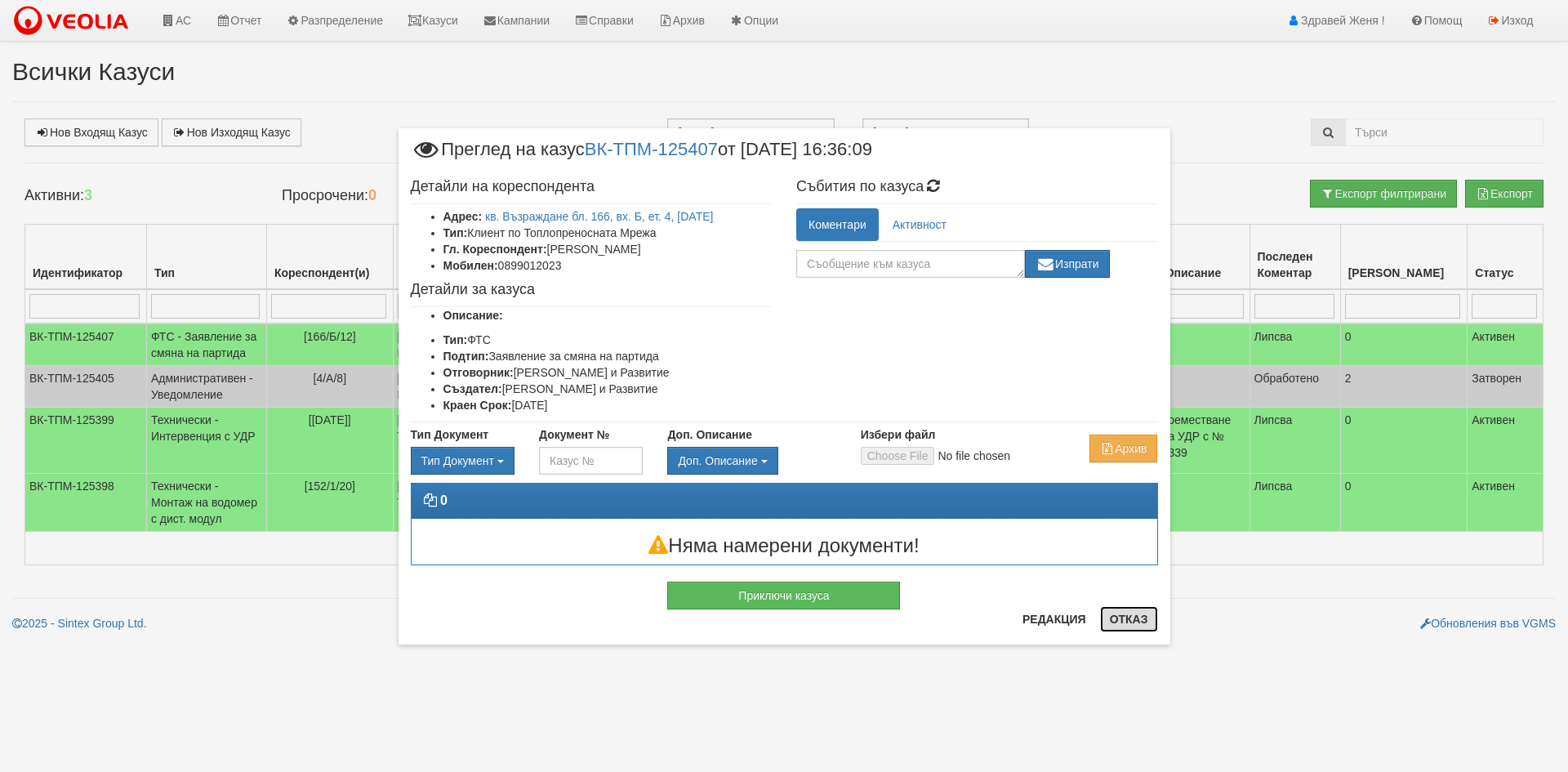
click at [1132, 615] on button "Отказ" at bounding box center [1129, 619] width 58 height 26
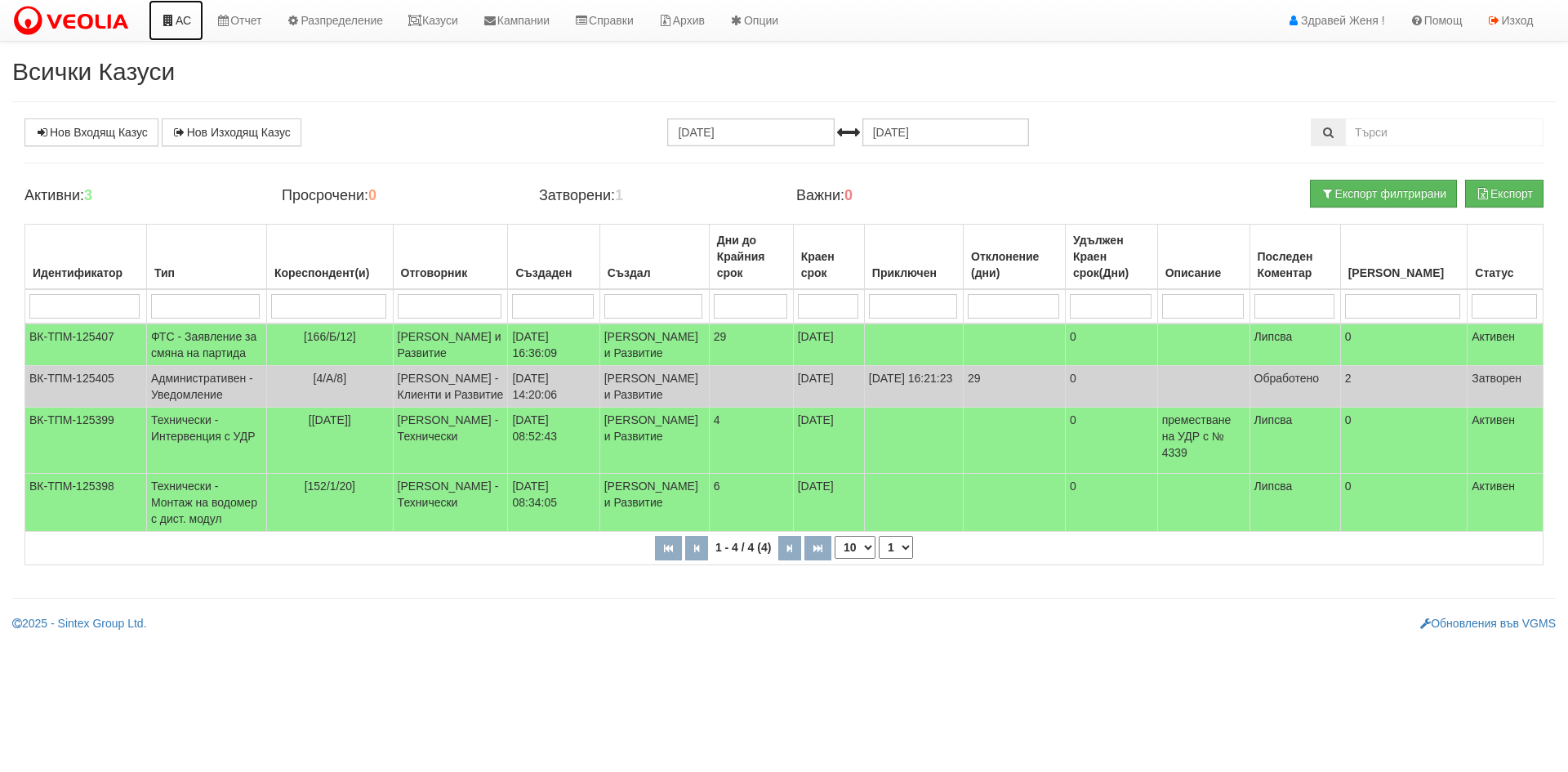
click at [187, 21] on link "АС" at bounding box center [176, 20] width 55 height 41
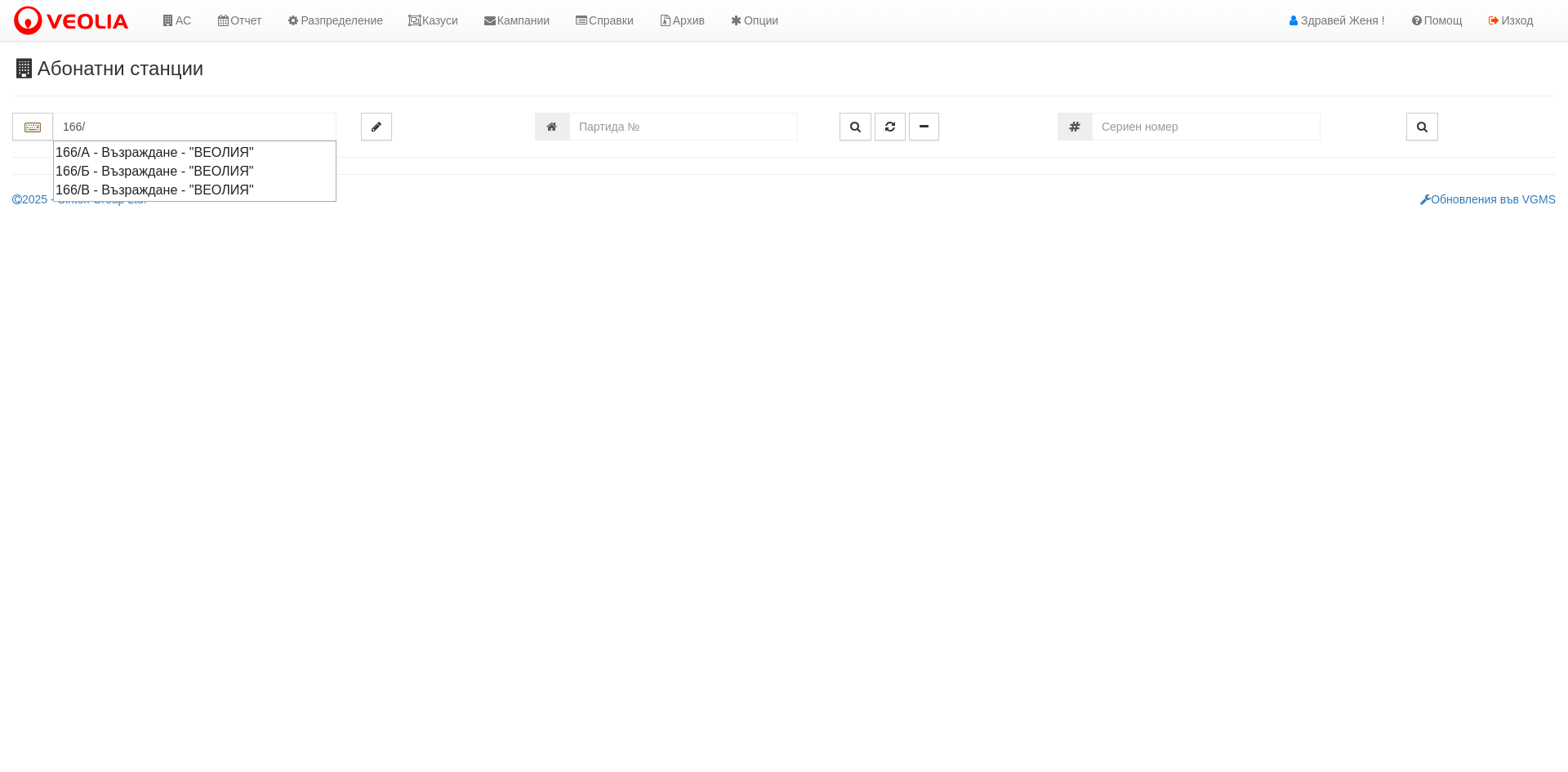
click at [231, 167] on div "166/Б - Възраждане - "ВЕОЛИЯ"" at bounding box center [195, 171] width 279 height 19
type input "166/Б - Възраждане - "ВЕОЛИЯ""
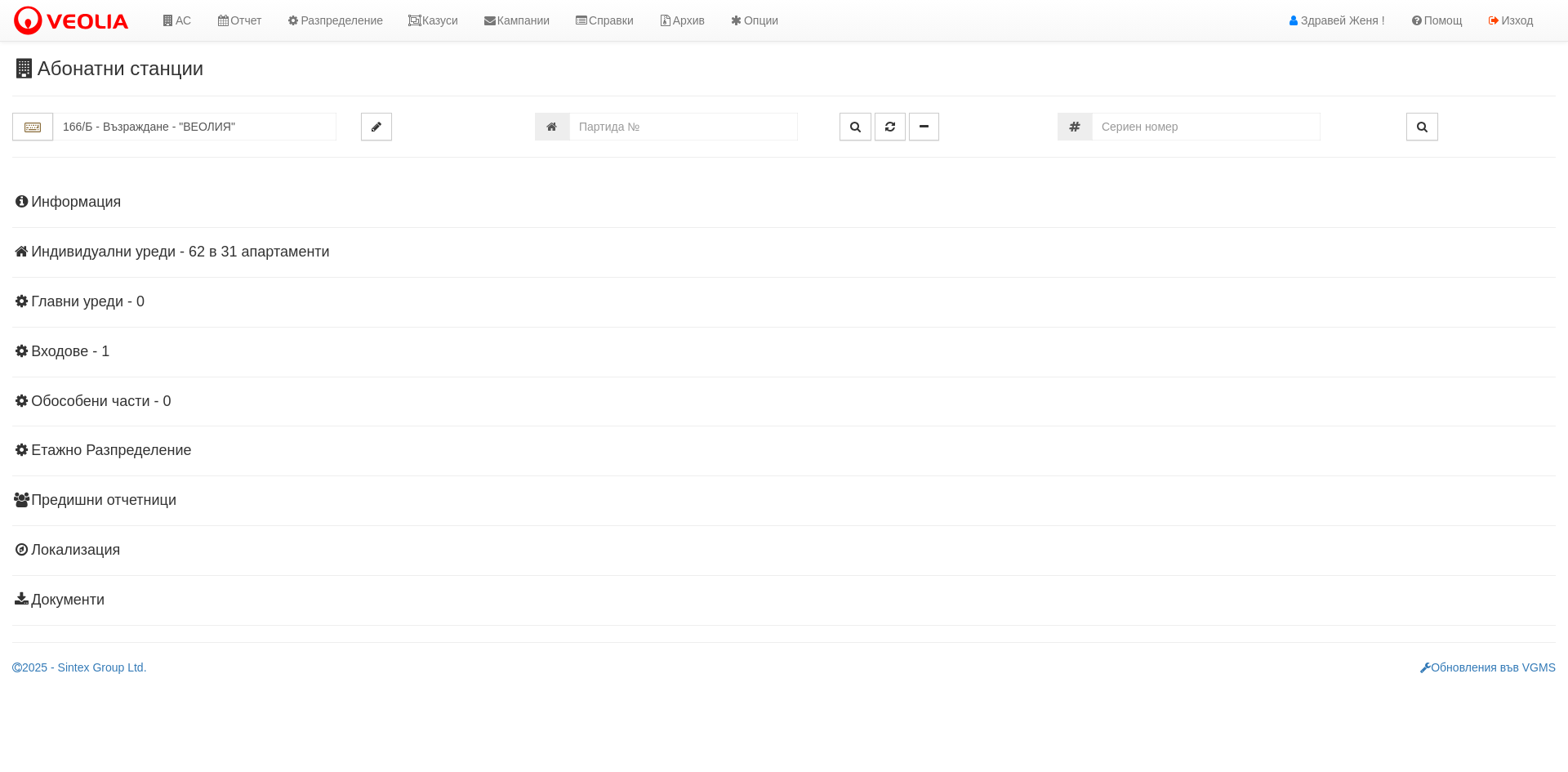
click at [201, 252] on h4 "Индивидуални уреди - 62 в 31 апартаменти" at bounding box center [783, 252] width 1543 height 16
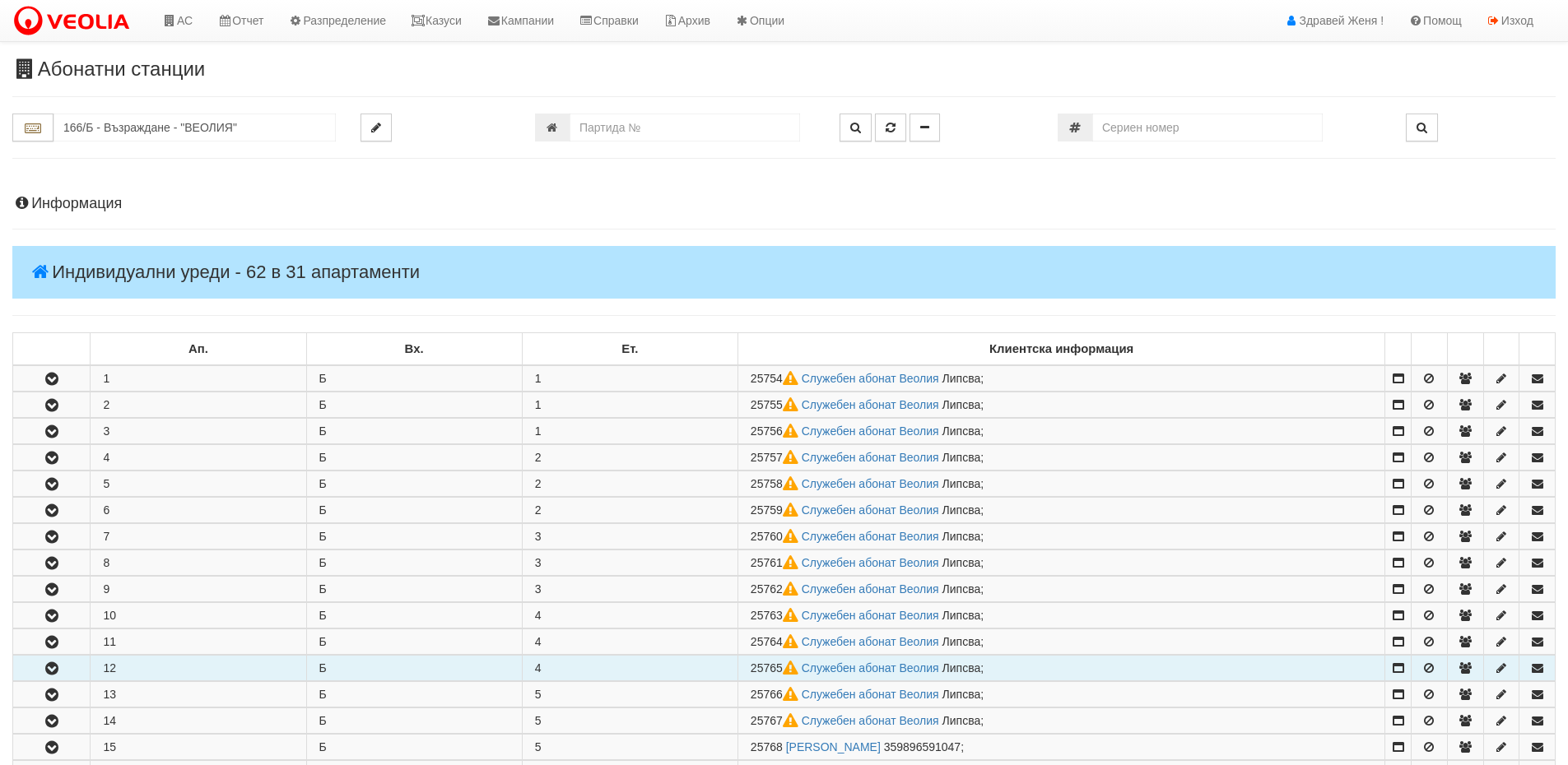
click at [52, 672] on icon "button" at bounding box center [52, 669] width 20 height 12
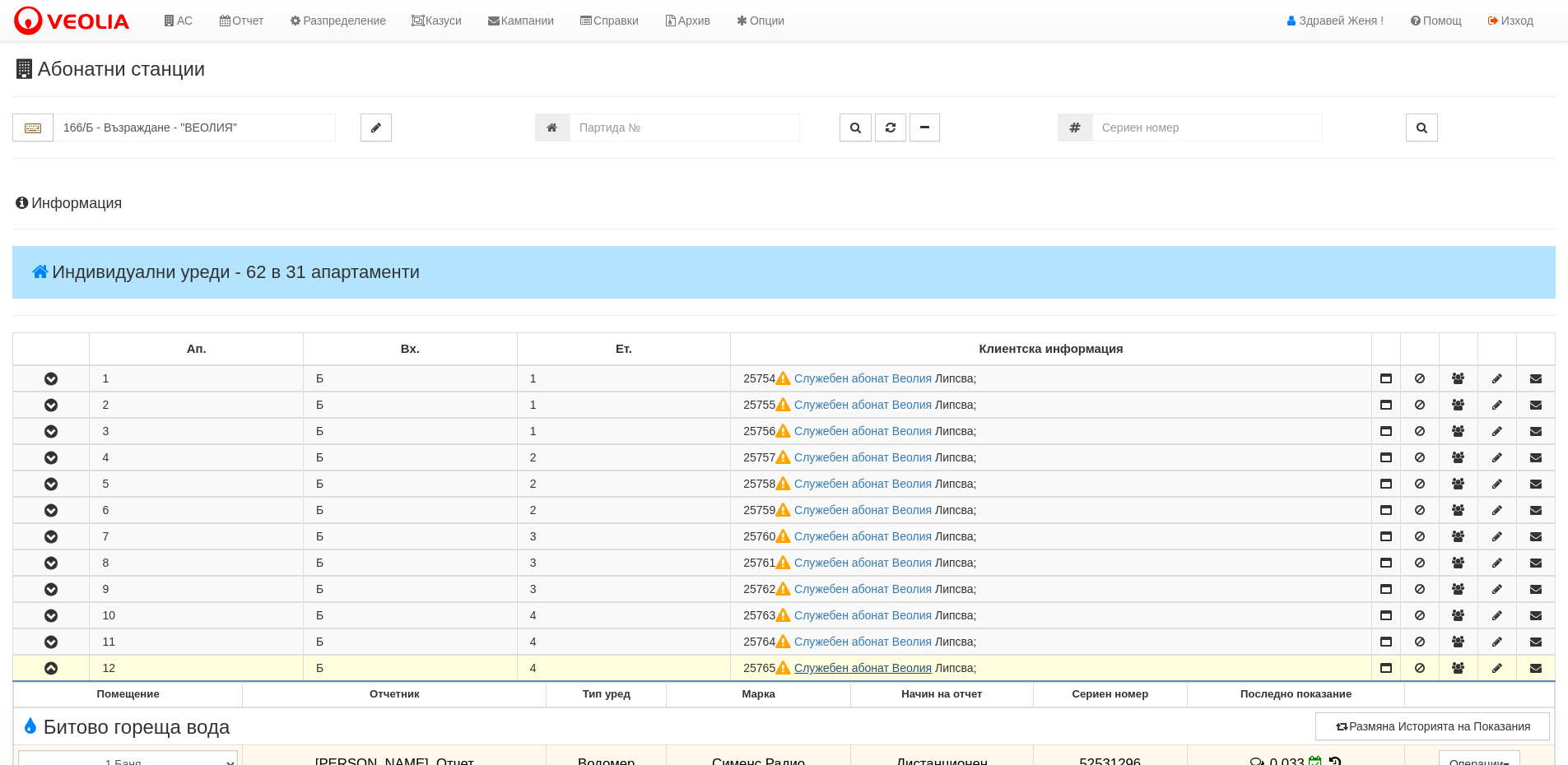
click at [814, 669] on link "Служебен абонат Веолия" at bounding box center [863, 668] width 138 height 13
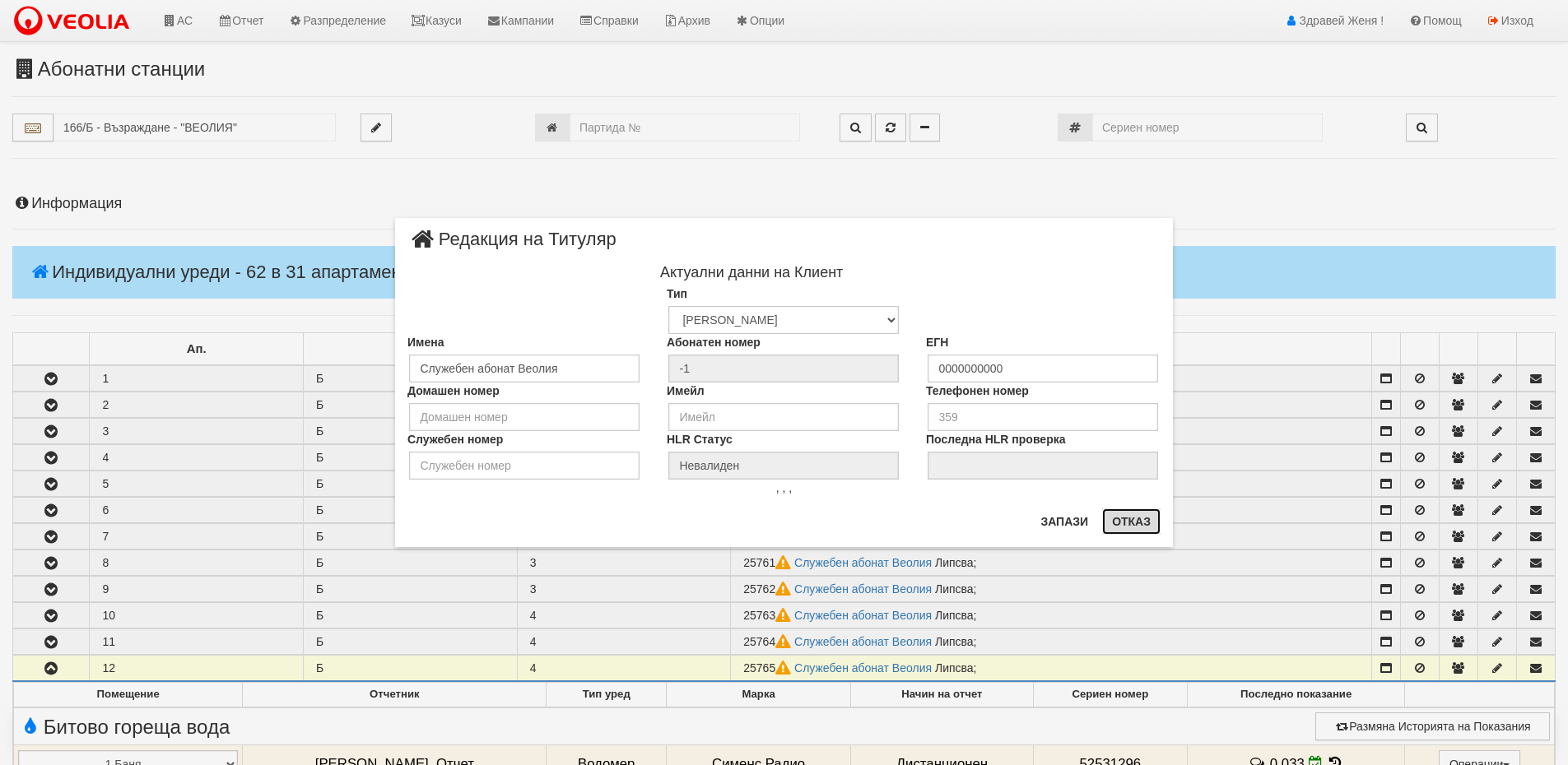
click at [1140, 527] on button "Отказ" at bounding box center [1131, 521] width 59 height 27
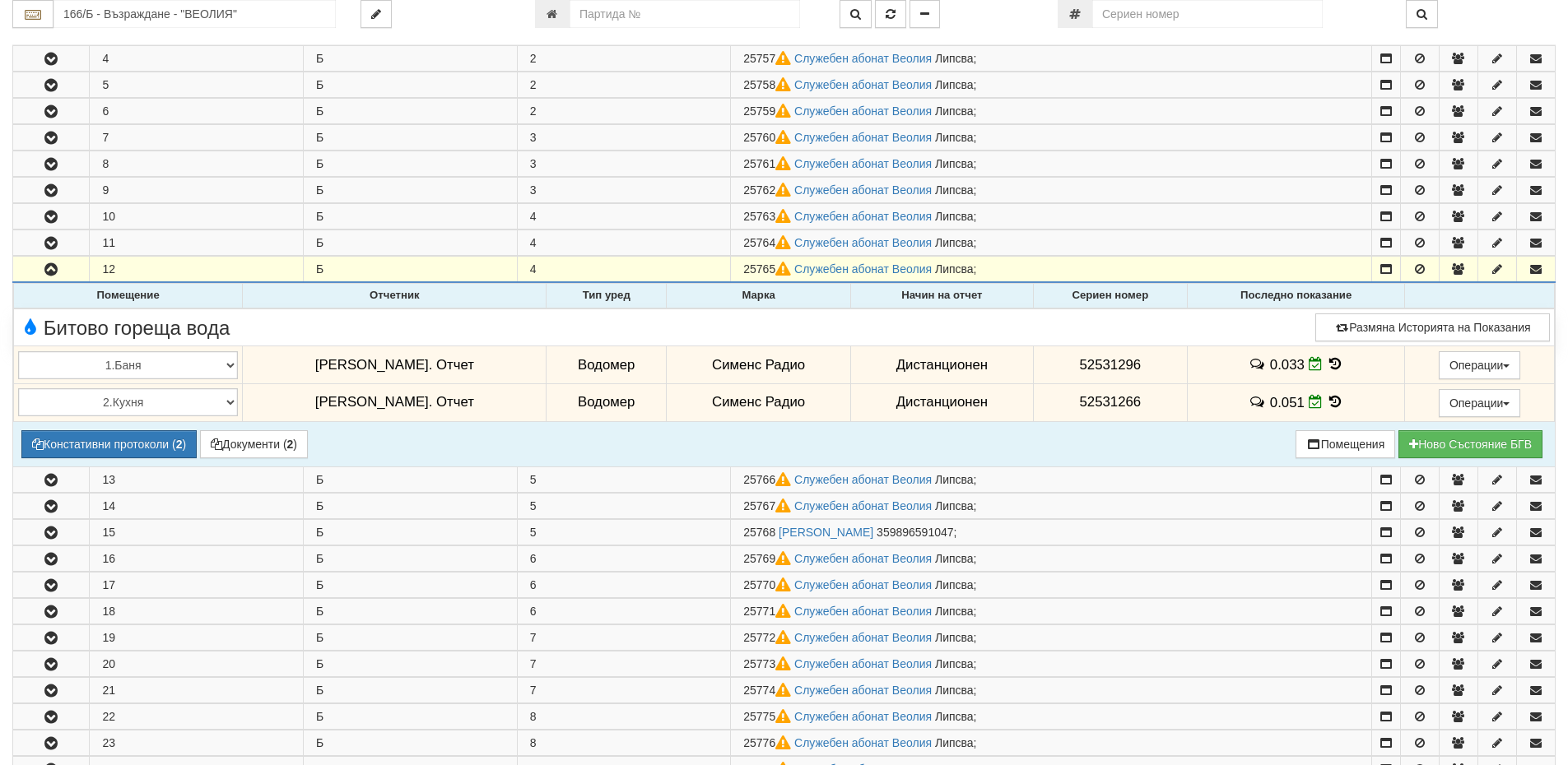
scroll to position [411, 0]
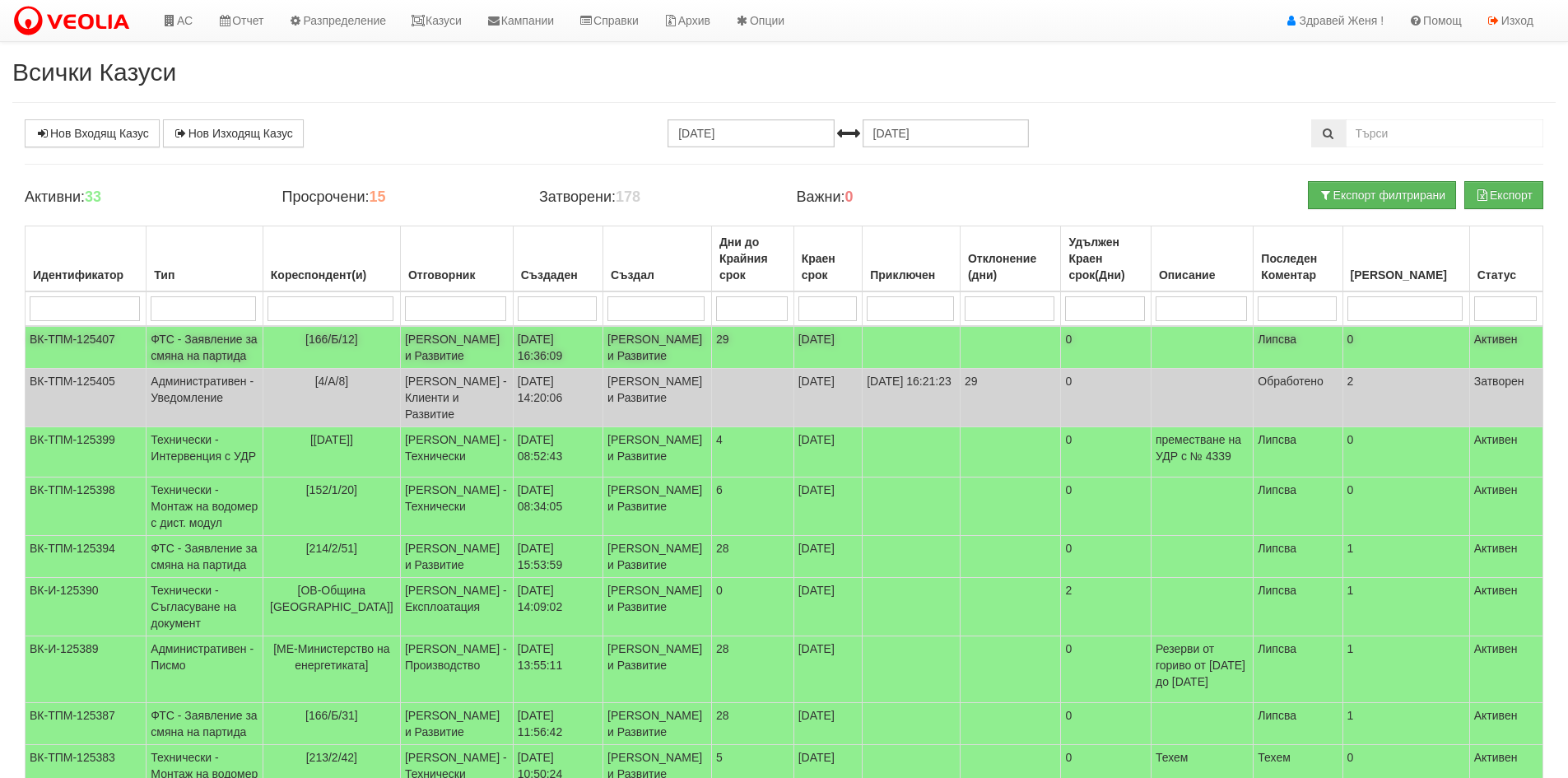
click at [487, 355] on td "[PERSON_NAME] и Развитие" at bounding box center [456, 347] width 113 height 43
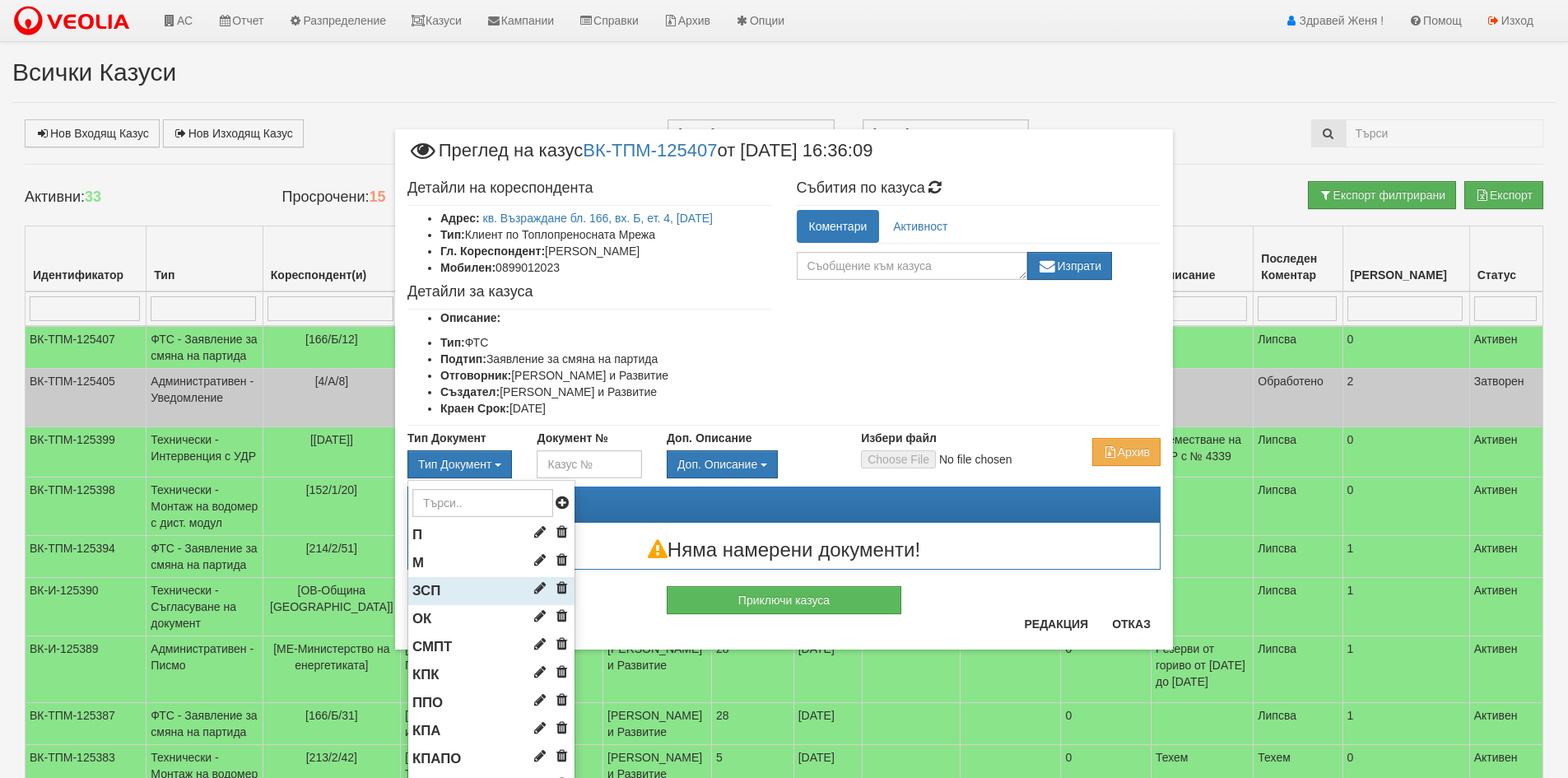
click at [458, 591] on li "ЗСП" at bounding box center [491, 591] width 166 height 28
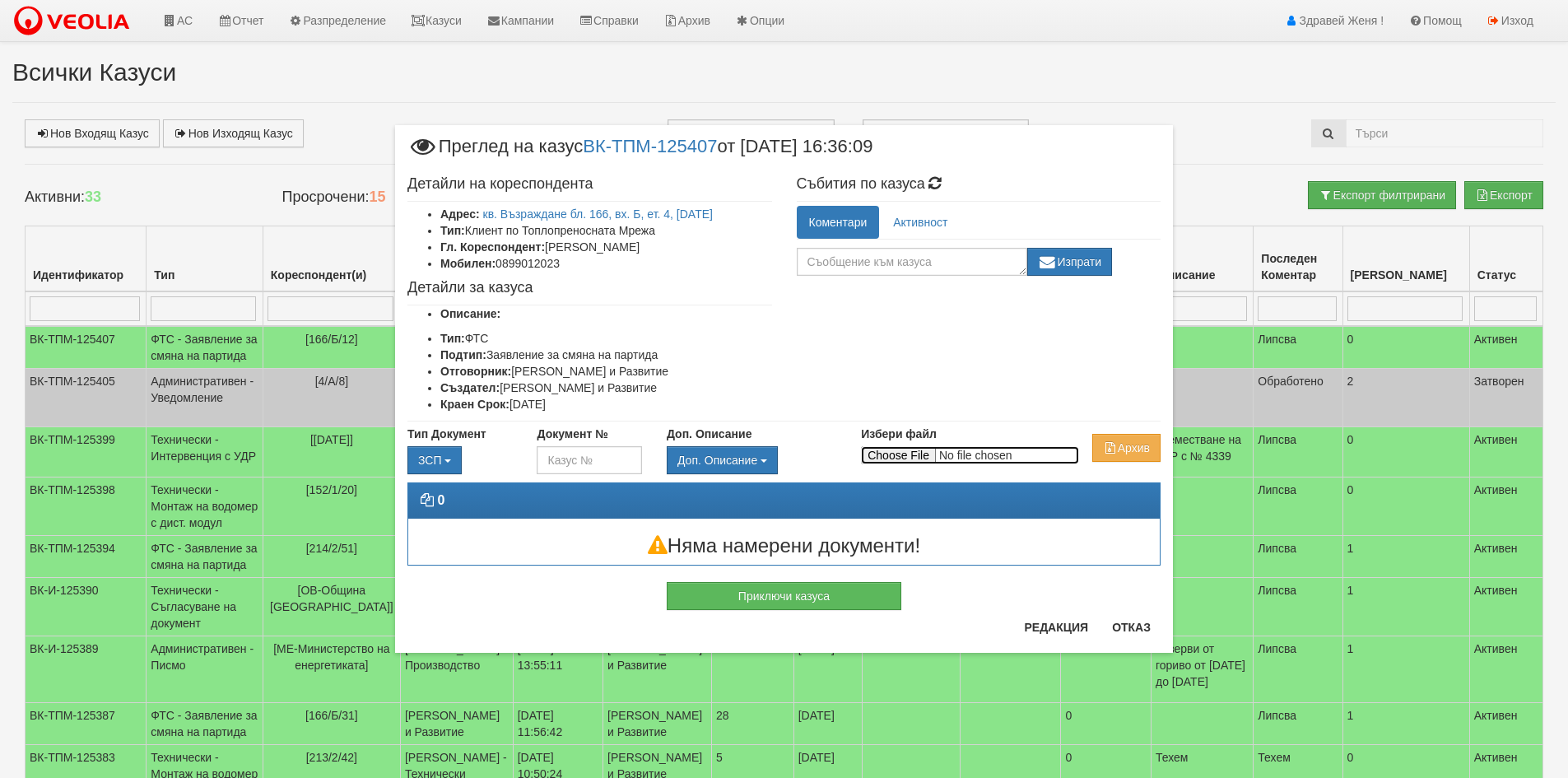
click at [926, 451] on input "Избери файл" at bounding box center [970, 455] width 218 height 18
click at [899, 458] on input "Избери файл" at bounding box center [970, 455] width 218 height 18
type input "C:\fakepath\DOC101.pdf"
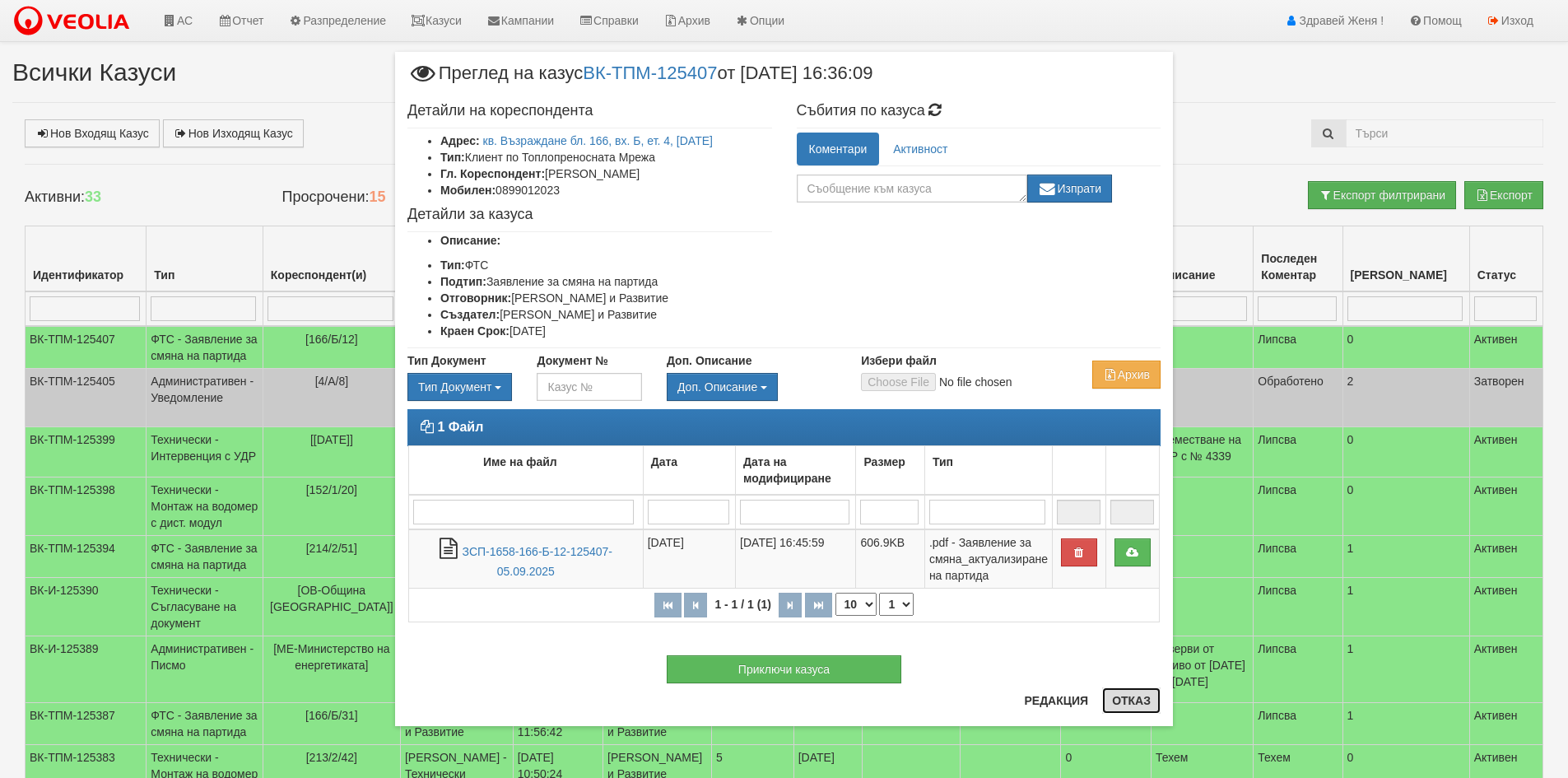
click at [1131, 703] on button "Отказ" at bounding box center [1131, 700] width 59 height 27
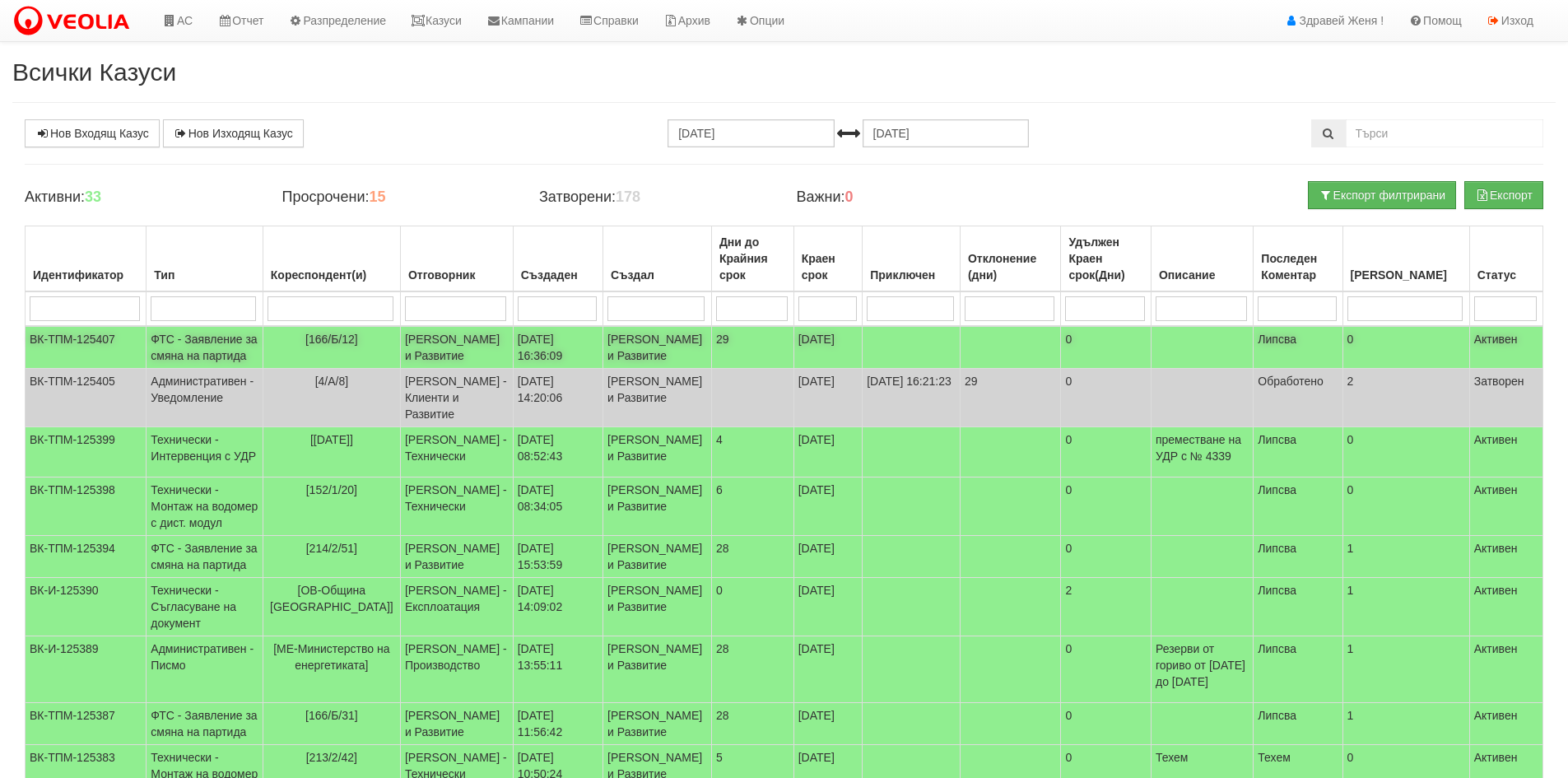
click at [477, 355] on td "[PERSON_NAME] и Развитие" at bounding box center [456, 347] width 113 height 43
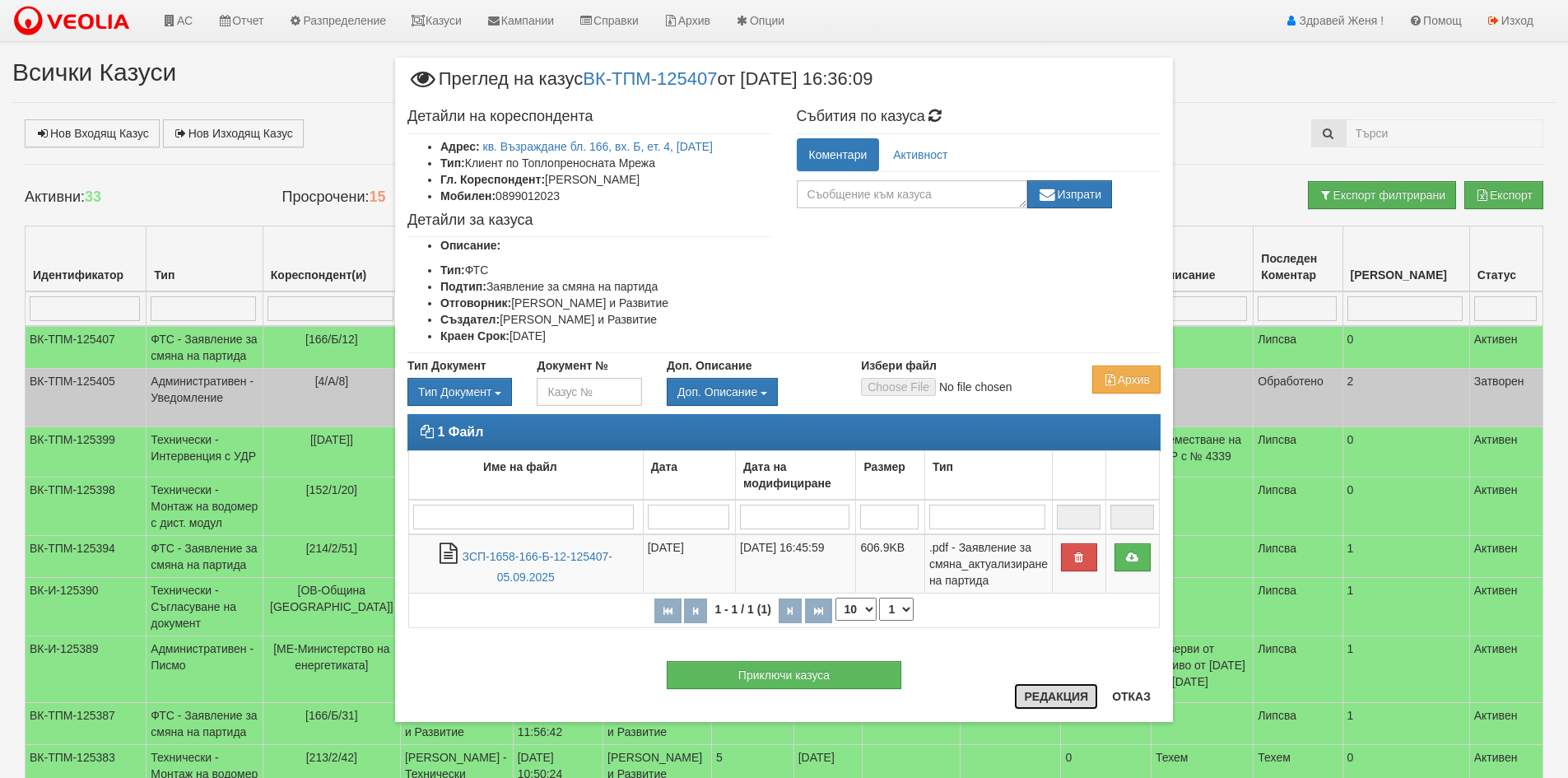
click at [1044, 695] on button "Редакция" at bounding box center [1055, 695] width 83 height 27
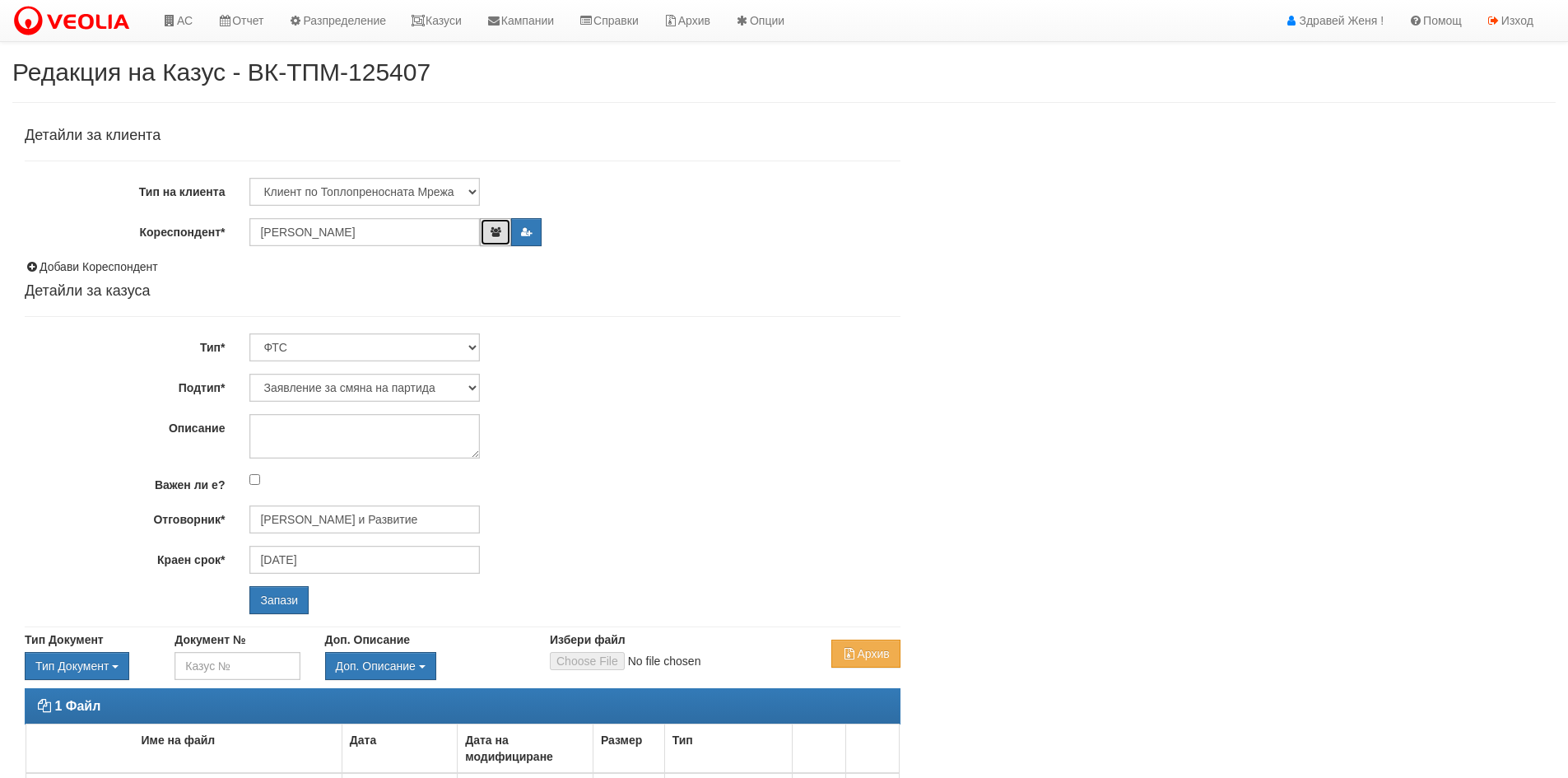
click at [501, 236] on icon "button" at bounding box center [495, 232] width 12 height 10
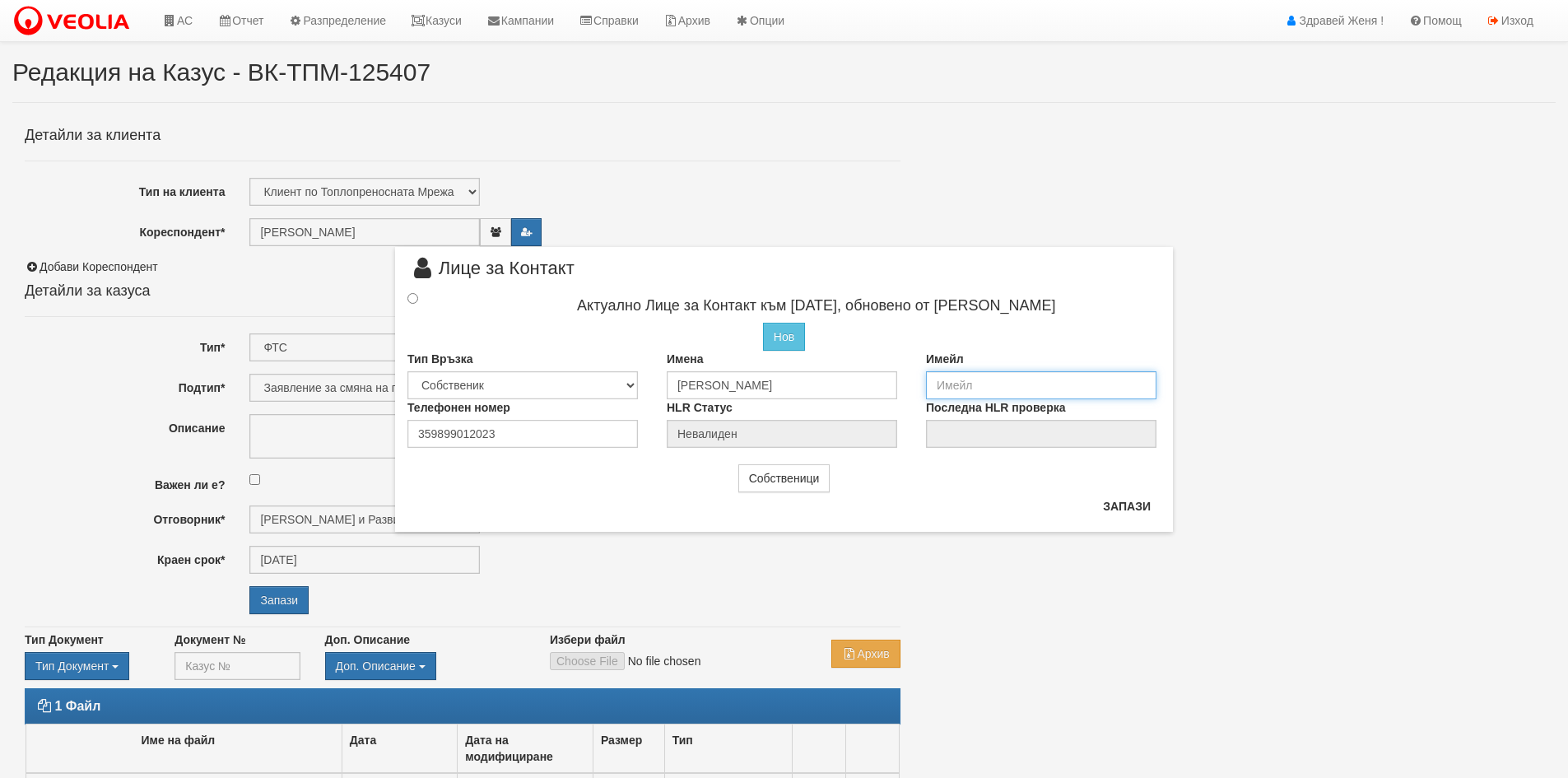
click at [953, 383] on input "email" at bounding box center [1040, 385] width 230 height 28
type input "[PERSON_NAME]"
click at [984, 386] on input "a.minche1@v" at bounding box center [1040, 385] width 230 height 28
click at [1014, 385] on input "a.minchev1@v" at bounding box center [1040, 385] width 230 height 28
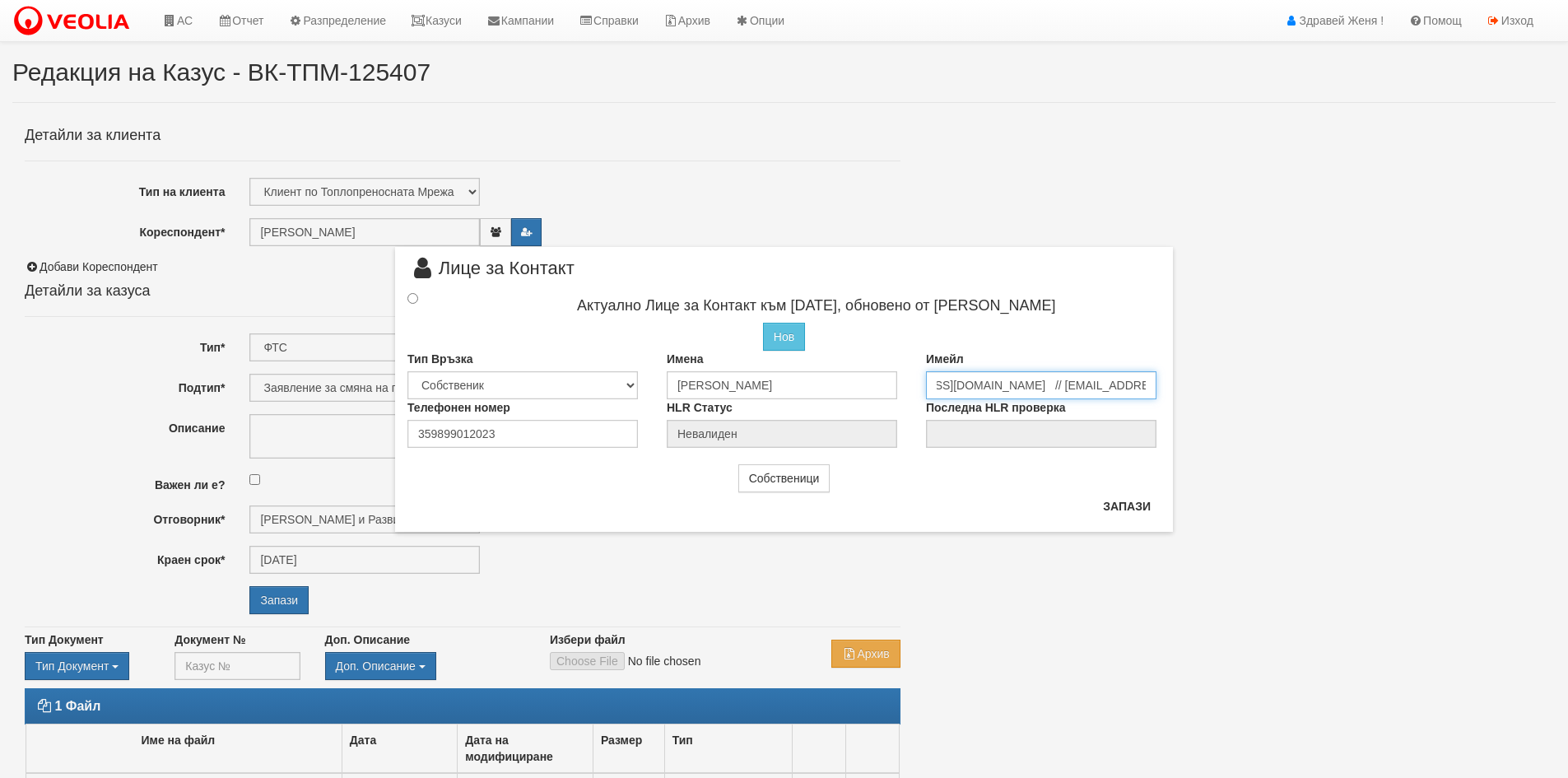
type input "[EMAIL_ADDRESS][DOMAIN_NAME] // [EMAIL_ADDRESS][DOMAIN_NAME]"
click at [410, 295] on input "radio" at bounding box center [413, 298] width 11 height 11
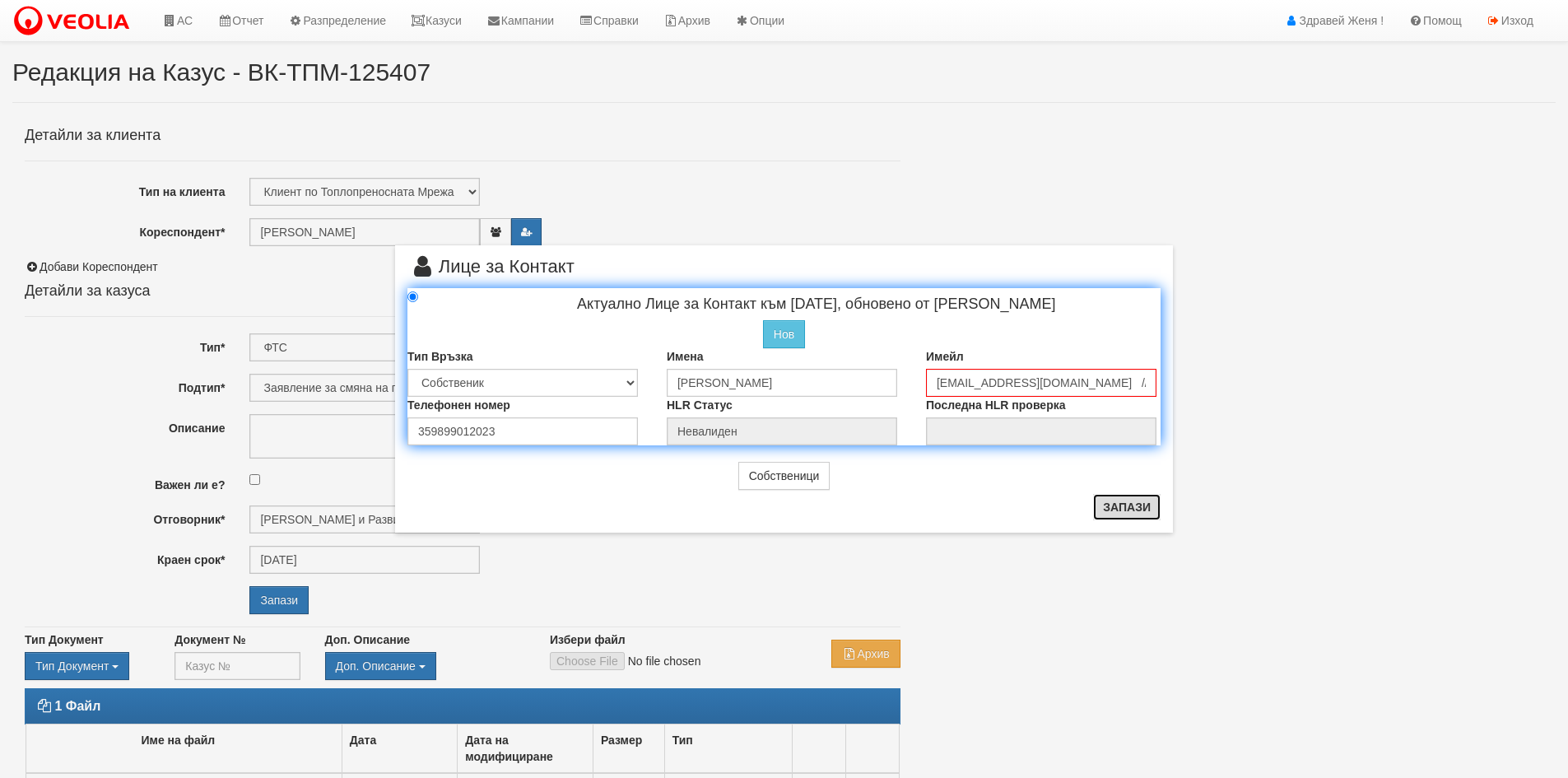
click at [1130, 506] on button "Запази" at bounding box center [1127, 506] width 68 height 27
radio input "true"
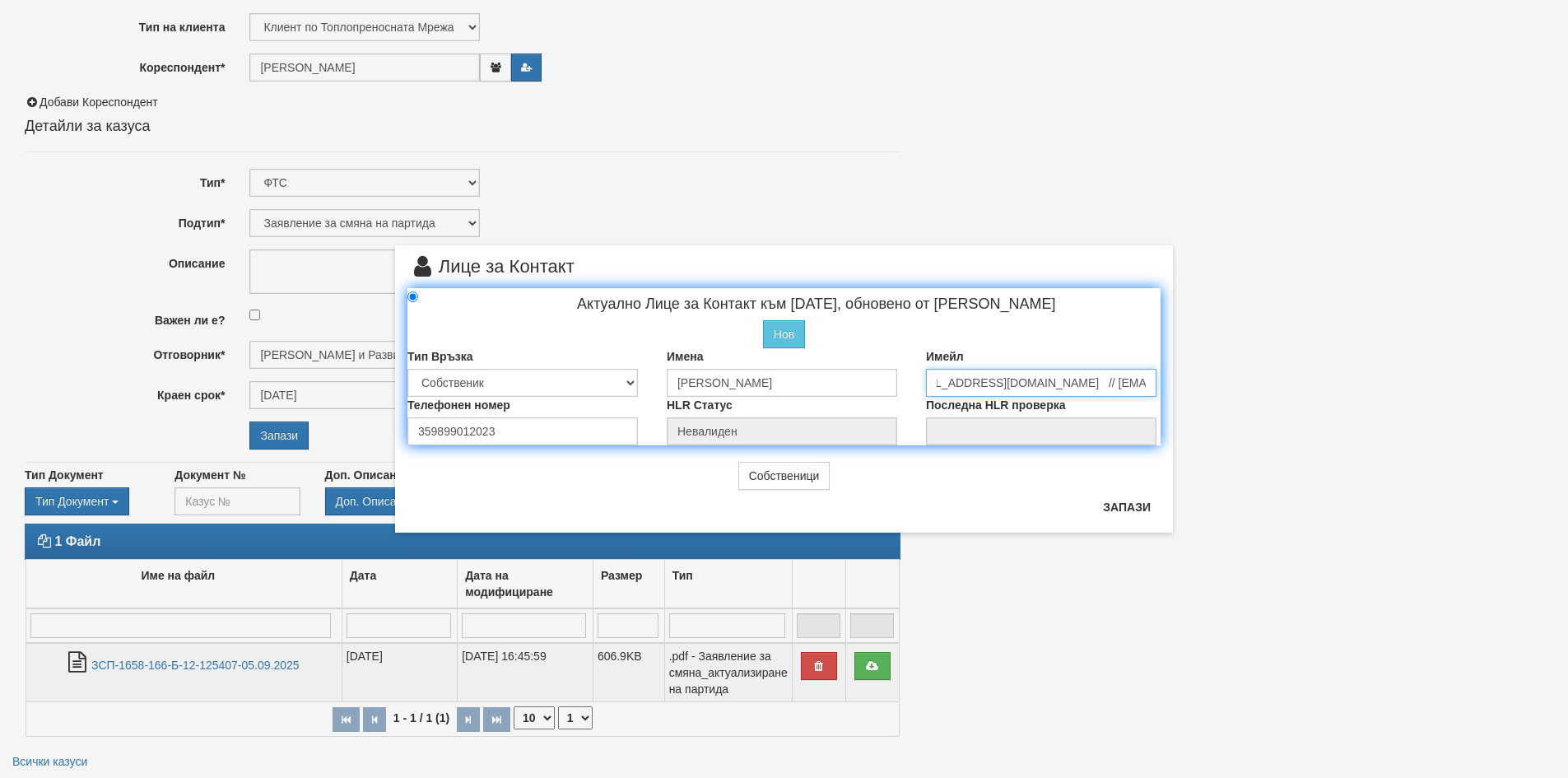
scroll to position [0, 86]
drag, startPoint x: 1066, startPoint y: 378, endPoint x: 1155, endPoint y: 377, distance: 89.0
click at [1155, 377] on input "[EMAIL_ADDRESS][DOMAIN_NAME] // [EMAIL_ADDRESS][DOMAIN_NAME]" at bounding box center [1040, 383] width 230 height 28
type input "[EMAIL_ADDRESS][DOMAIN_NAME]"
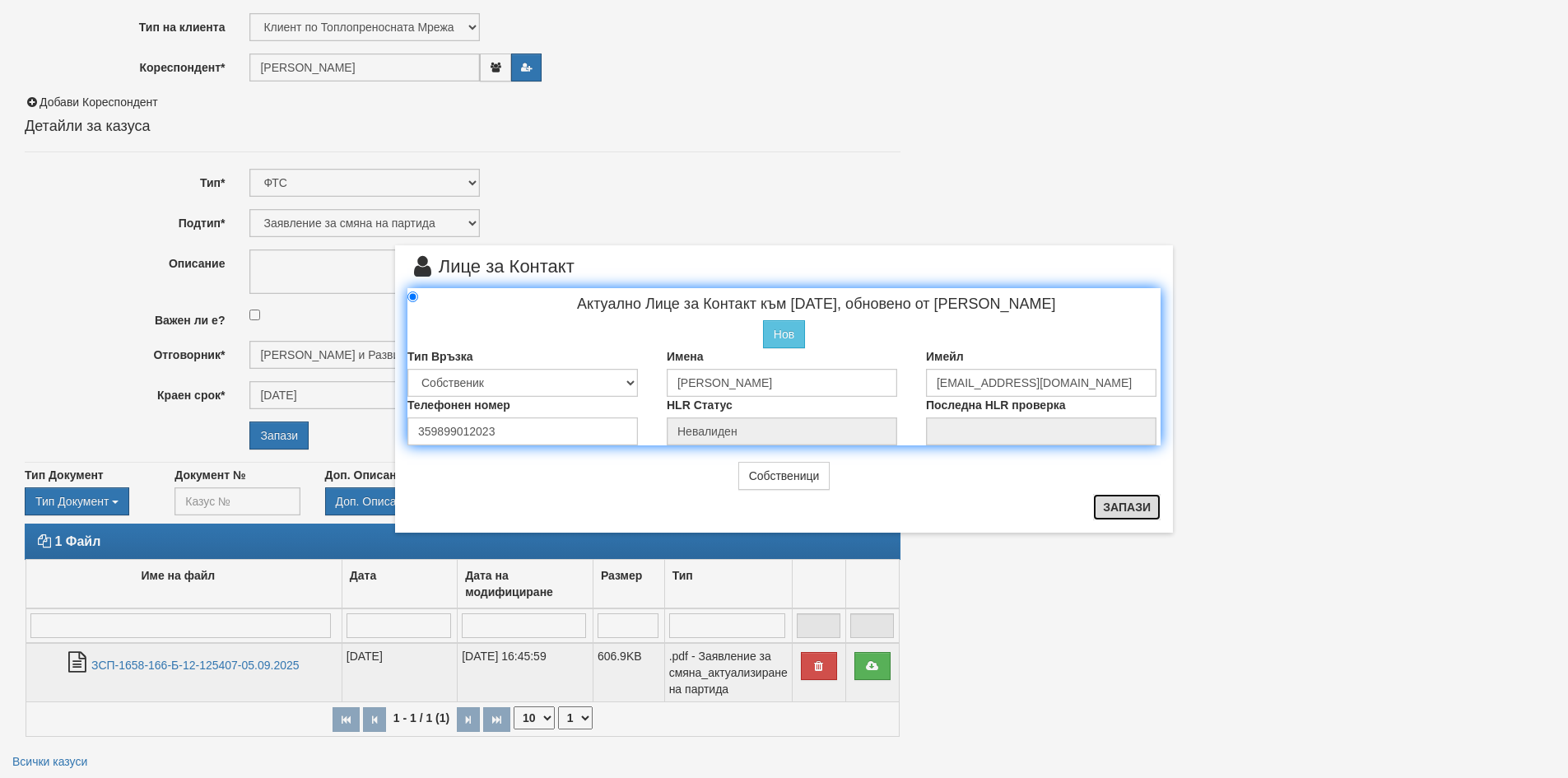
click at [1130, 501] on button "Запази" at bounding box center [1127, 506] width 68 height 27
radio input "true"
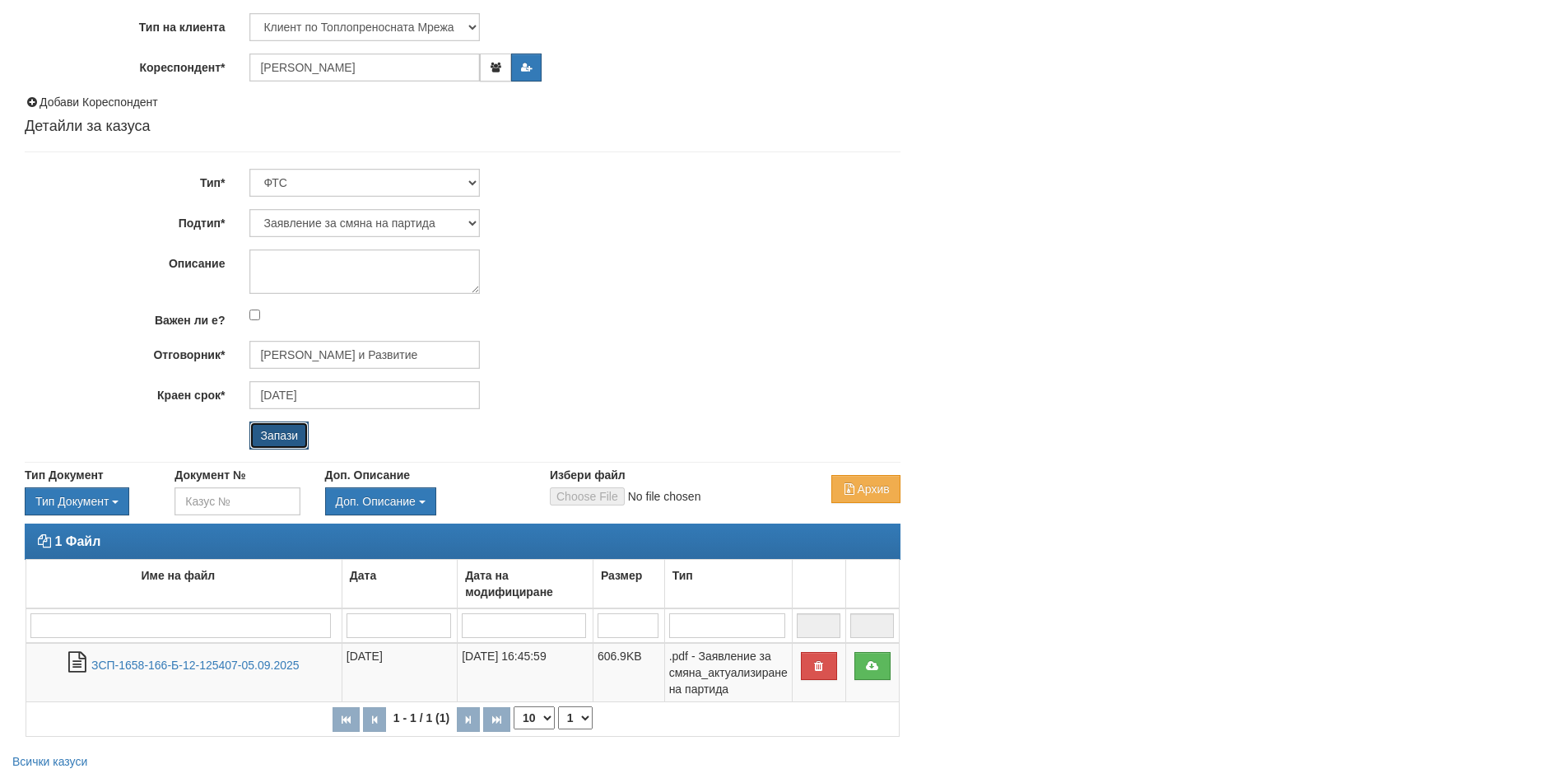
click at [265, 439] on input "Запази" at bounding box center [279, 435] width 60 height 28
